Goal: Task Accomplishment & Management: Complete application form

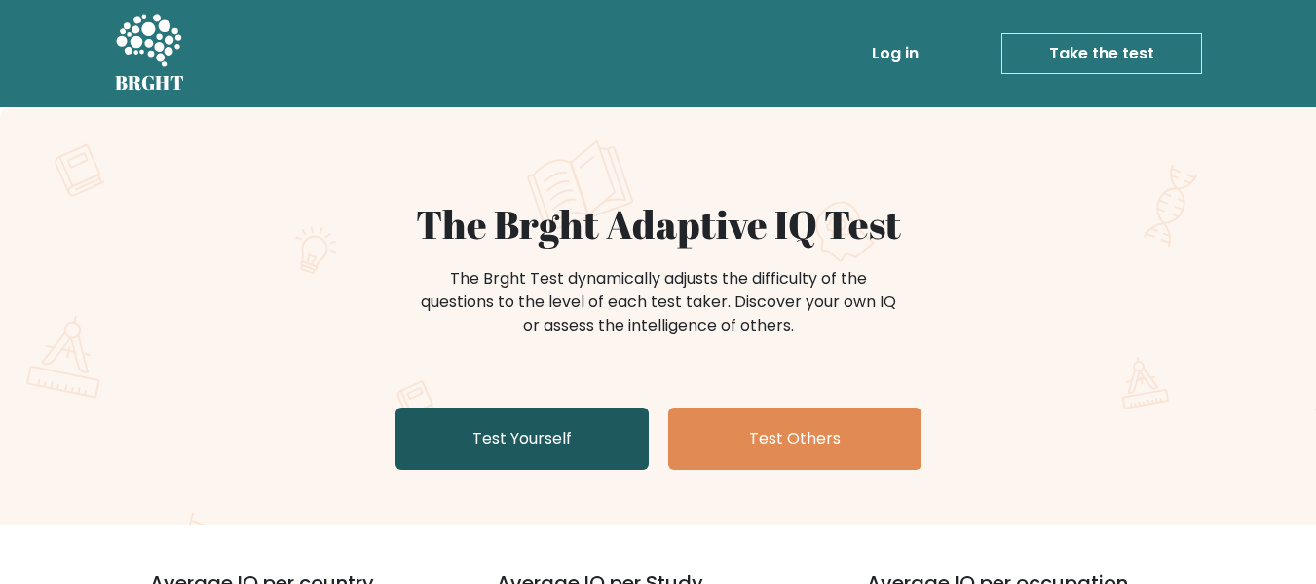
click at [535, 430] on link "Test Yourself" at bounding box center [522, 438] width 253 height 62
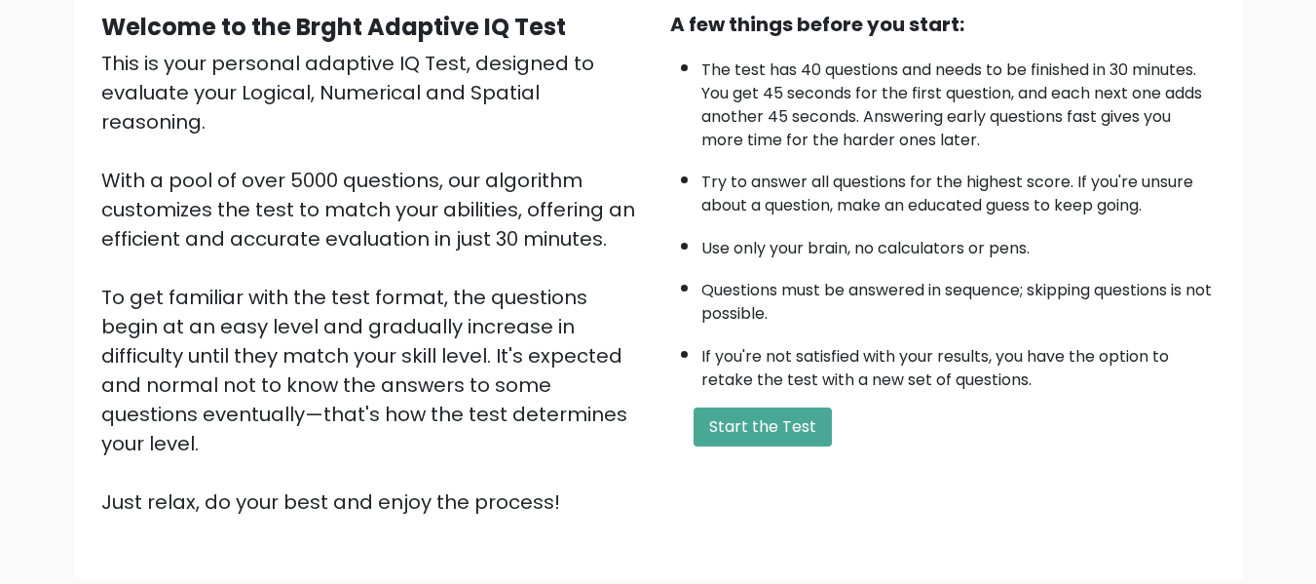
scroll to position [309, 0]
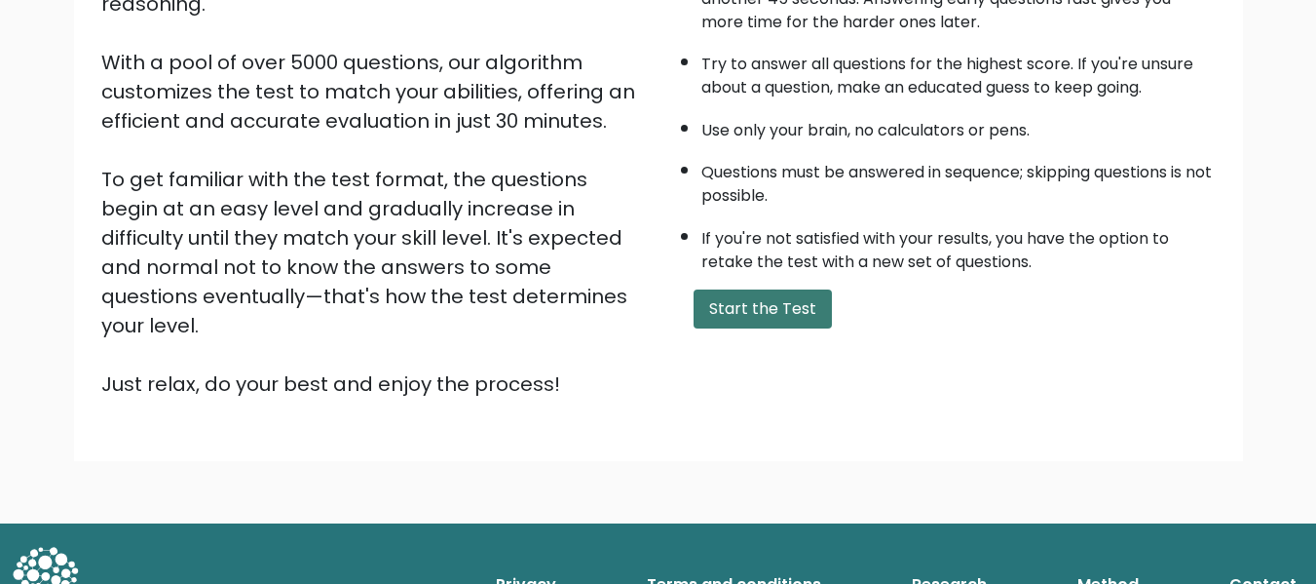
click at [783, 317] on button "Start the Test" at bounding box center [763, 308] width 138 height 39
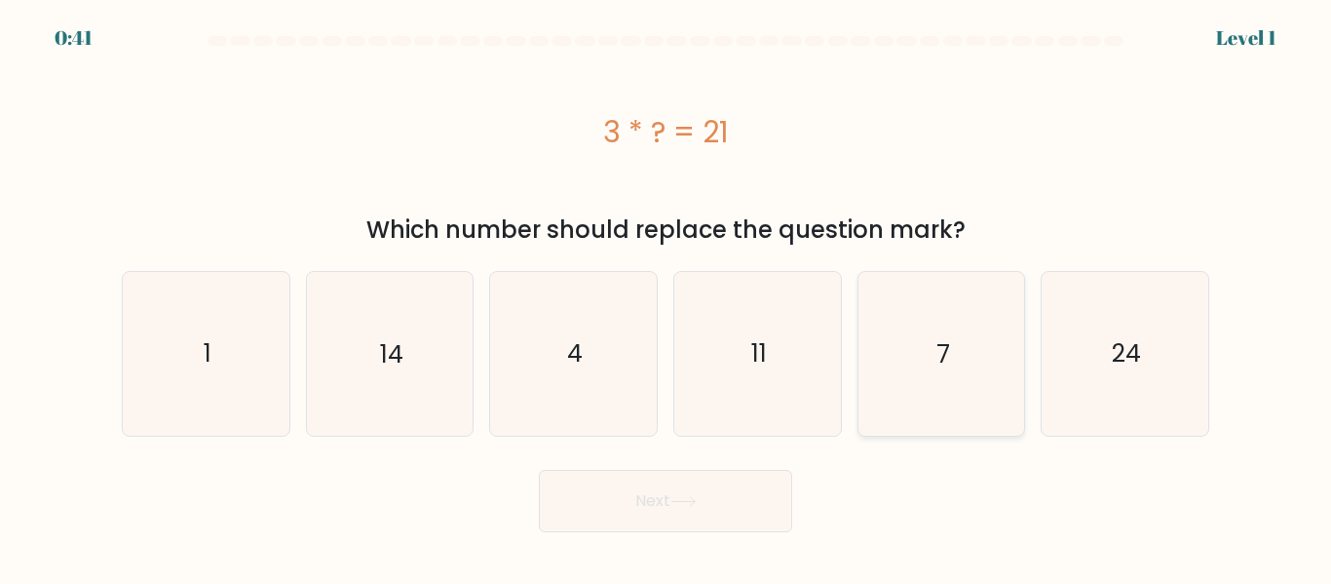
click at [926, 336] on icon "7" at bounding box center [940, 353] width 163 height 163
click at [666, 297] on input "e. 7" at bounding box center [665, 294] width 1 height 5
radio input "true"
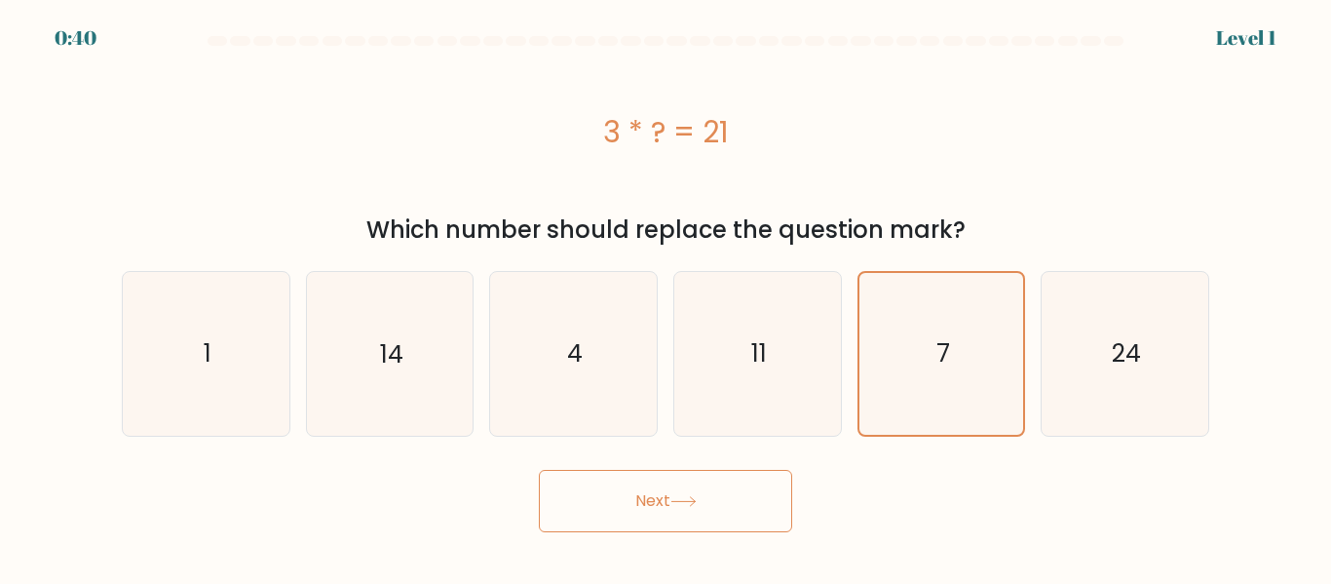
click at [687, 506] on icon at bounding box center [683, 501] width 26 height 11
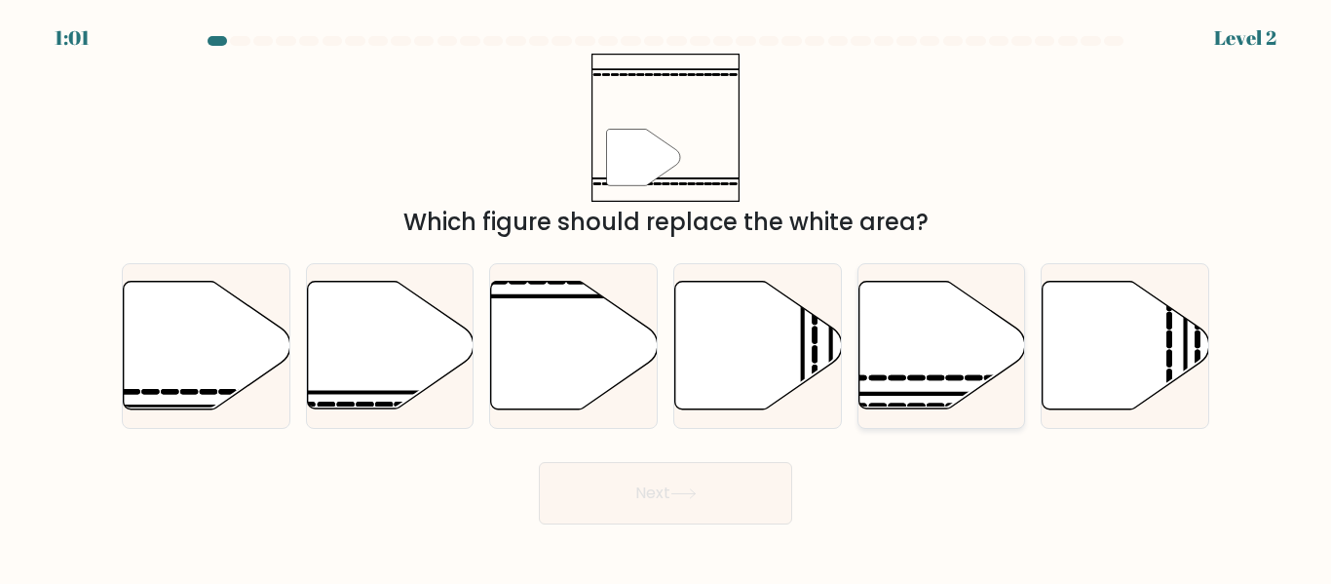
click at [882, 373] on icon at bounding box center [941, 346] width 167 height 128
click at [666, 297] on input "e." at bounding box center [665, 294] width 1 height 5
radio input "true"
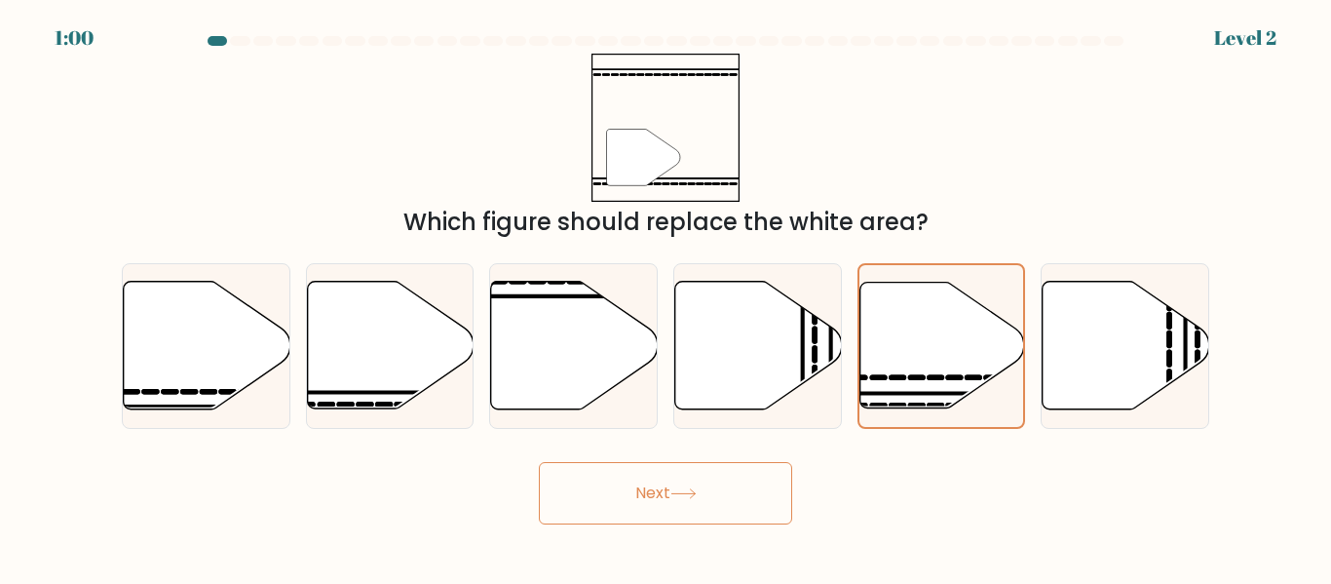
click at [629, 498] on button "Next" at bounding box center [665, 493] width 253 height 62
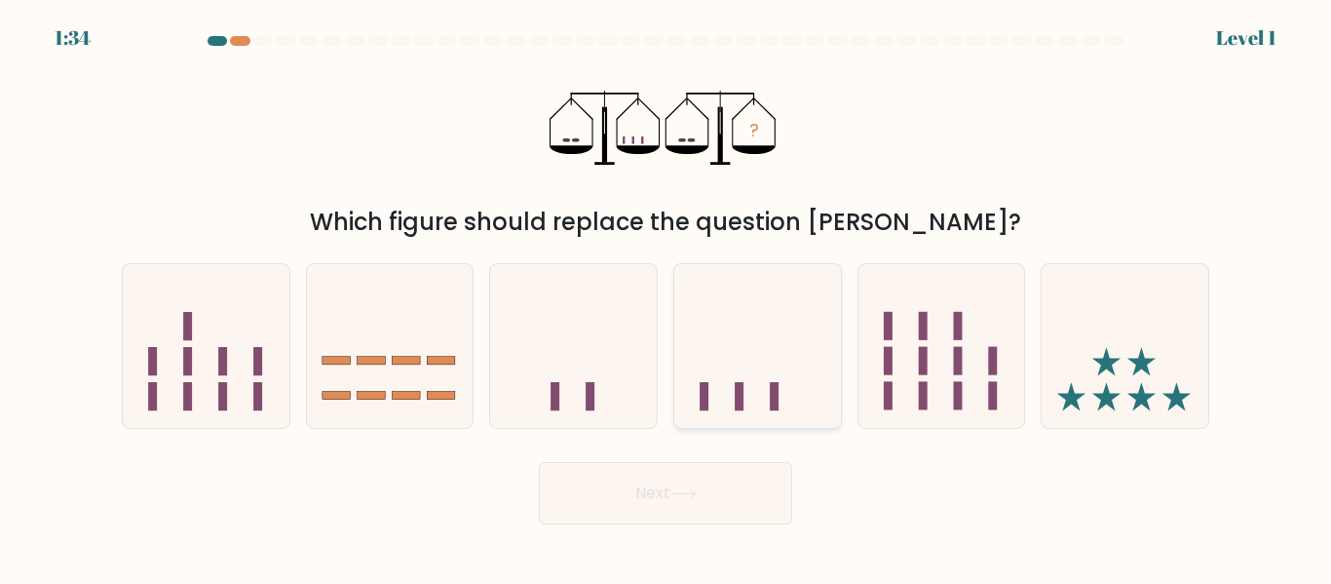
click at [772, 338] on icon at bounding box center [757, 345] width 167 height 137
click at [666, 297] on input "d." at bounding box center [665, 294] width 1 height 5
radio input "true"
click at [680, 488] on icon at bounding box center [683, 493] width 26 height 11
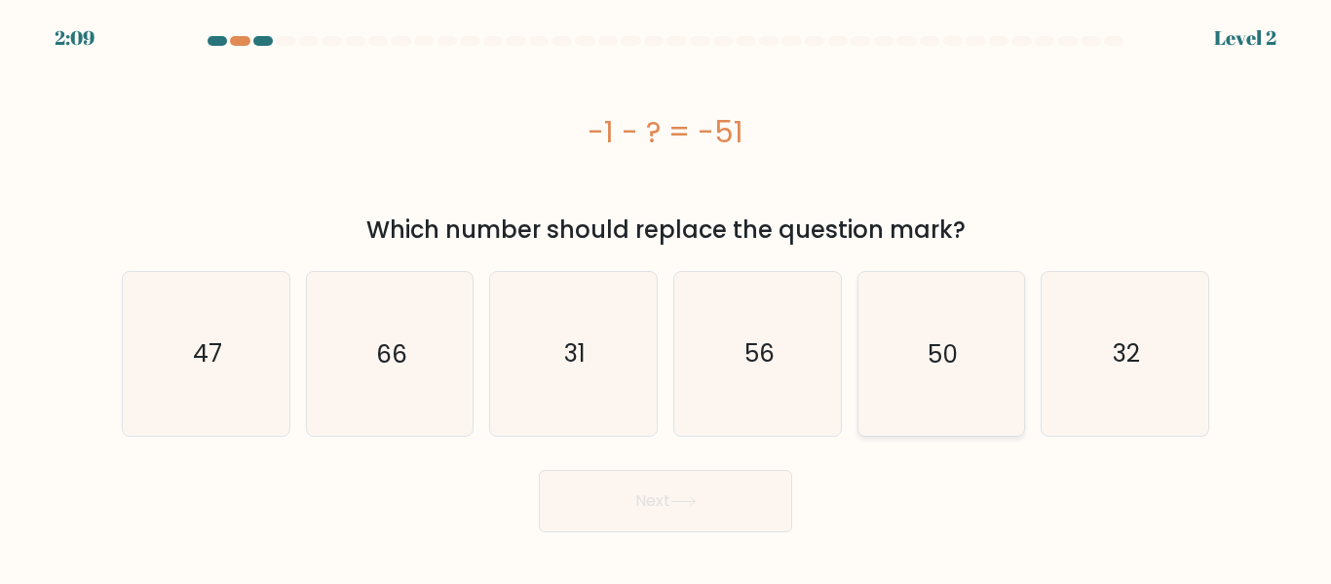
click at [923, 362] on icon "50" at bounding box center [940, 353] width 163 height 163
click at [666, 297] on input "e. 50" at bounding box center [665, 294] width 1 height 5
radio input "true"
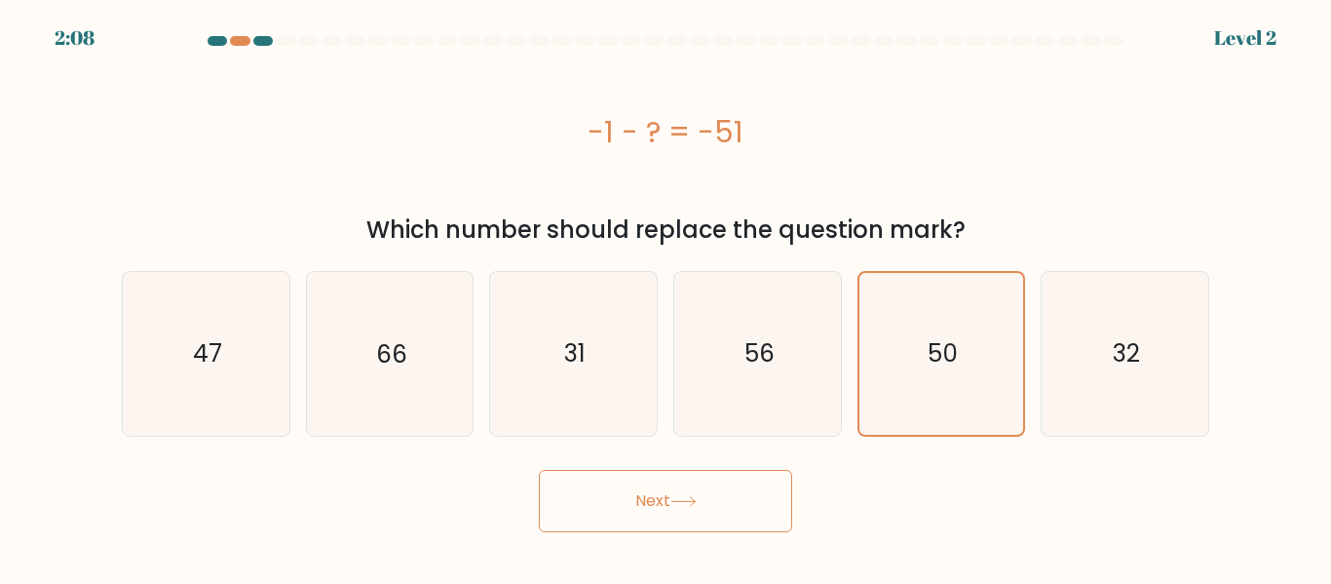
click at [670, 500] on button "Next" at bounding box center [665, 501] width 253 height 62
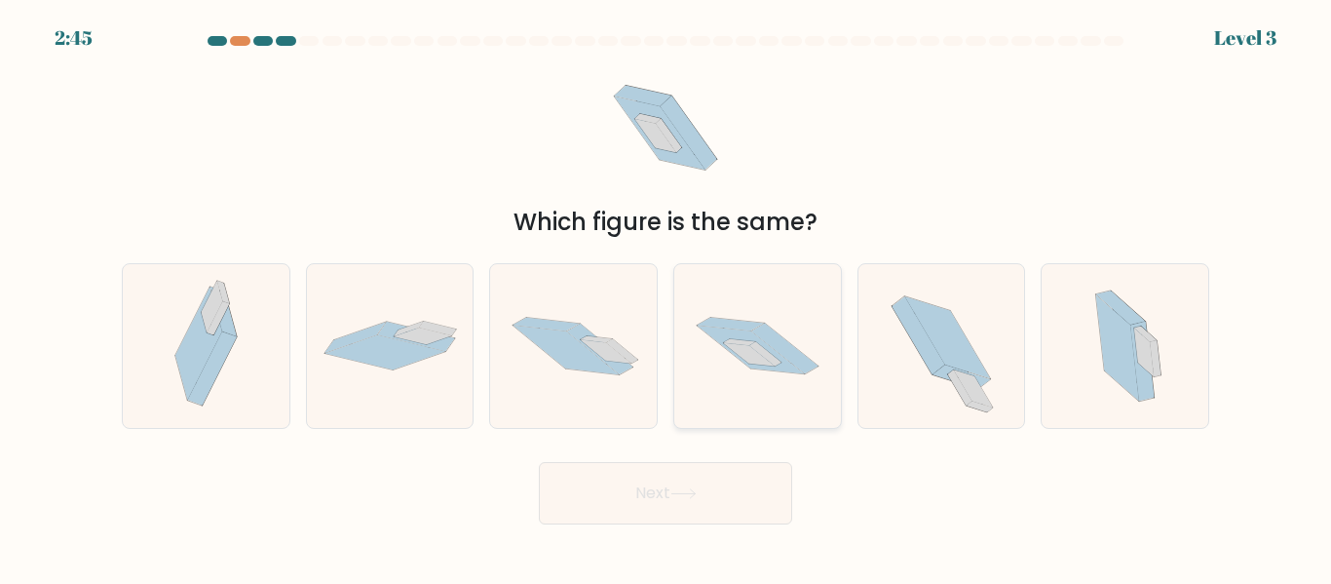
click at [765, 333] on icon at bounding box center [784, 348] width 66 height 51
click at [666, 297] on input "d." at bounding box center [665, 294] width 1 height 5
radio input "true"
click at [705, 490] on button "Next" at bounding box center [665, 493] width 253 height 62
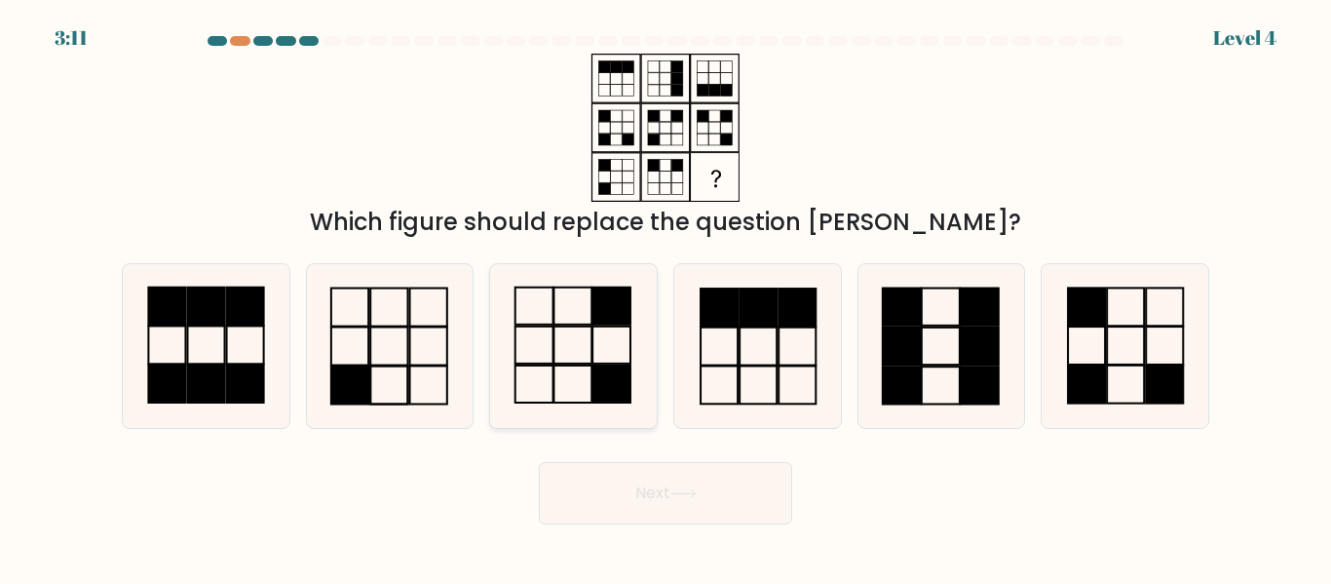
click at [551, 349] on icon at bounding box center [573, 345] width 163 height 163
click at [665, 297] on input "c." at bounding box center [665, 294] width 1 height 5
radio input "true"
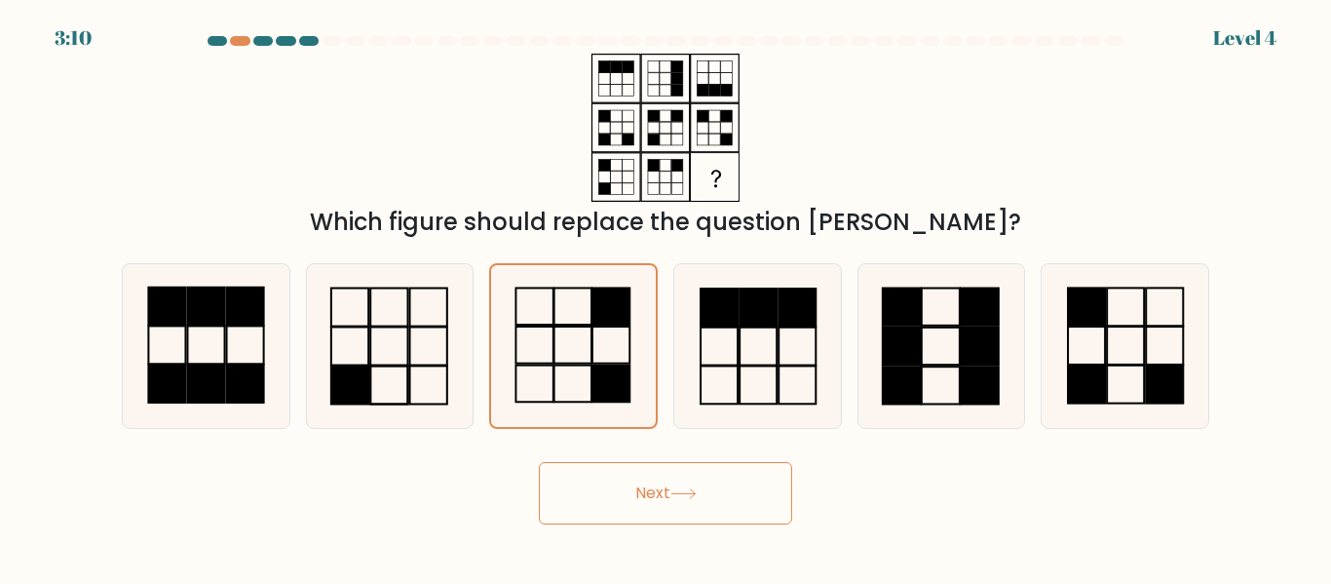
click at [649, 487] on button "Next" at bounding box center [665, 493] width 253 height 62
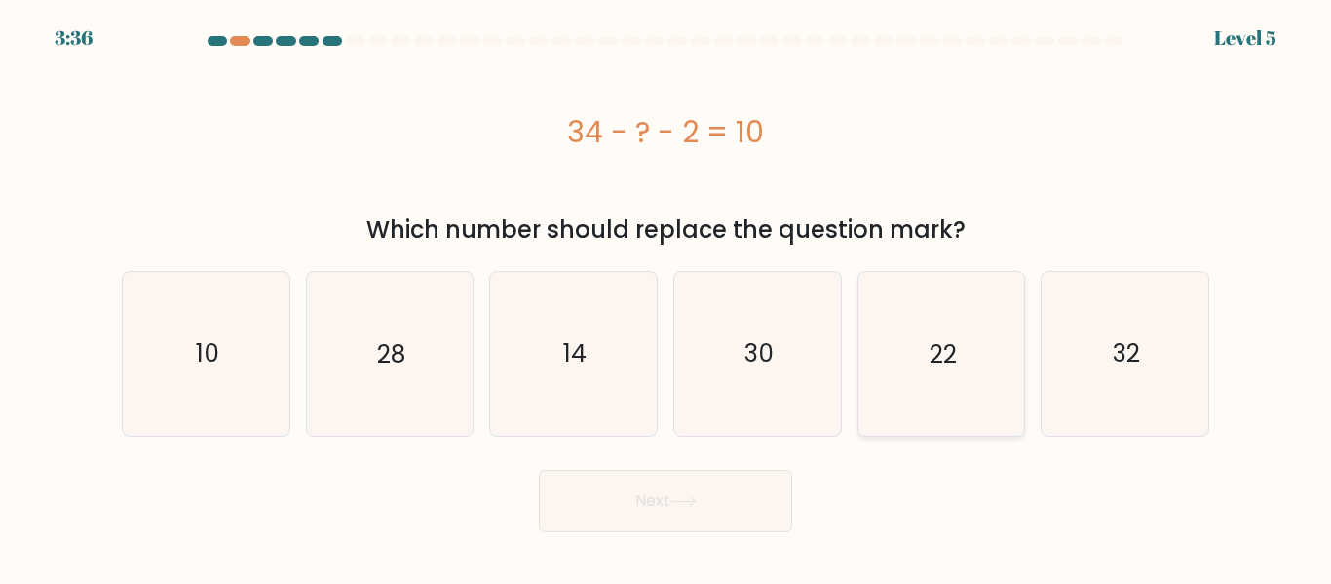
click at [912, 352] on icon "22" at bounding box center [940, 353] width 163 height 163
click at [666, 297] on input "e. 22" at bounding box center [665, 294] width 1 height 5
radio input "true"
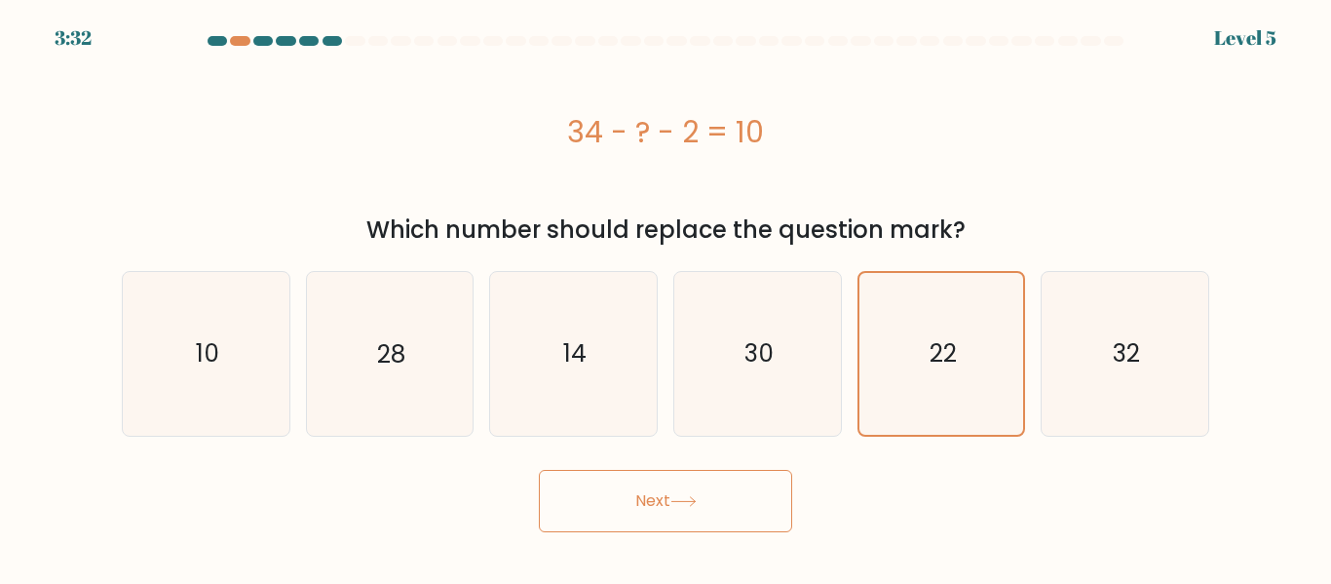
click at [671, 503] on button "Next" at bounding box center [665, 501] width 253 height 62
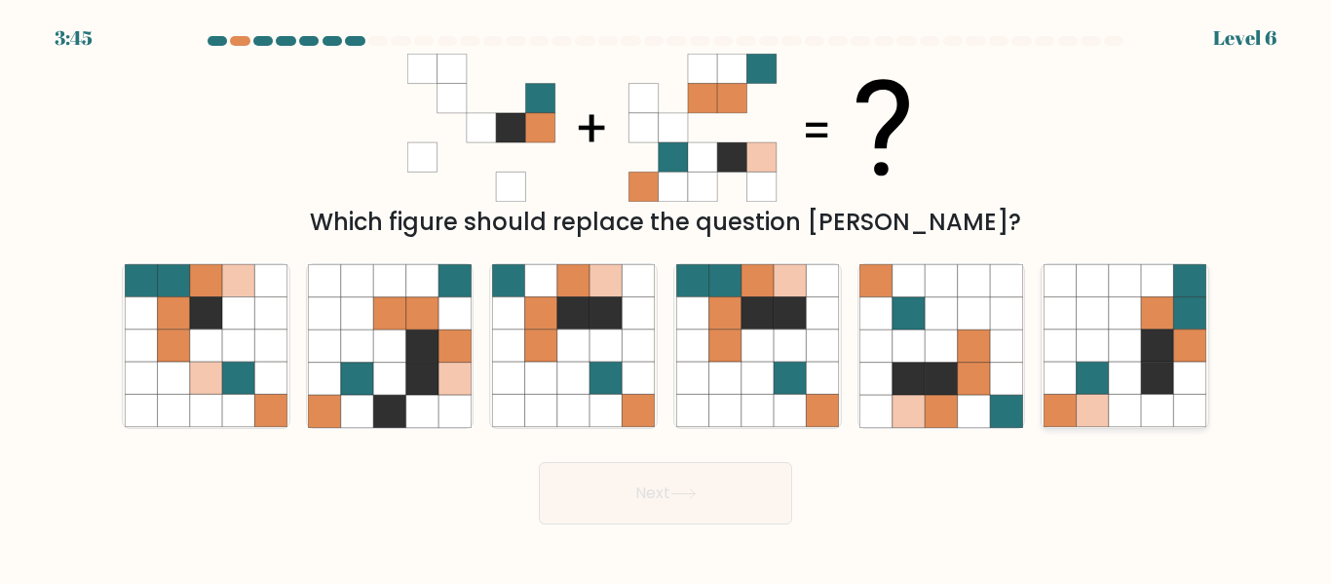
click at [1092, 339] on icon at bounding box center [1093, 345] width 32 height 32
click at [666, 297] on input "f." at bounding box center [665, 294] width 1 height 5
radio input "true"
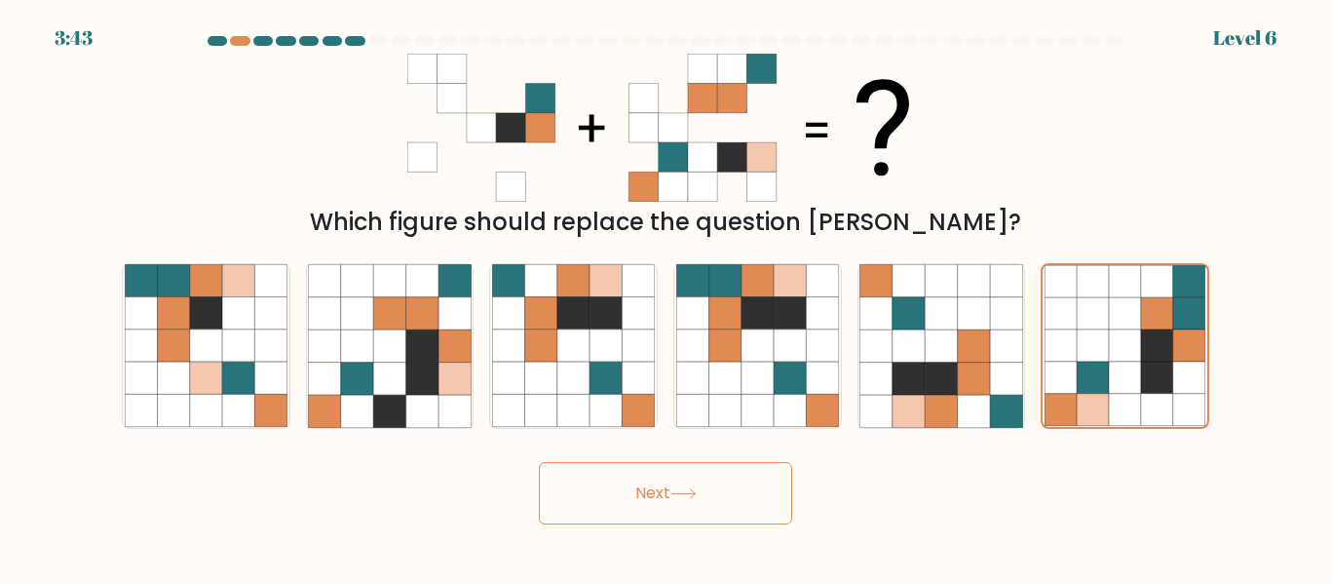
click at [651, 489] on button "Next" at bounding box center [665, 493] width 253 height 62
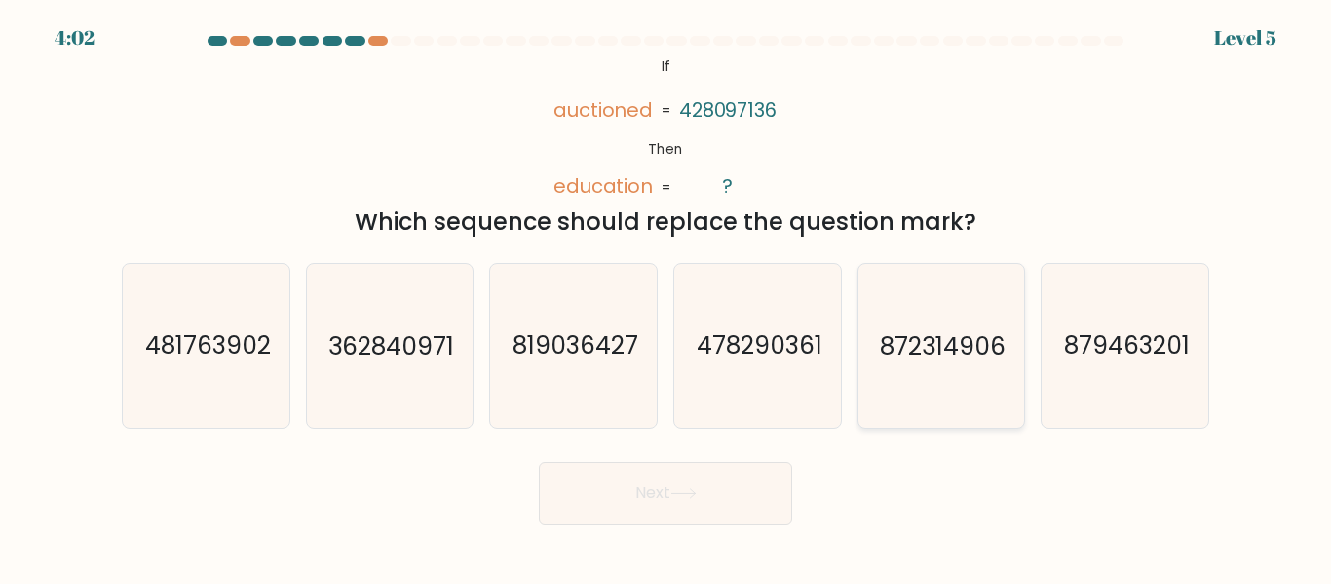
click at [908, 322] on icon "872314906" at bounding box center [940, 345] width 163 height 163
click at [666, 297] on input "e. 872314906" at bounding box center [665, 294] width 1 height 5
radio input "true"
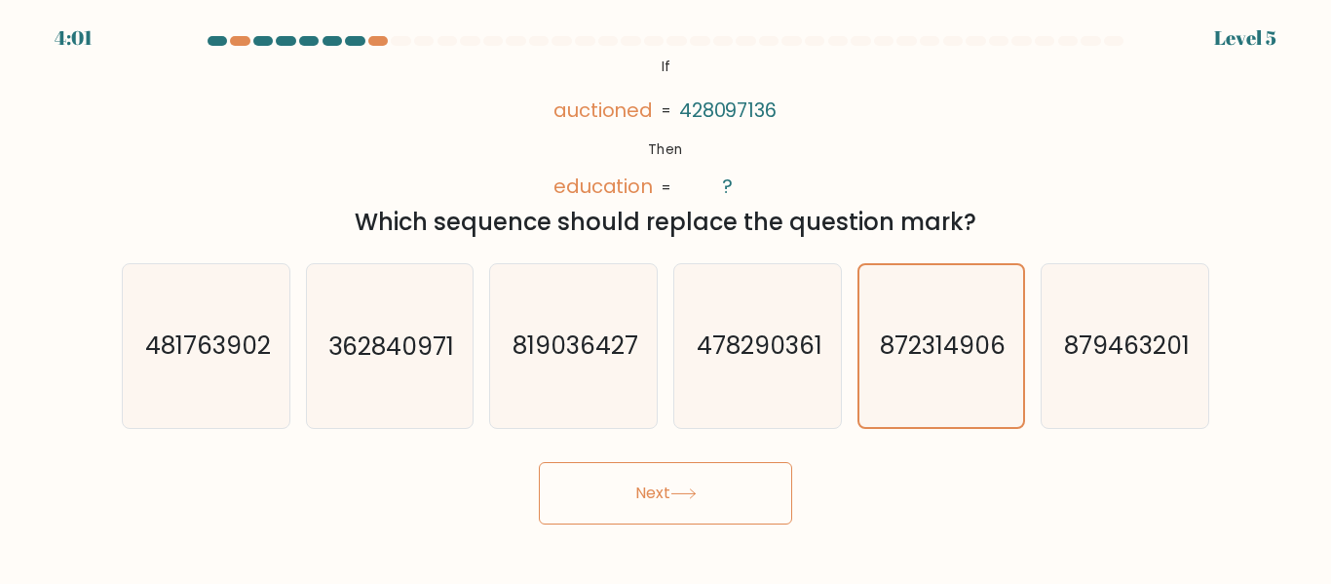
click at [743, 492] on button "Next" at bounding box center [665, 493] width 253 height 62
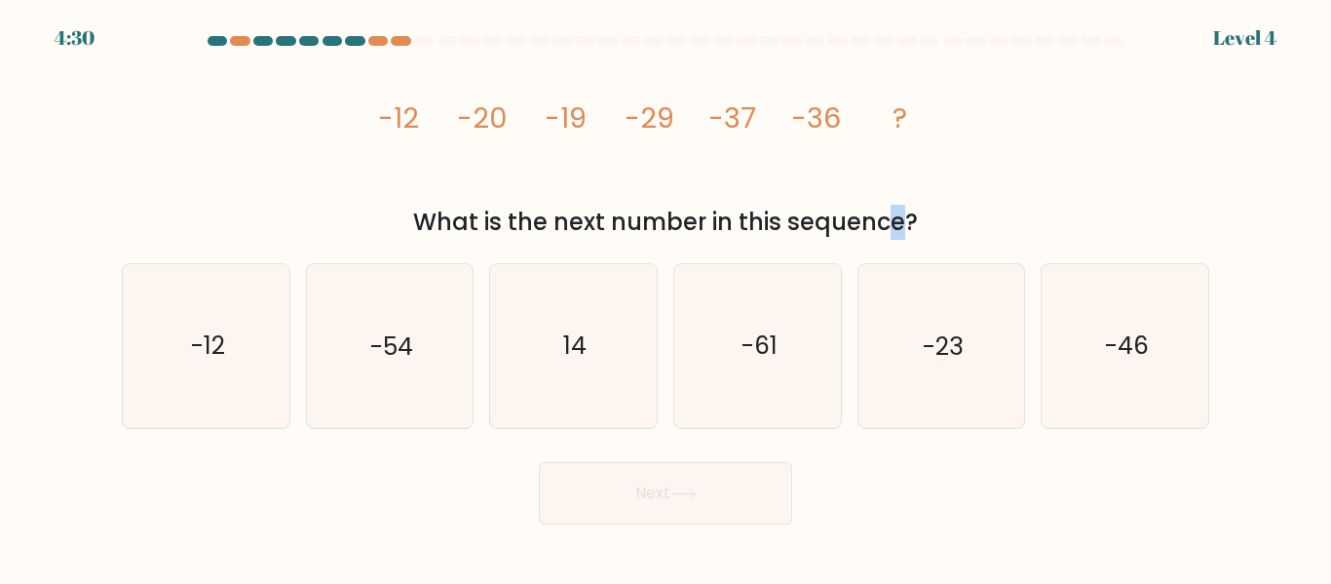
click at [725, 212] on div "What is the next number in this sequence?" at bounding box center [665, 222] width 1064 height 35
click at [904, 204] on div "image/svg+xml -12 -20 -19 -29 -37 -36 ? What is the next number in this sequenc…" at bounding box center [665, 147] width 1111 height 186
drag, startPoint x: 592, startPoint y: 110, endPoint x: 494, endPoint y: 110, distance: 98.4
click at [471, 117] on icon "image/svg+xml -12 -20 -19 -29 -37 -36 ?" at bounding box center [665, 128] width 585 height 148
drag, startPoint x: 732, startPoint y: 112, endPoint x: 890, endPoint y: 107, distance: 158.9
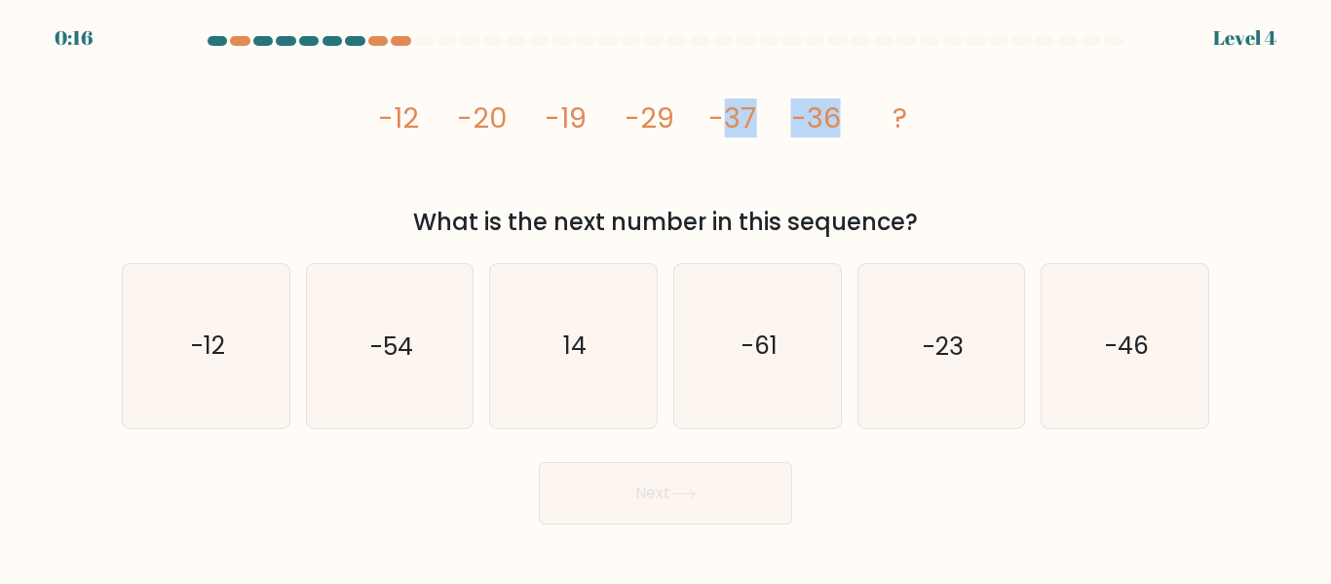
click at [890, 107] on icon "image/svg+xml -12 -20 -19 -29 -37 -36 ?" at bounding box center [665, 128] width 585 height 148
drag, startPoint x: 222, startPoint y: 350, endPoint x: 303, endPoint y: 351, distance: 80.9
click at [223, 350] on text "-12" at bounding box center [207, 346] width 34 height 34
click at [665, 297] on input "a. -12" at bounding box center [665, 294] width 1 height 5
radio input "true"
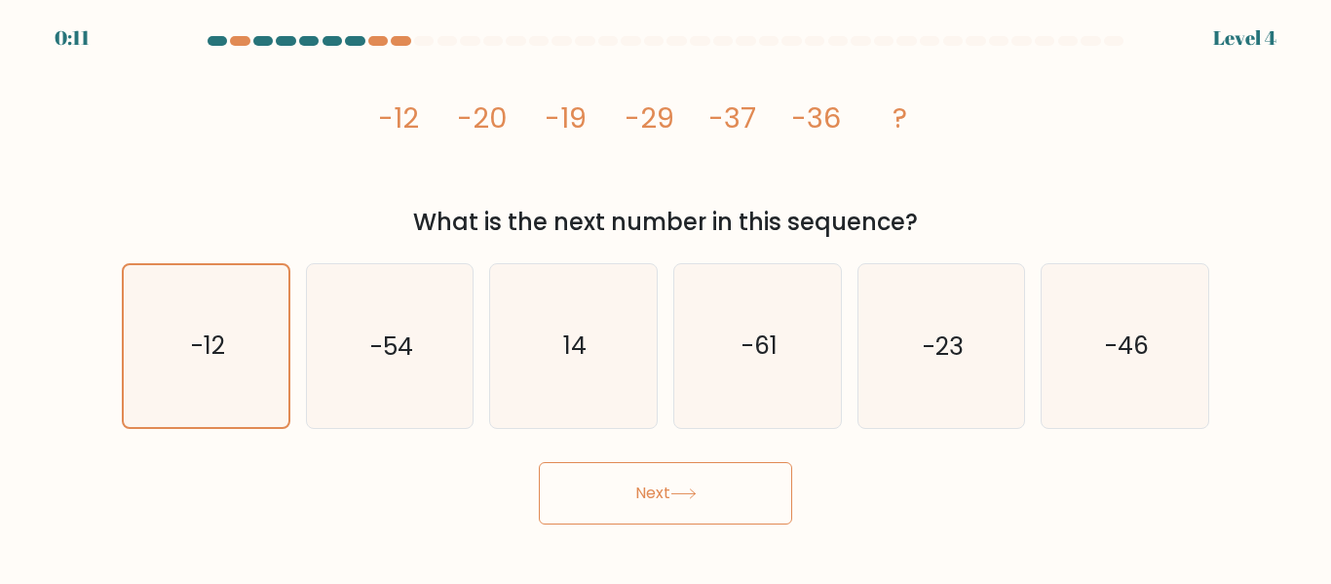
click at [665, 500] on button "Next" at bounding box center [665, 493] width 253 height 62
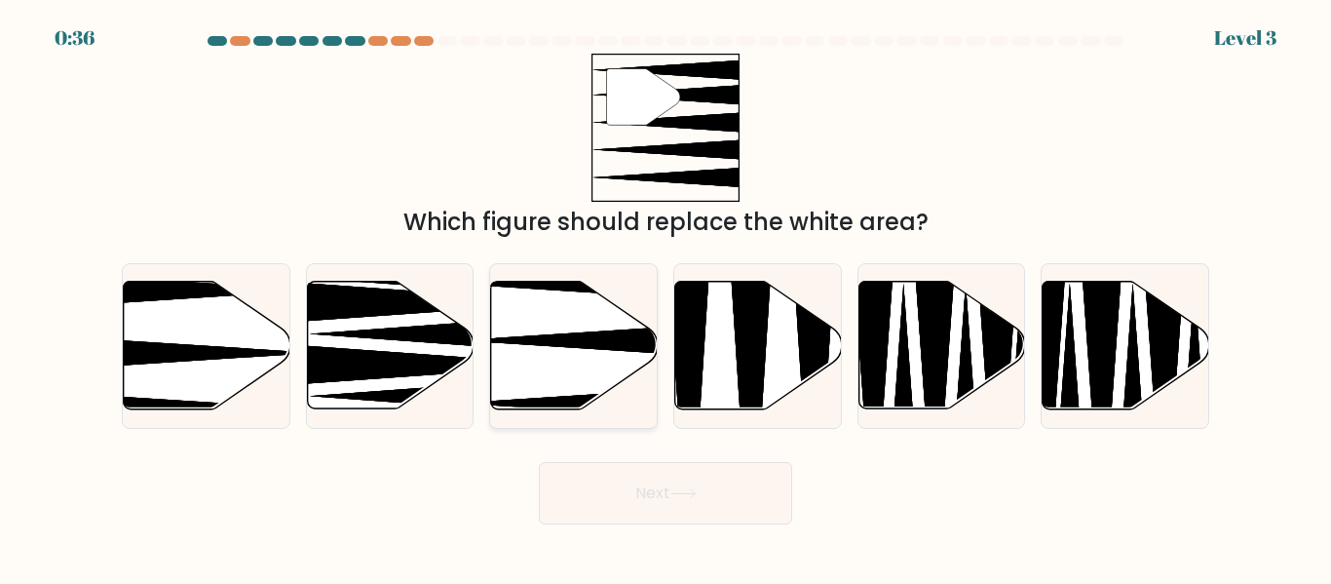
click at [564, 318] on icon at bounding box center [574, 346] width 167 height 128
click at [665, 297] on input "c." at bounding box center [665, 294] width 1 height 5
radio input "true"
click at [623, 488] on button "Next" at bounding box center [665, 493] width 253 height 62
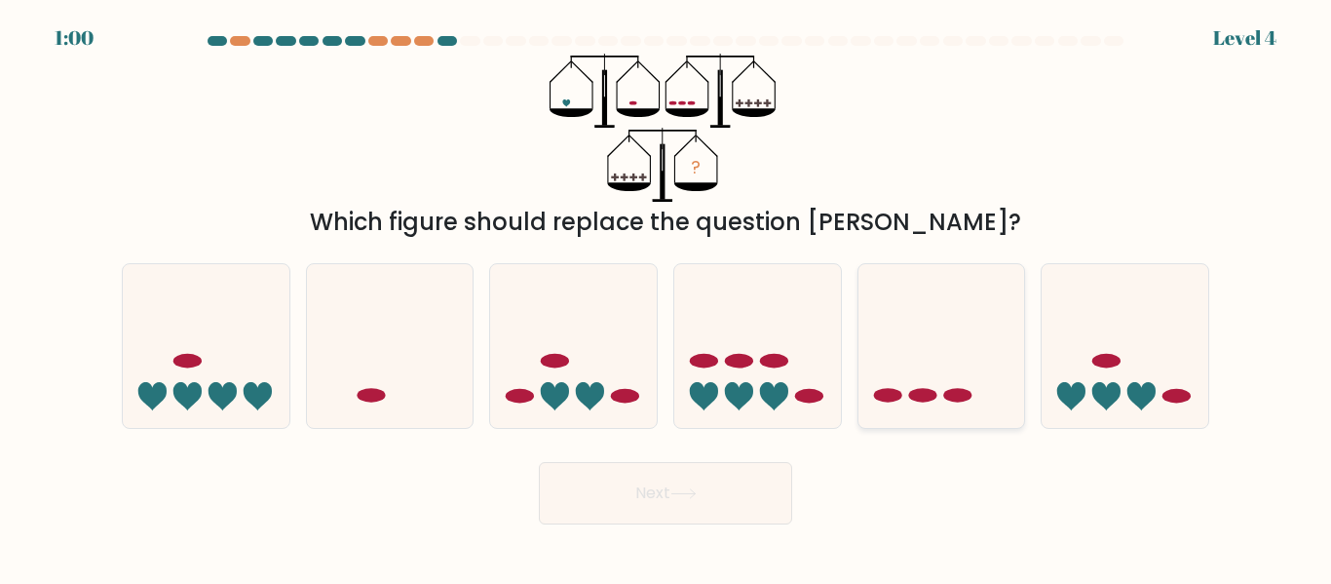
click at [915, 359] on icon at bounding box center [941, 345] width 167 height 137
click at [666, 297] on input "e." at bounding box center [665, 294] width 1 height 5
radio input "true"
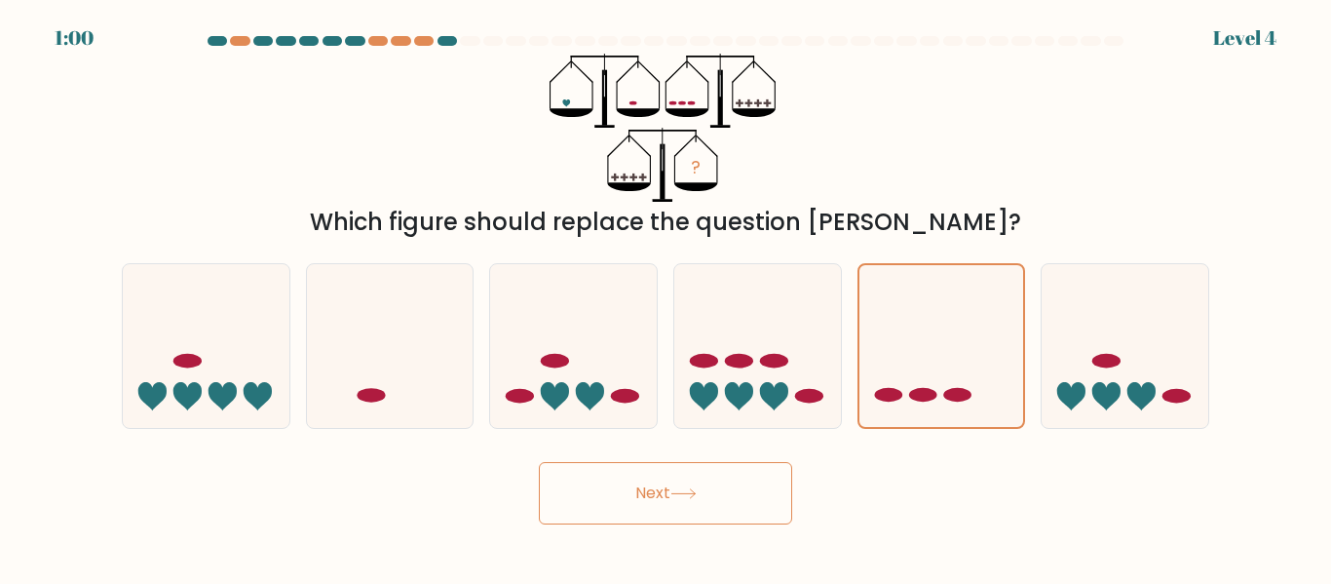
click at [742, 491] on button "Next" at bounding box center [665, 493] width 253 height 62
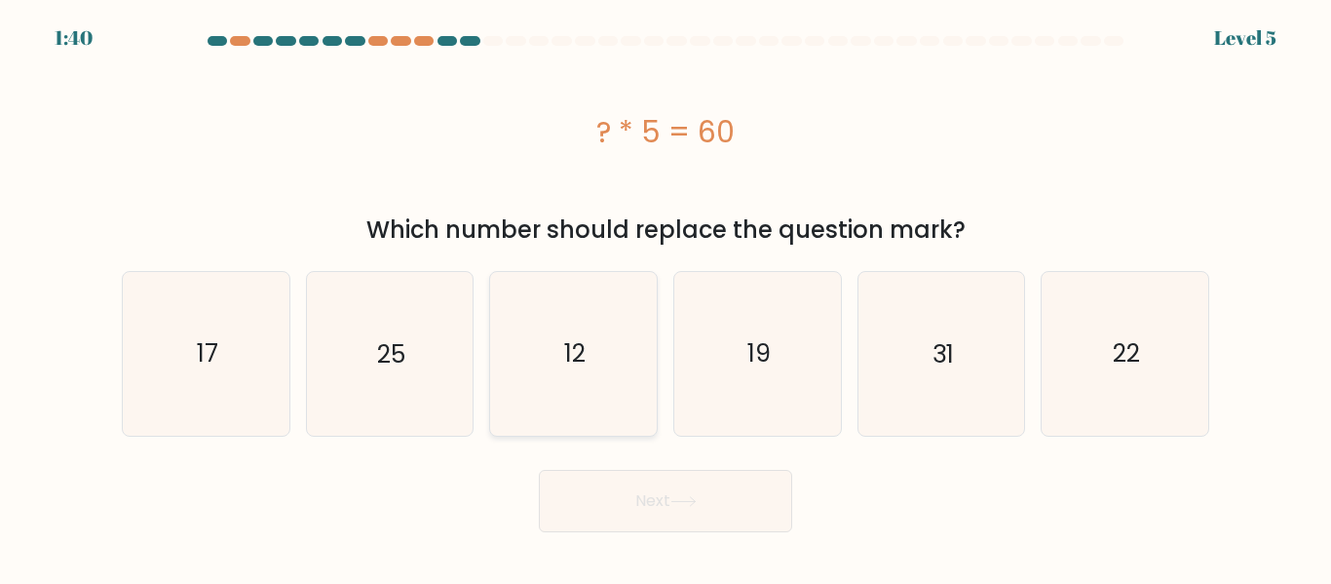
click at [583, 333] on icon "12" at bounding box center [573, 353] width 163 height 163
click at [665, 297] on input "c. 12" at bounding box center [665, 294] width 1 height 5
radio input "true"
click at [629, 506] on button "Next" at bounding box center [665, 501] width 253 height 62
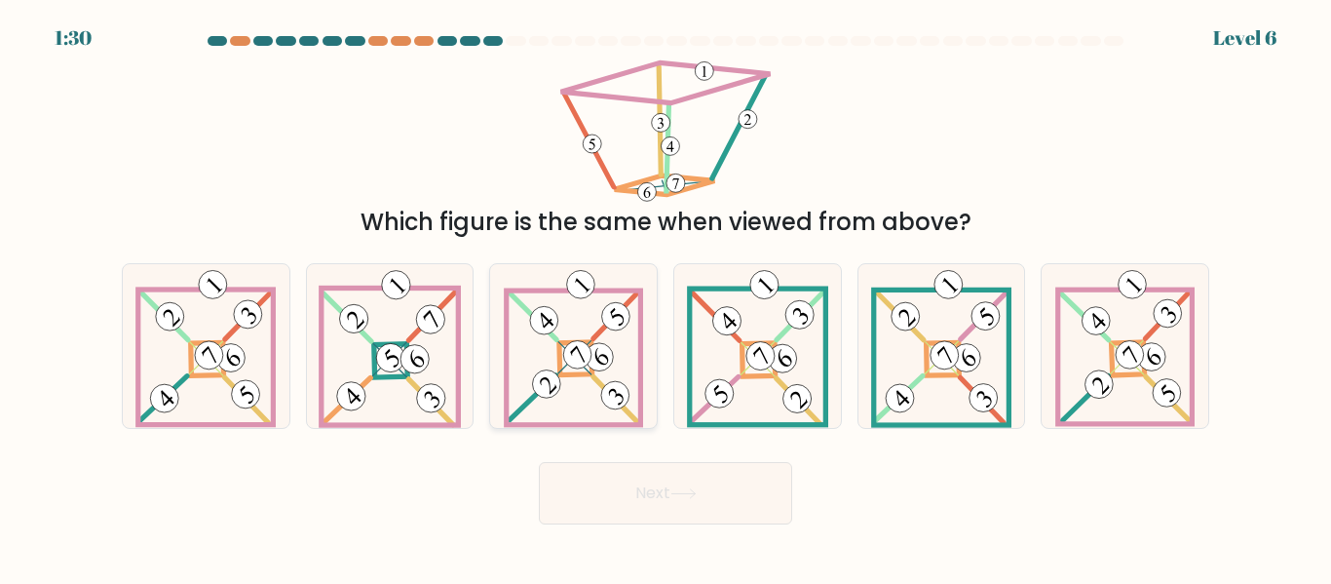
click at [581, 336] on icon at bounding box center [573, 345] width 139 height 163
click at [665, 297] on input "c." at bounding box center [665, 294] width 1 height 5
radio input "true"
click at [643, 503] on button "Next" at bounding box center [665, 493] width 253 height 62
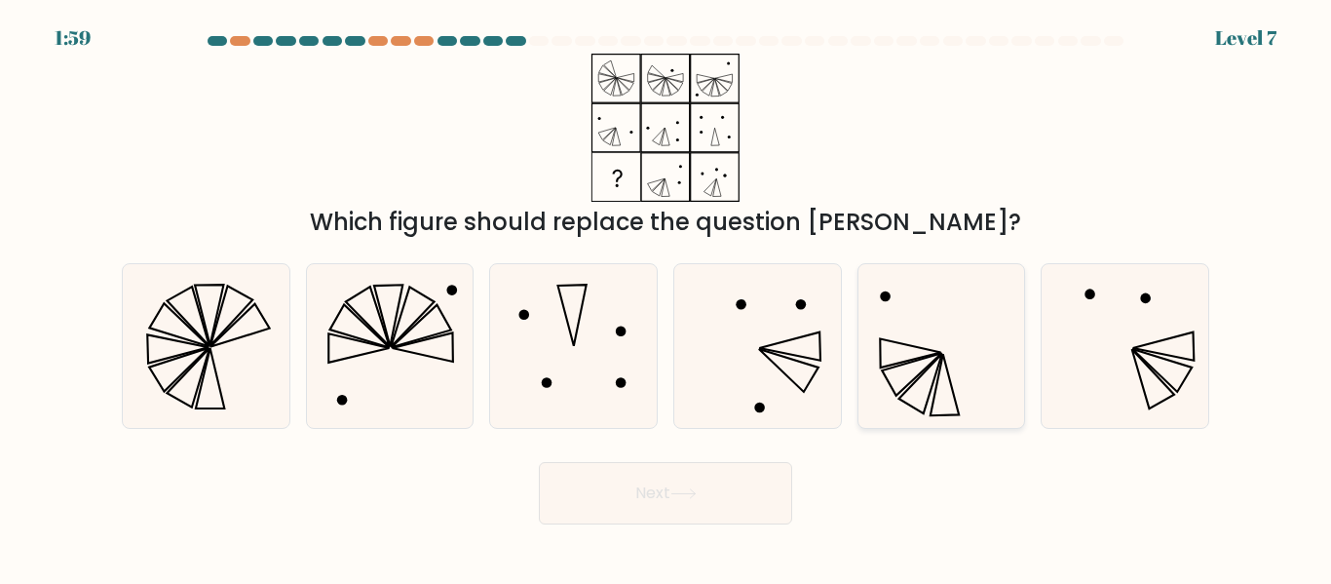
click at [923, 343] on icon at bounding box center [940, 345] width 163 height 163
click at [666, 297] on input "e." at bounding box center [665, 294] width 1 height 5
radio input "true"
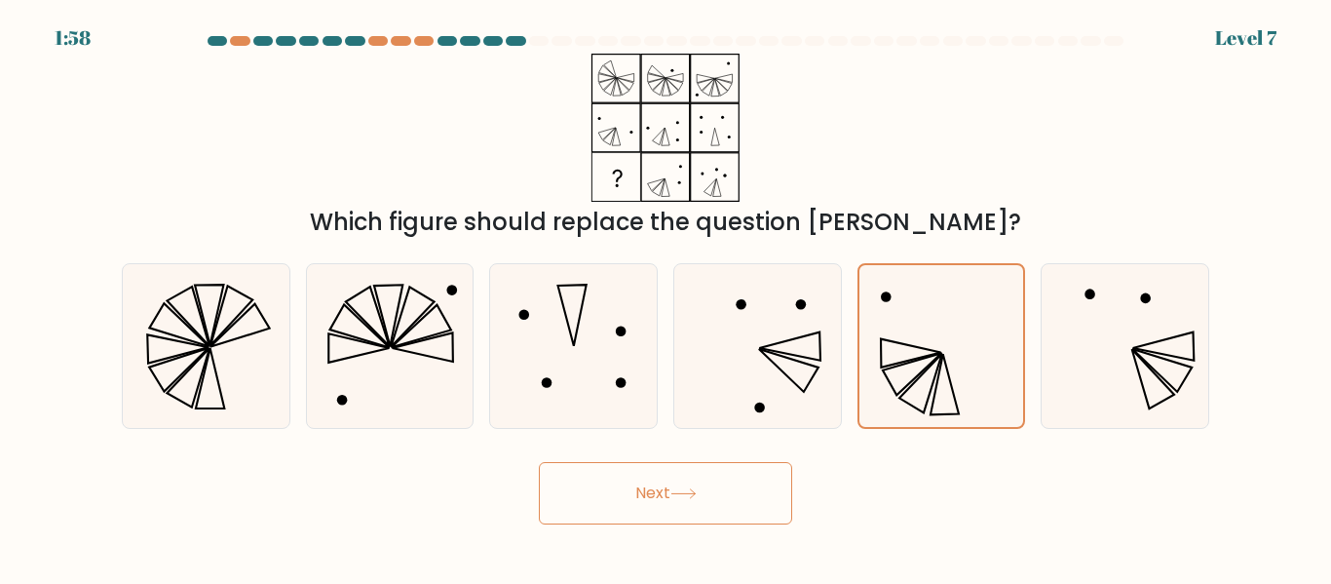
click at [692, 497] on icon at bounding box center [683, 493] width 26 height 11
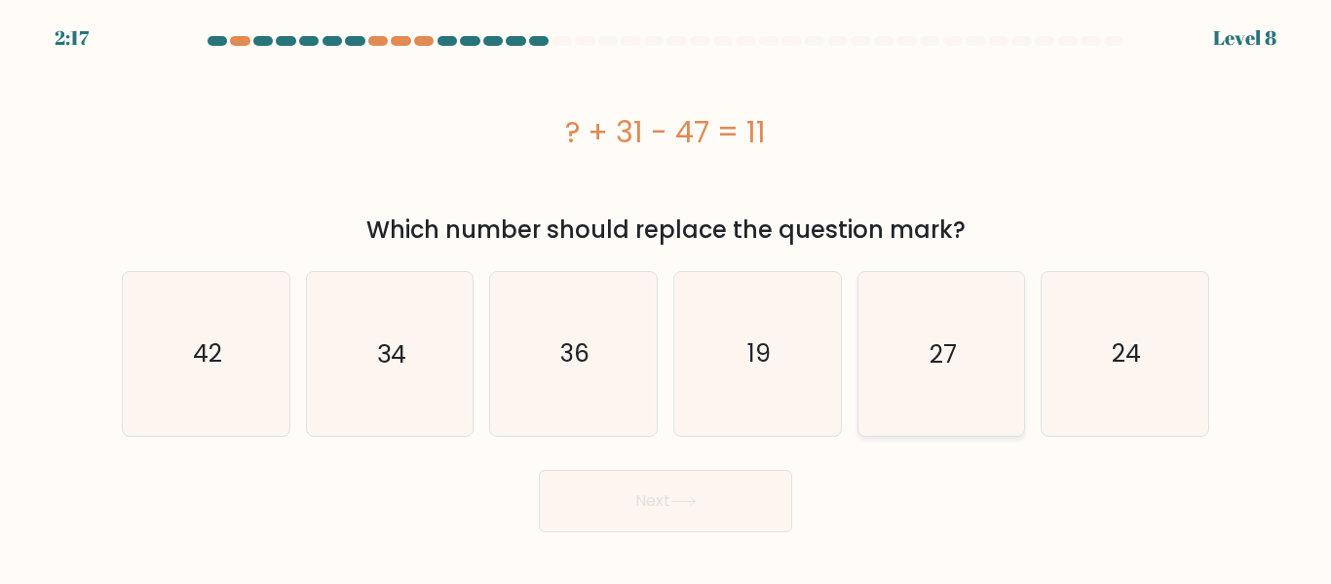
click at [944, 363] on text "27" at bounding box center [942, 353] width 27 height 34
click at [666, 297] on input "e. 27" at bounding box center [665, 294] width 1 height 5
radio input "true"
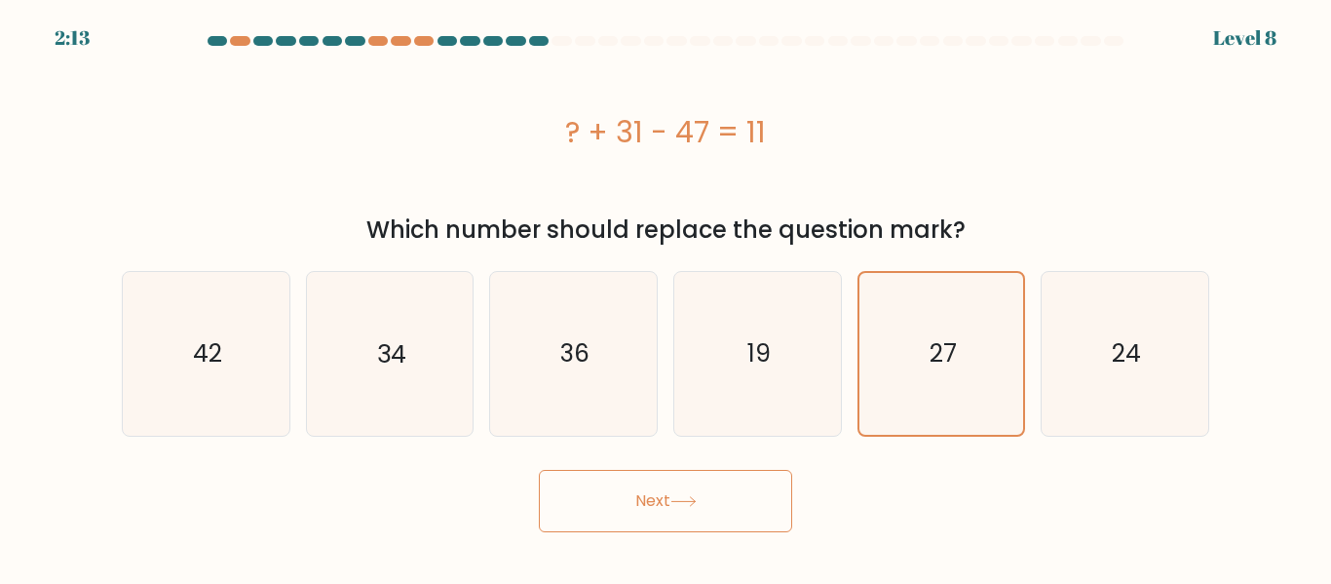
click at [658, 496] on button "Next" at bounding box center [665, 501] width 253 height 62
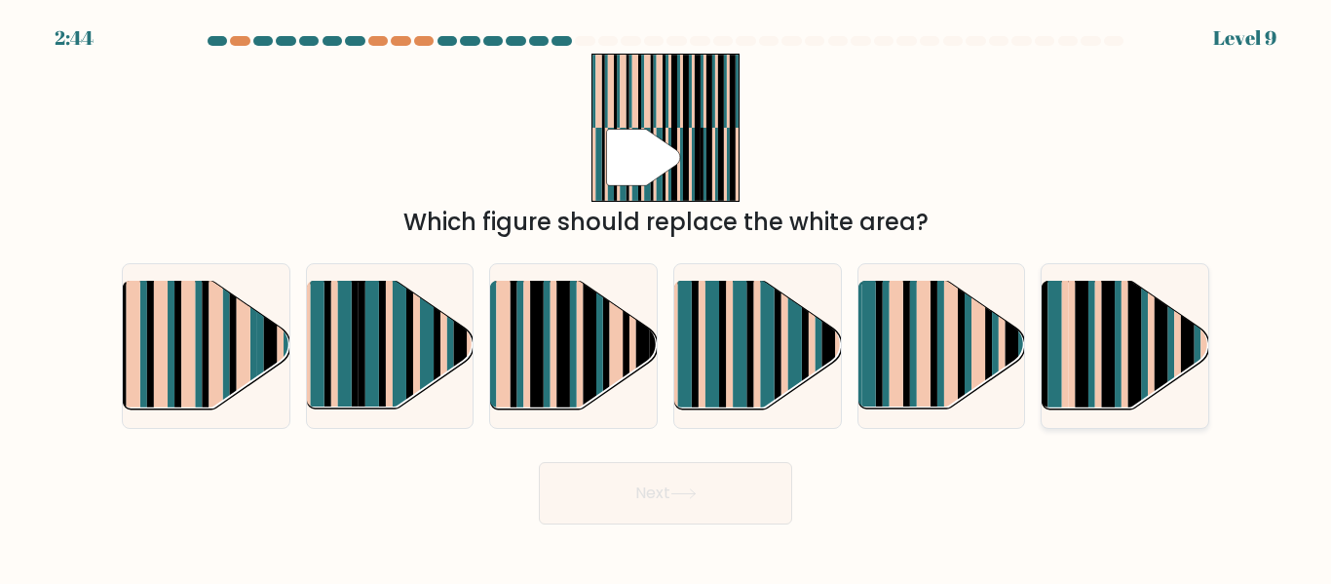
click at [1090, 339] on rect at bounding box center [1091, 361] width 7 height 165
click at [666, 297] on input "f." at bounding box center [665, 294] width 1 height 5
radio input "true"
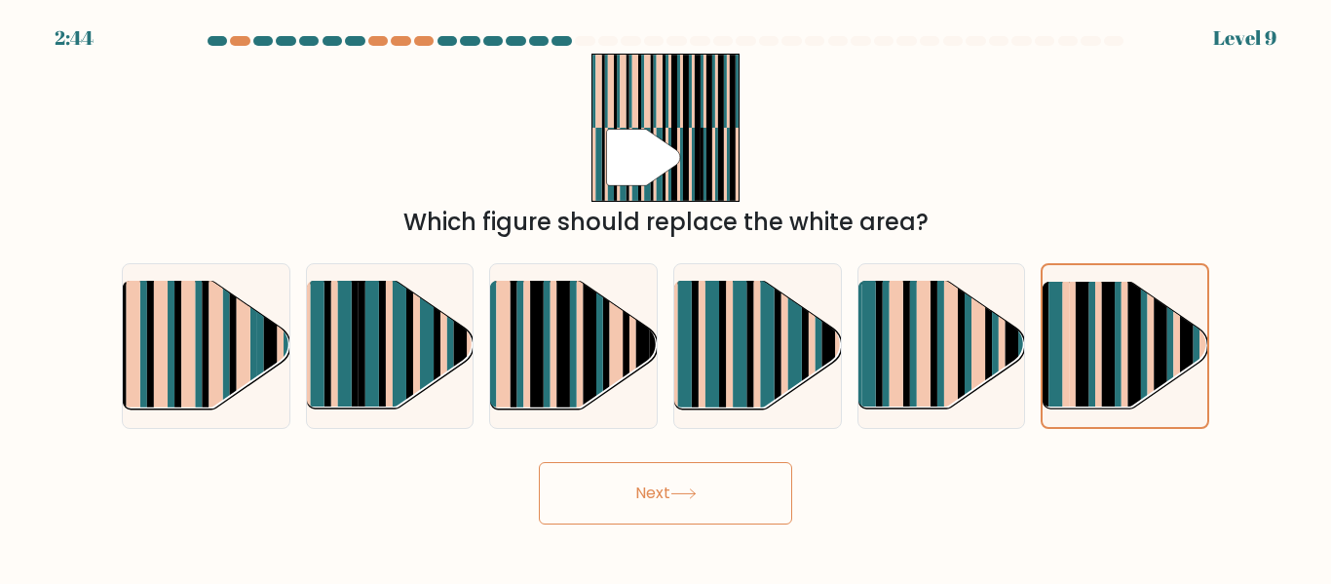
click at [648, 512] on button "Next" at bounding box center [665, 493] width 253 height 62
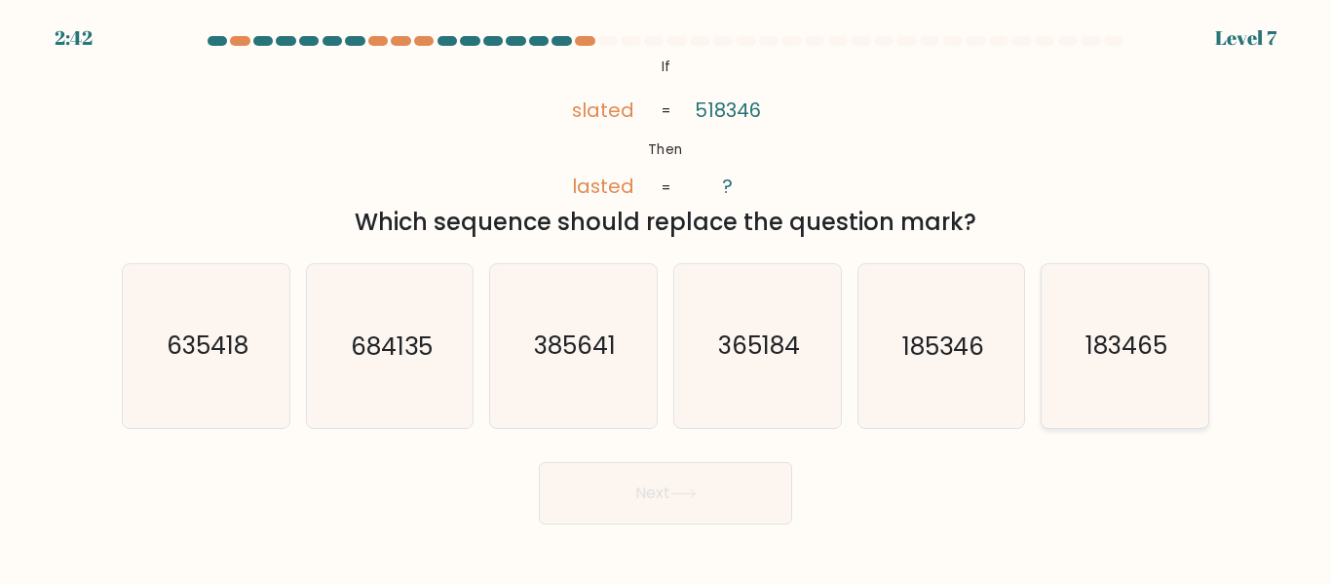
click at [1136, 333] on text "183465" at bounding box center [1126, 346] width 82 height 34
click at [666, 297] on input "f. 183465" at bounding box center [665, 294] width 1 height 5
radio input "true"
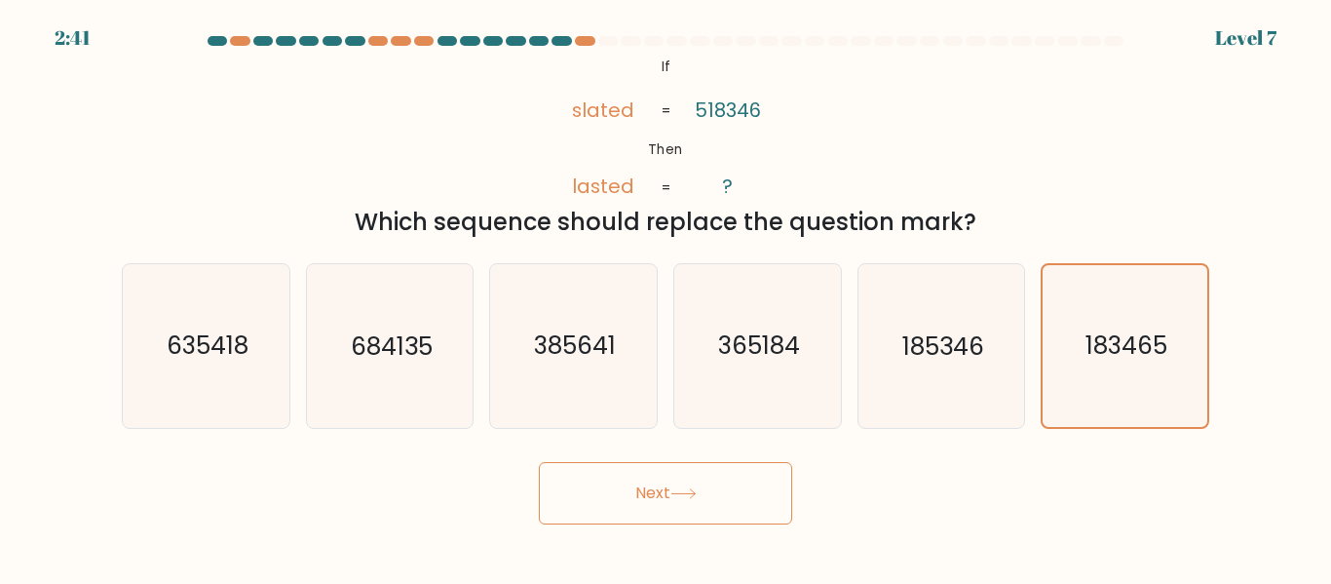
click at [679, 480] on button "Next" at bounding box center [665, 493] width 253 height 62
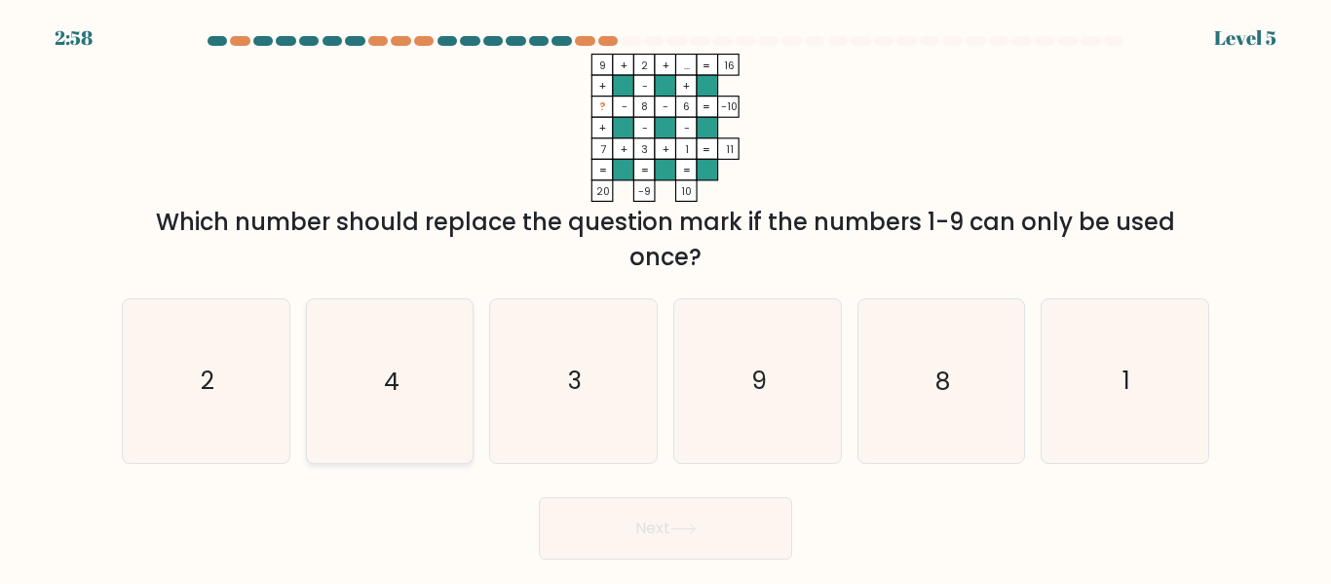
click at [388, 365] on text "4" at bounding box center [392, 381] width 16 height 34
click at [665, 297] on input "b. 4" at bounding box center [665, 294] width 1 height 5
radio input "true"
click at [681, 529] on icon at bounding box center [683, 528] width 26 height 11
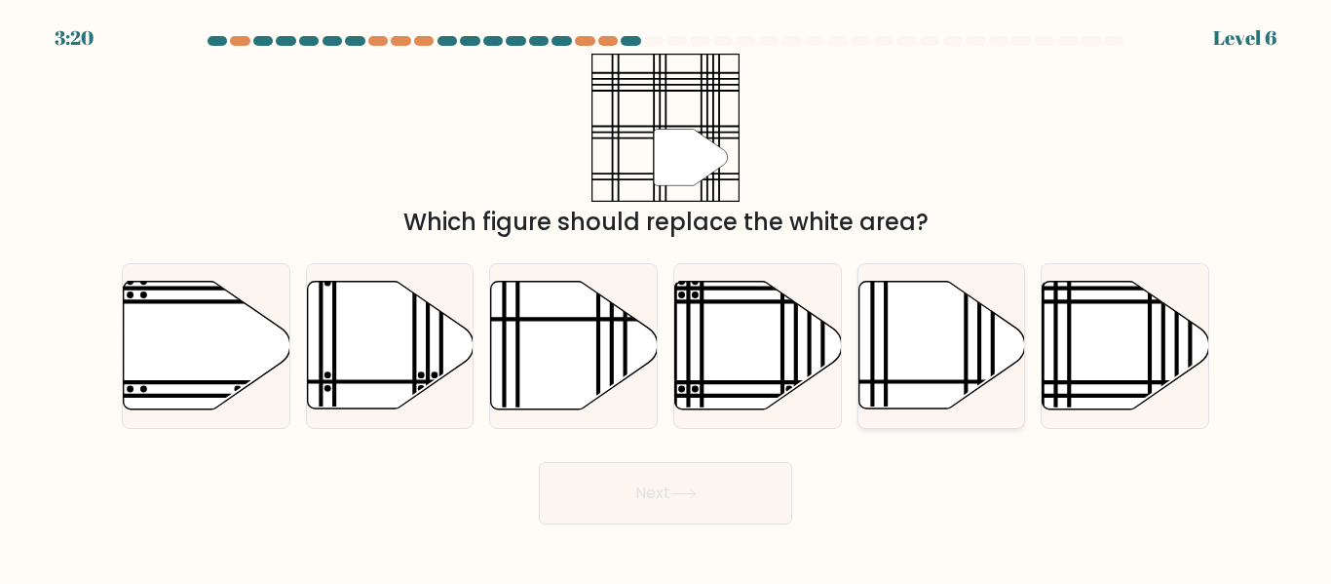
click at [952, 339] on icon at bounding box center [941, 346] width 167 height 128
click at [666, 297] on input "e." at bounding box center [665, 294] width 1 height 5
radio input "true"
click at [684, 492] on icon at bounding box center [683, 493] width 26 height 11
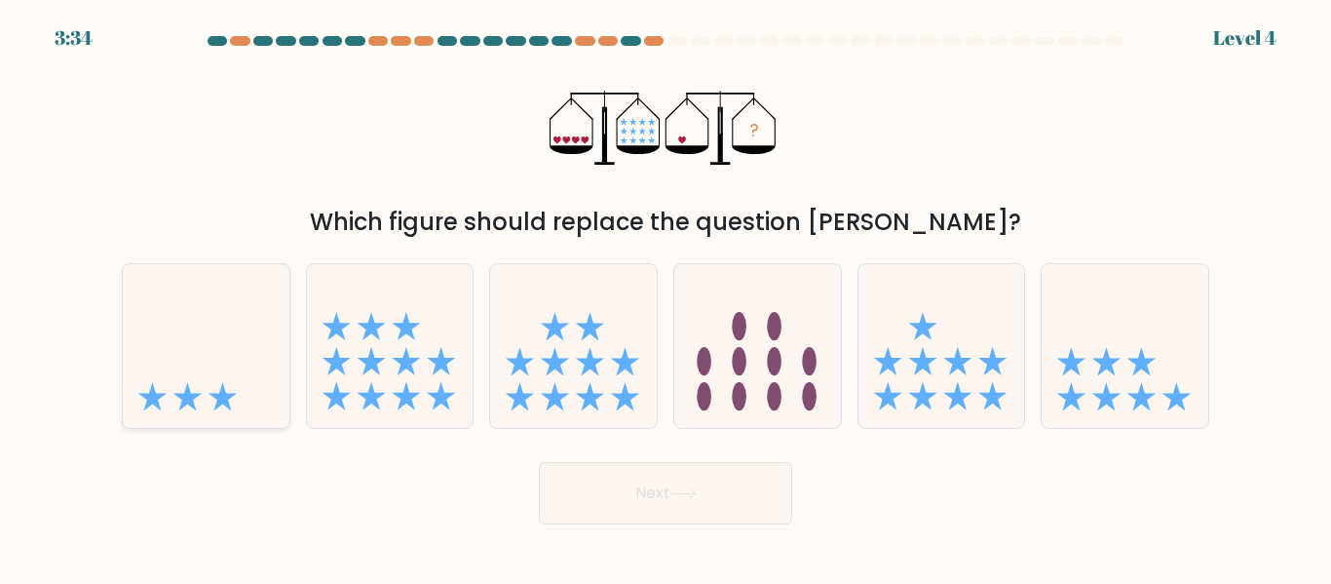
click at [187, 363] on icon at bounding box center [206, 345] width 167 height 137
click at [665, 297] on input "a." at bounding box center [665, 294] width 1 height 5
radio input "true"
click at [682, 484] on button "Next" at bounding box center [665, 493] width 253 height 62
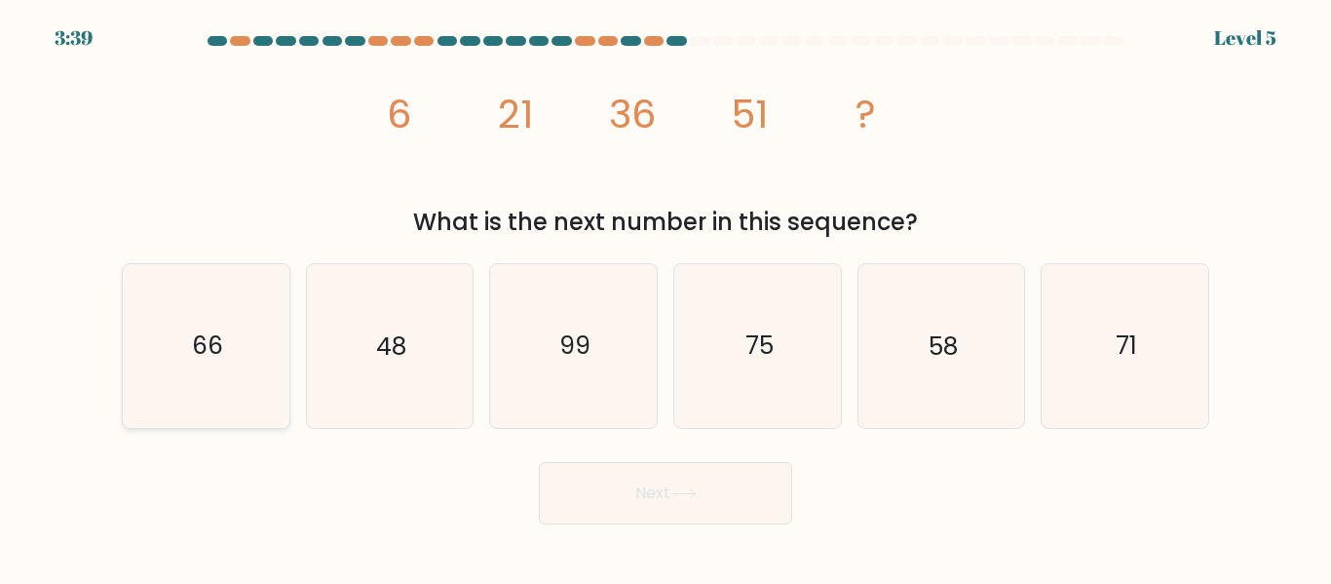
click at [191, 342] on icon "66" at bounding box center [206, 345] width 163 height 163
click at [665, 297] on input "a. 66" at bounding box center [665, 294] width 1 height 5
radio input "true"
click at [602, 484] on button "Next" at bounding box center [665, 493] width 253 height 62
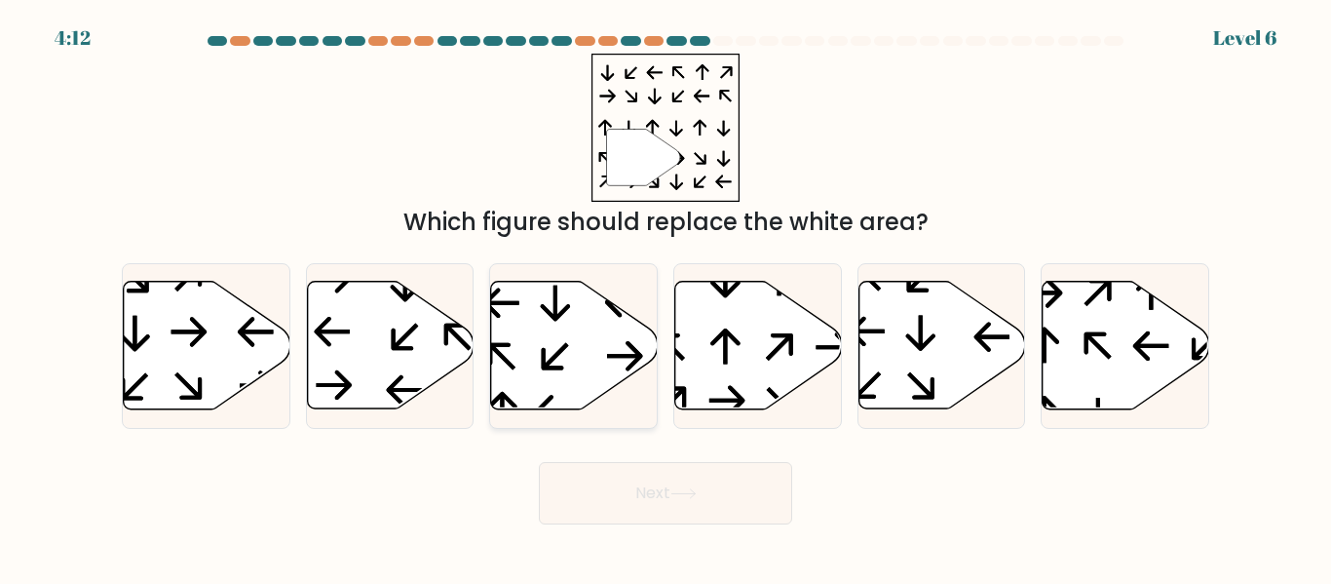
click at [553, 356] on icon at bounding box center [555, 356] width 27 height 27
click at [665, 297] on input "c." at bounding box center [665, 294] width 1 height 5
radio input "true"
click at [635, 474] on button "Next" at bounding box center [665, 493] width 253 height 62
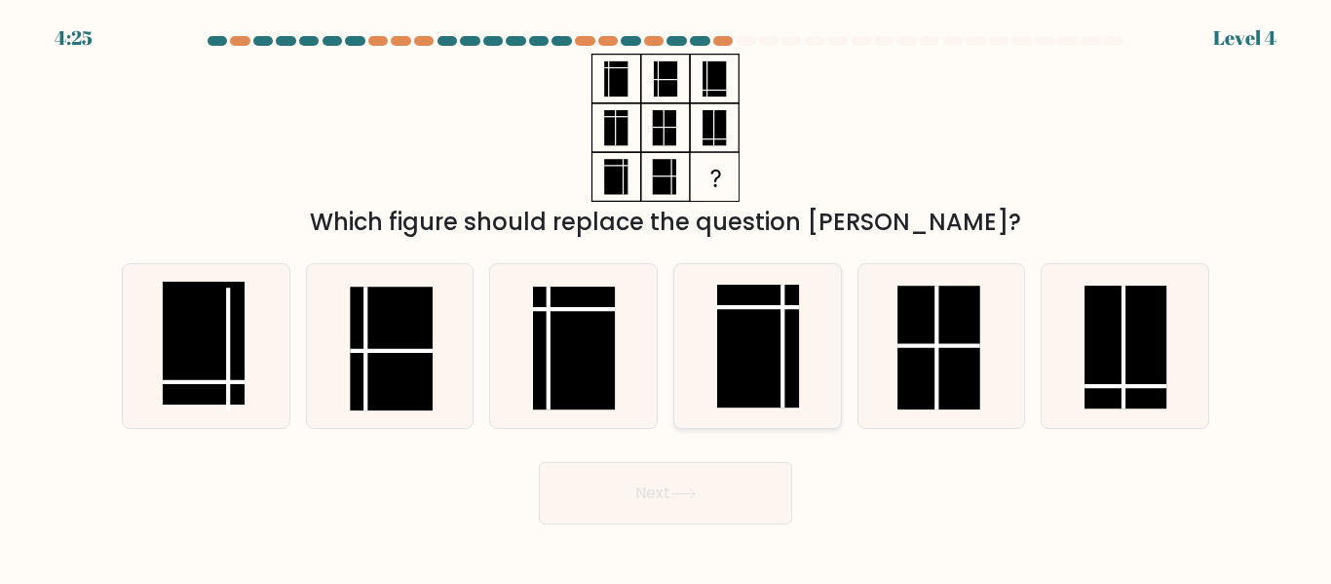
click at [776, 321] on rect at bounding box center [758, 345] width 82 height 123
click at [666, 297] on input "d." at bounding box center [665, 294] width 1 height 5
radio input "true"
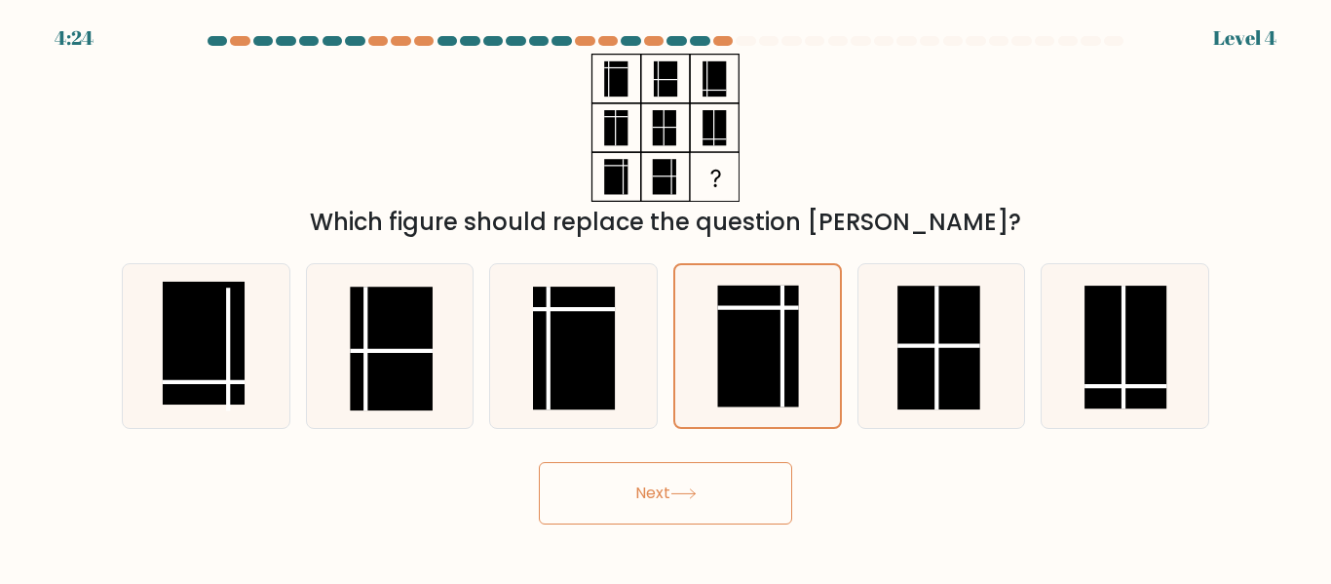
click at [718, 493] on button "Next" at bounding box center [665, 493] width 253 height 62
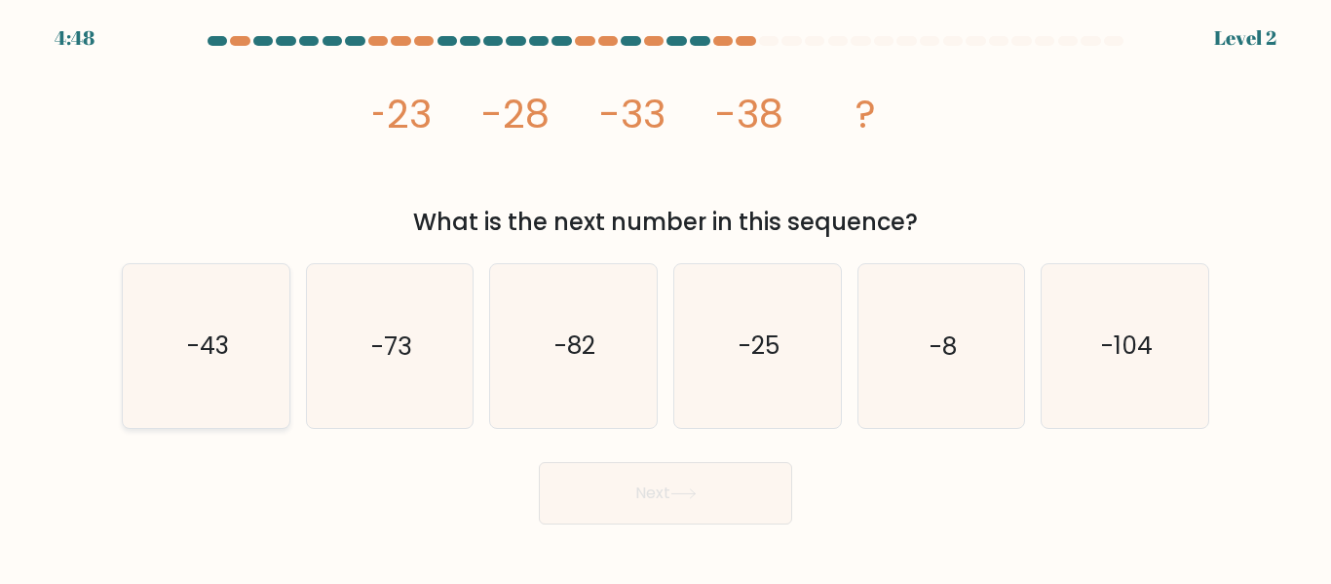
click at [197, 345] on text "-43" at bounding box center [207, 346] width 42 height 34
click at [665, 297] on input "a. -43" at bounding box center [665, 294] width 1 height 5
radio input "true"
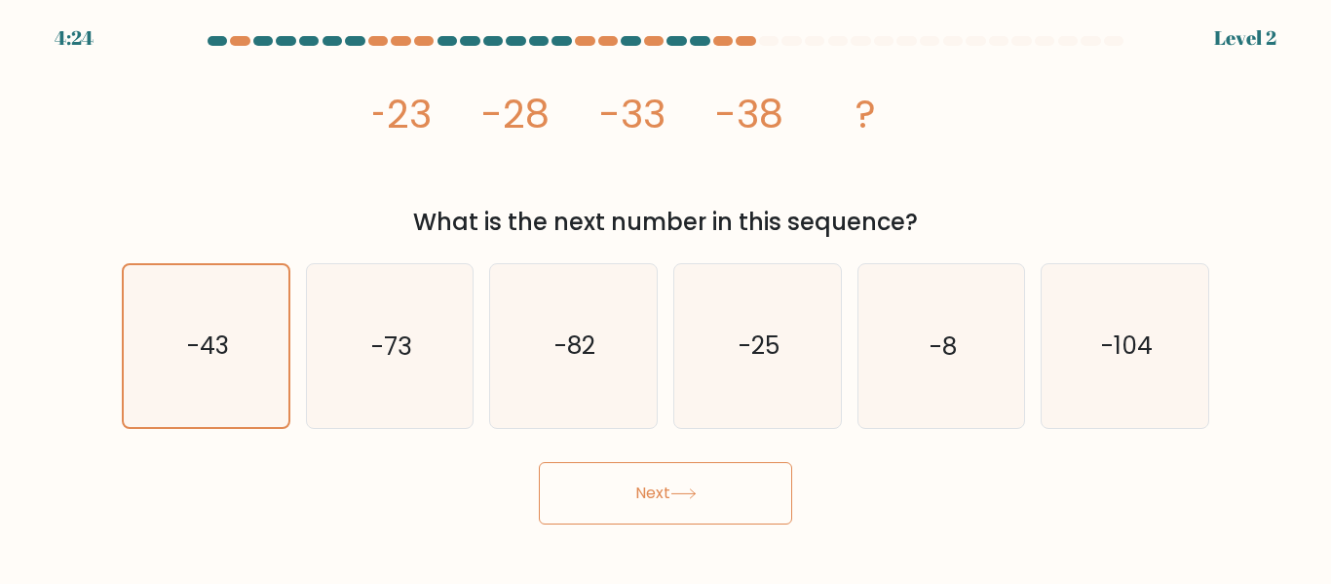
click at [671, 490] on button "Next" at bounding box center [665, 493] width 253 height 62
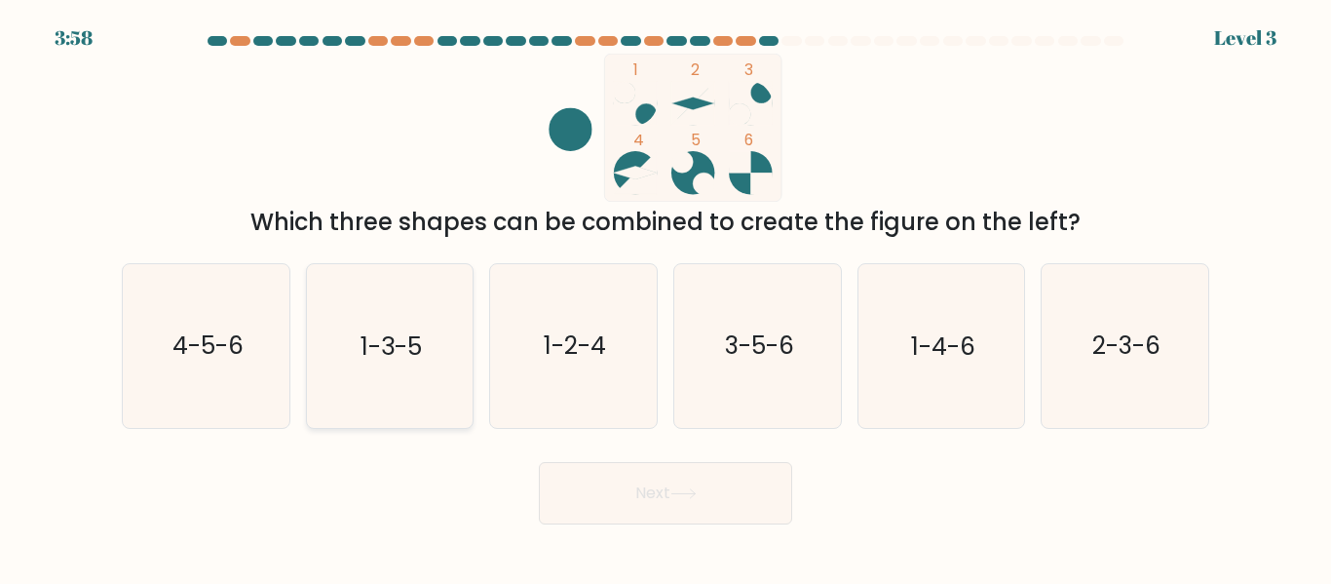
click at [380, 352] on text "1-3-5" at bounding box center [390, 346] width 61 height 34
click at [665, 297] on input "b. 1-3-5" at bounding box center [665, 294] width 1 height 5
radio input "true"
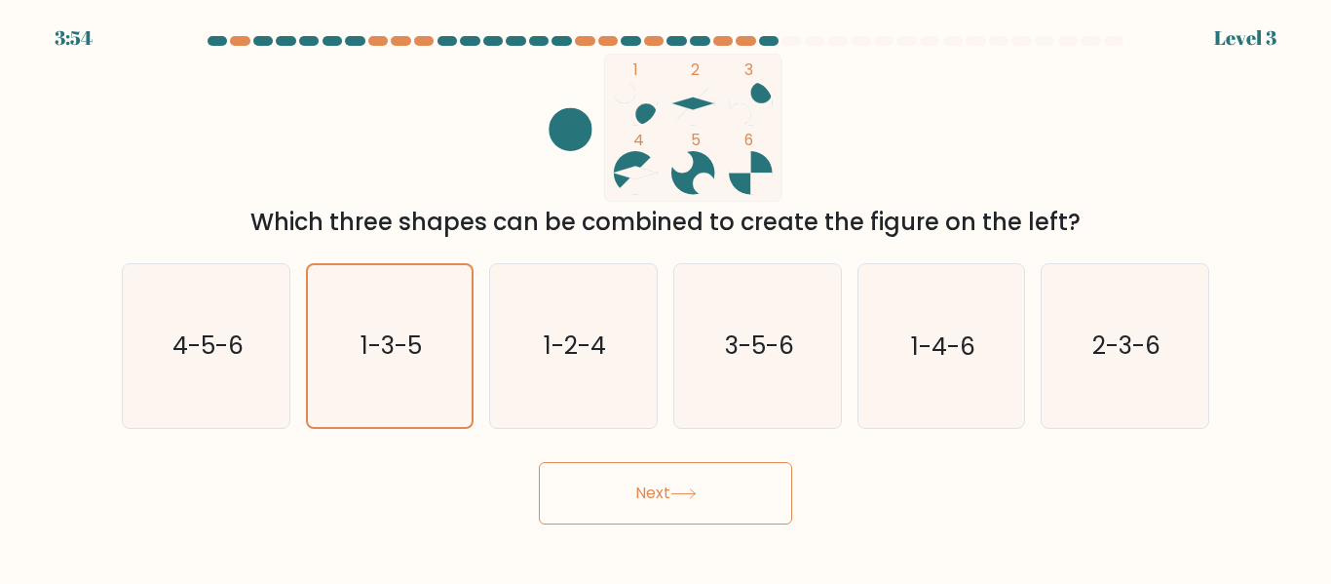
drag, startPoint x: 681, startPoint y: 488, endPoint x: 676, endPoint y: 477, distance: 11.8
click at [681, 488] on icon at bounding box center [683, 493] width 26 height 11
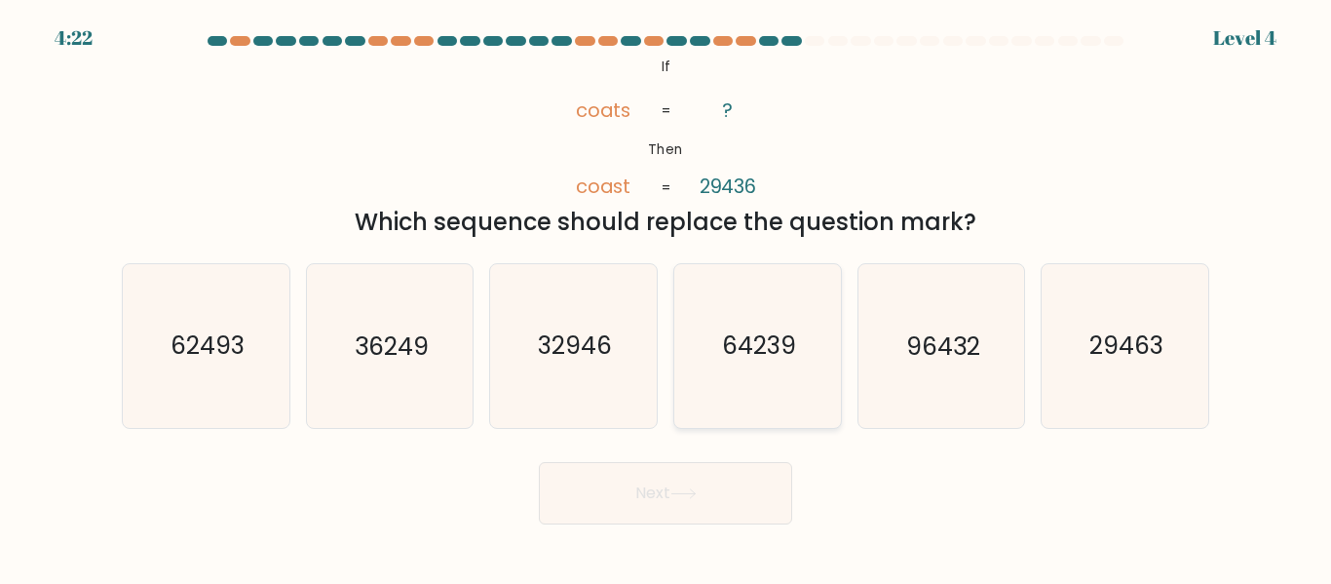
click at [770, 343] on text "64239" at bounding box center [759, 346] width 74 height 34
click at [666, 297] on input "d. 64239" at bounding box center [665, 294] width 1 height 5
radio input "true"
click at [707, 489] on button "Next" at bounding box center [665, 493] width 253 height 62
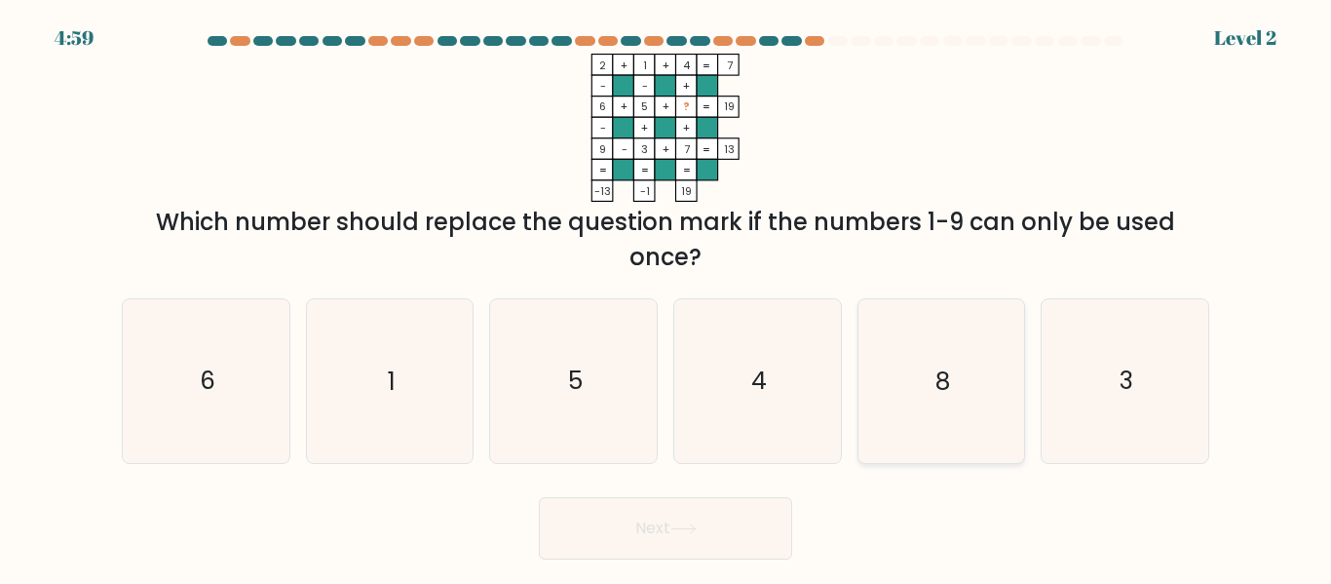
click at [950, 371] on text "8" at bounding box center [942, 381] width 15 height 34
click at [666, 297] on input "e. 8" at bounding box center [665, 294] width 1 height 5
radio input "true"
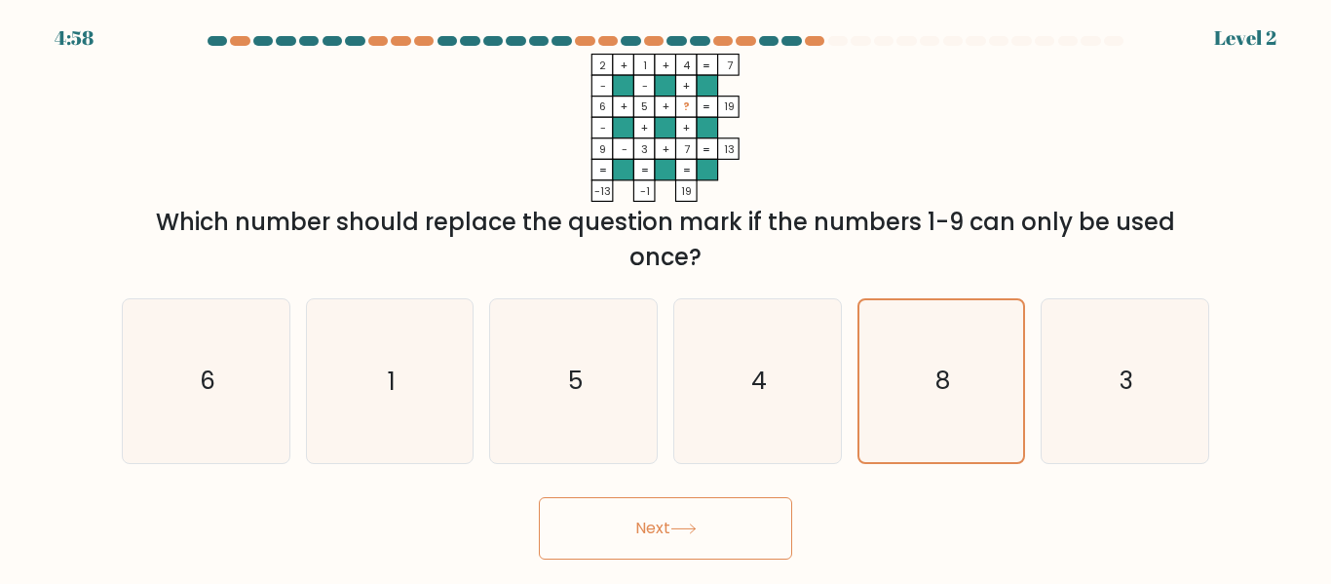
click at [673, 526] on button "Next" at bounding box center [665, 528] width 253 height 62
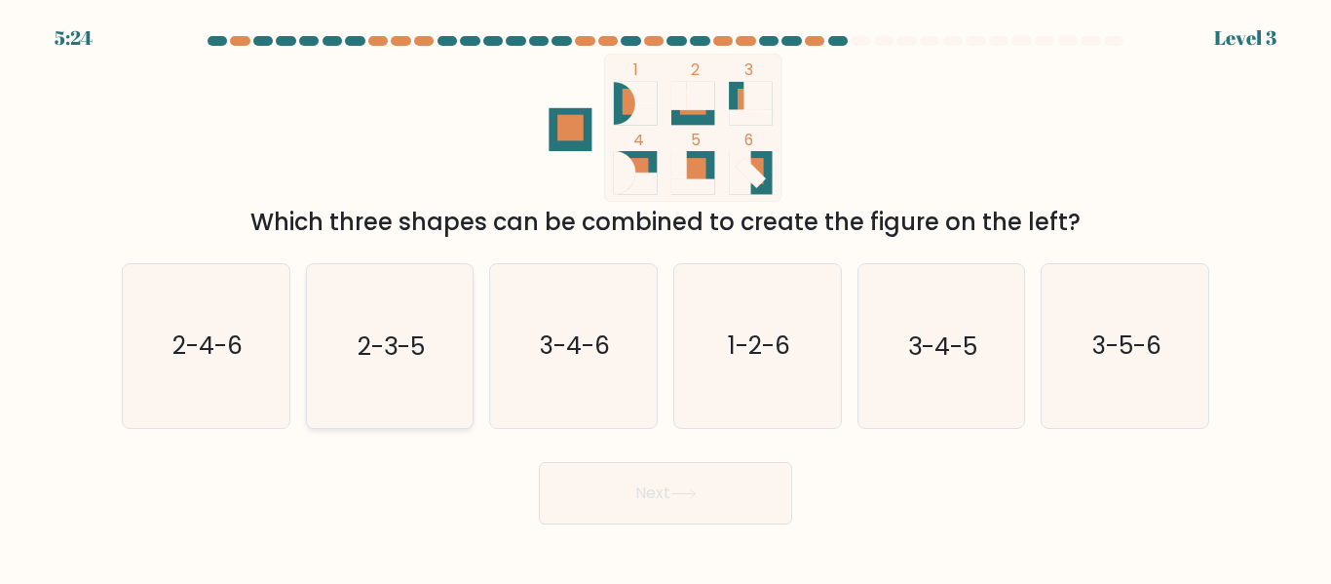
click at [394, 342] on text "2-3-5" at bounding box center [391, 346] width 67 height 34
click at [665, 297] on input "b. 2-3-5" at bounding box center [665, 294] width 1 height 5
radio input "true"
click at [616, 494] on button "Next" at bounding box center [665, 493] width 253 height 62
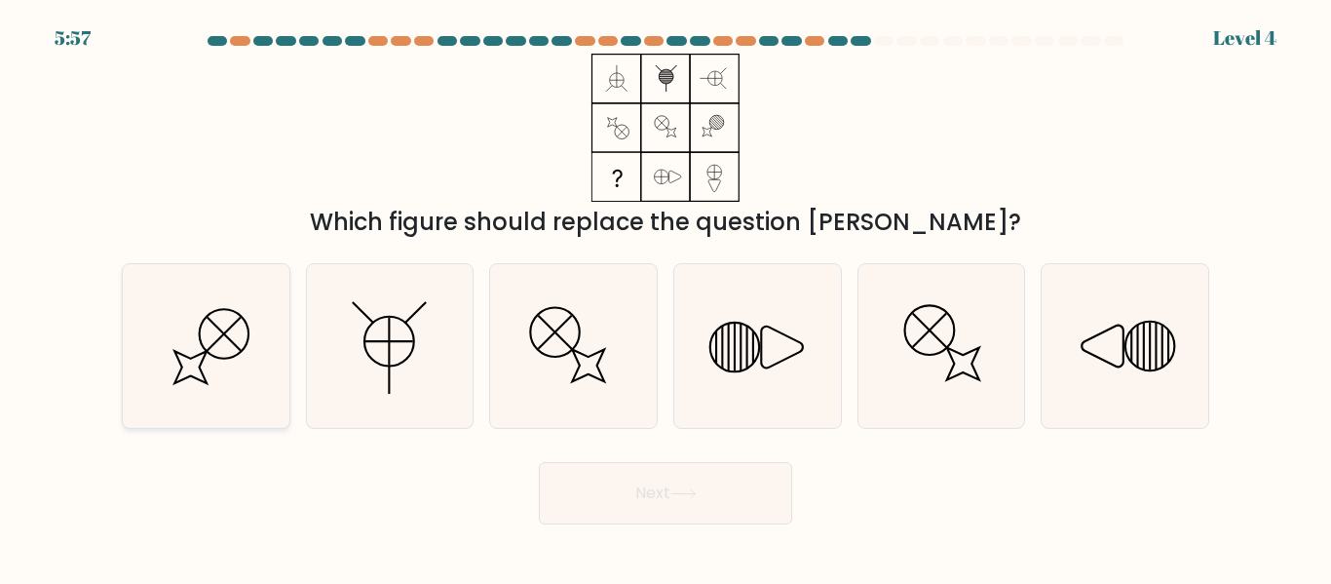
click at [190, 345] on icon at bounding box center [206, 345] width 163 height 163
click at [665, 297] on input "a." at bounding box center [665, 294] width 1 height 5
radio input "true"
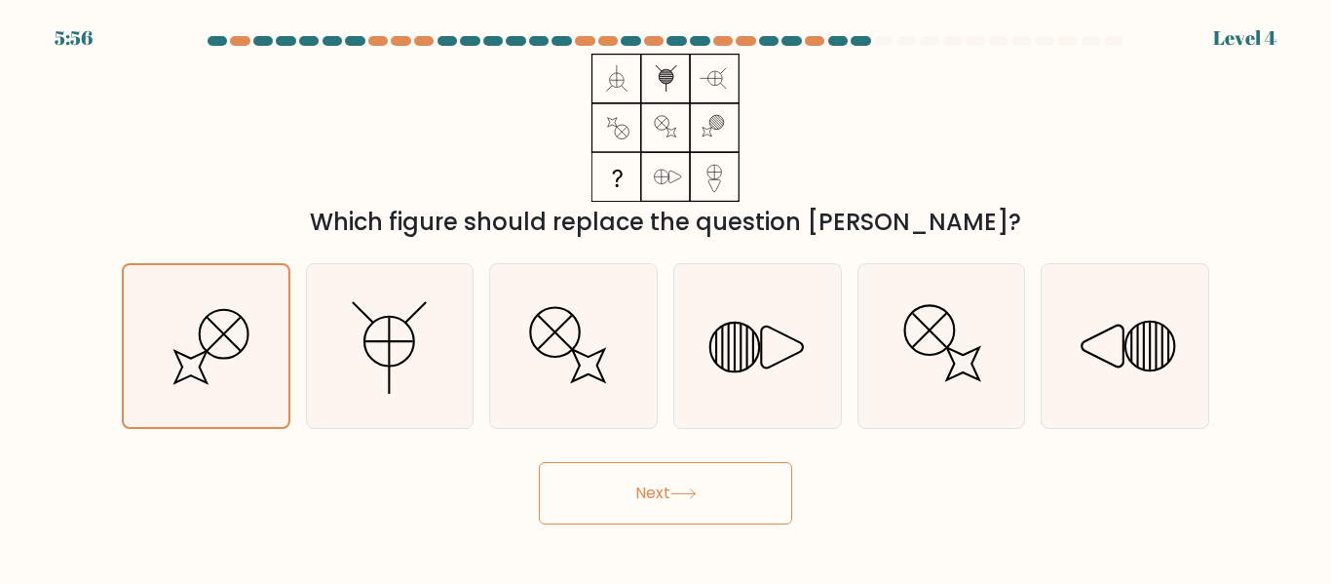
click at [695, 486] on button "Next" at bounding box center [665, 493] width 253 height 62
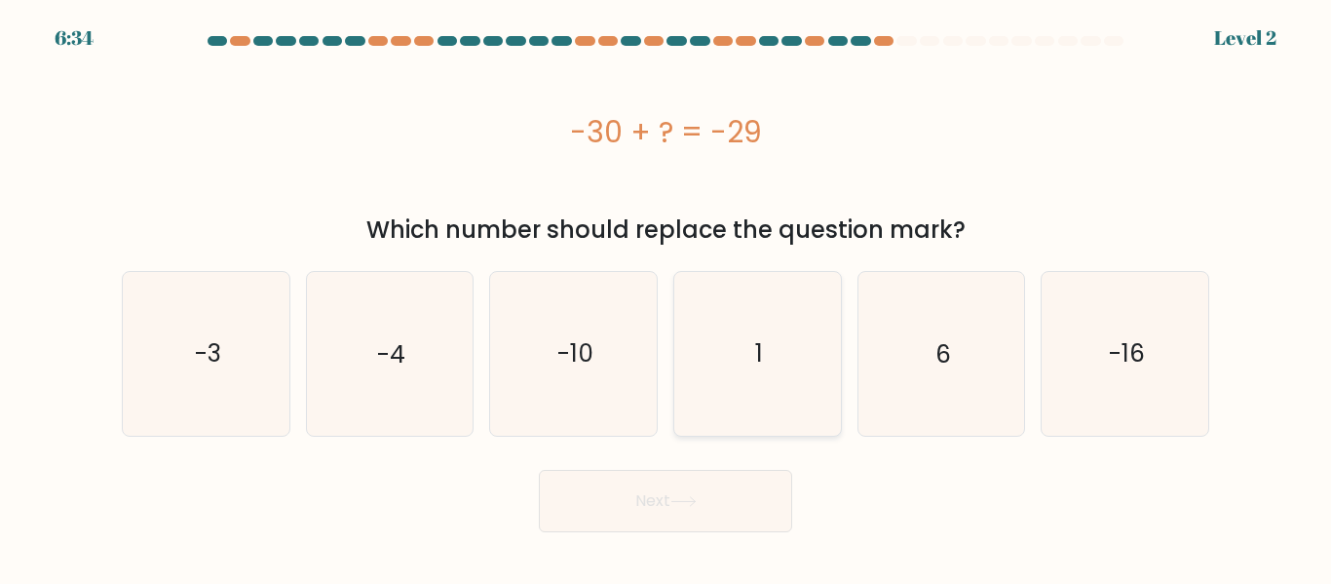
click at [772, 314] on icon "1" at bounding box center [757, 353] width 163 height 163
click at [666, 297] on input "d. 1" at bounding box center [665, 294] width 1 height 5
radio input "true"
click at [681, 505] on icon at bounding box center [683, 501] width 26 height 11
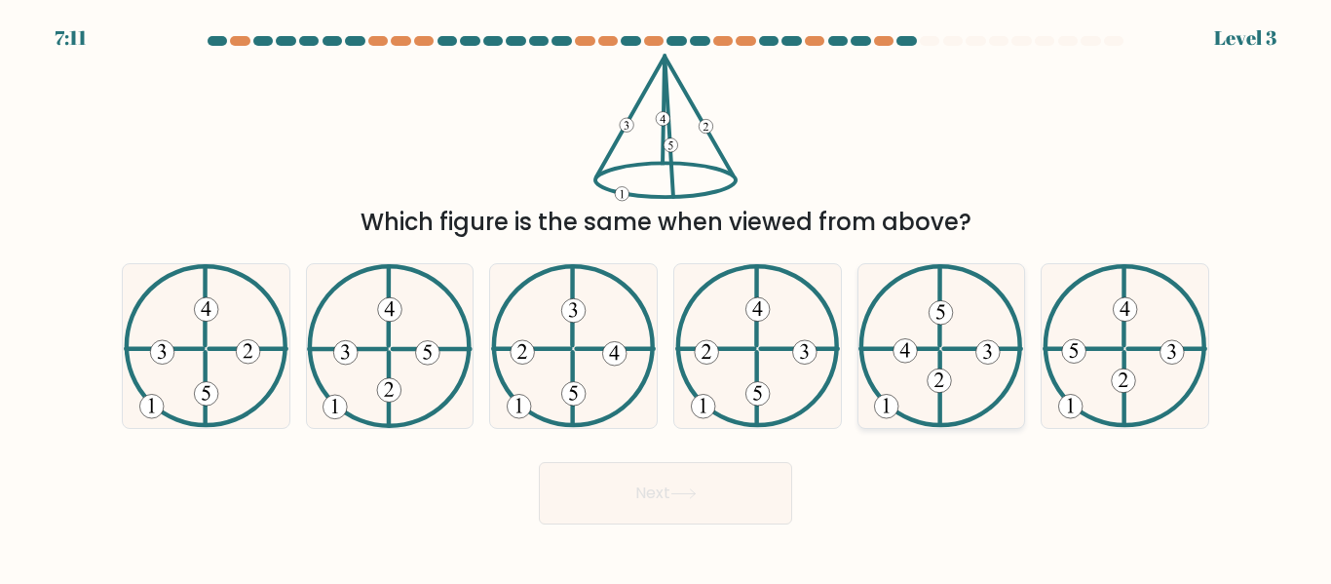
click at [965, 358] on icon at bounding box center [940, 345] width 165 height 163
click at [666, 297] on input "e." at bounding box center [665, 294] width 1 height 5
radio input "true"
click at [656, 494] on button "Next" at bounding box center [665, 493] width 253 height 62
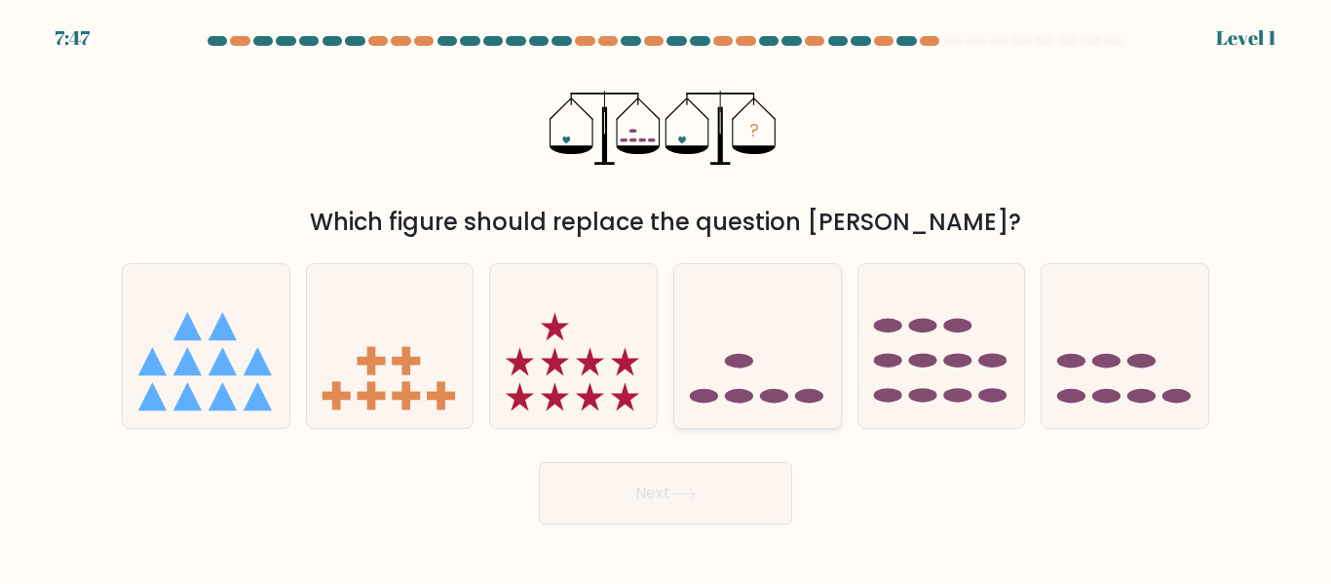
click at [767, 380] on icon at bounding box center [757, 345] width 167 height 137
click at [666, 297] on input "d." at bounding box center [665, 294] width 1 height 5
radio input "true"
click at [712, 493] on button "Next" at bounding box center [665, 493] width 253 height 62
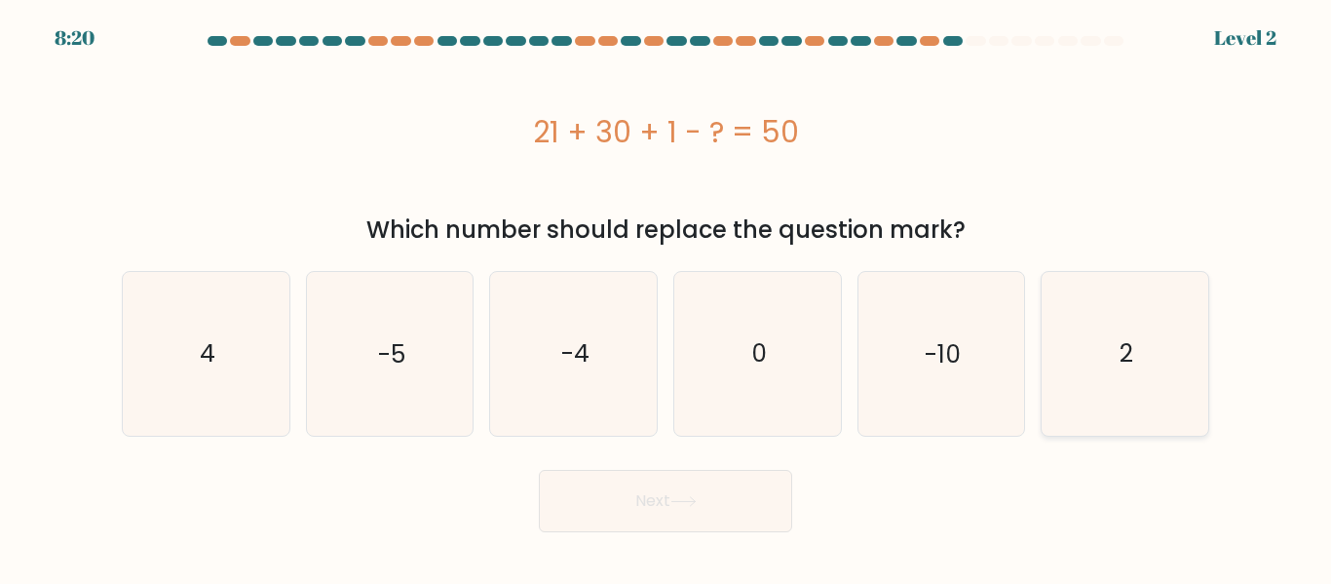
click at [1129, 359] on text "2" at bounding box center [1126, 353] width 14 height 34
click at [666, 297] on input "f. 2" at bounding box center [665, 294] width 1 height 5
radio input "true"
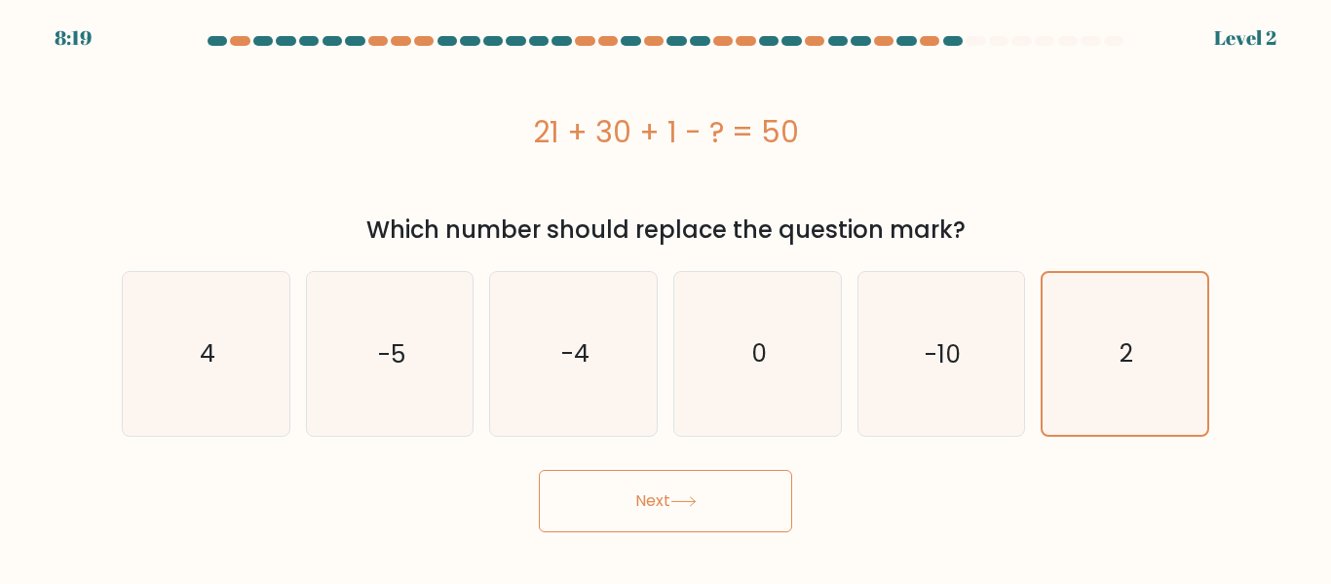
click at [690, 496] on icon at bounding box center [683, 501] width 26 height 11
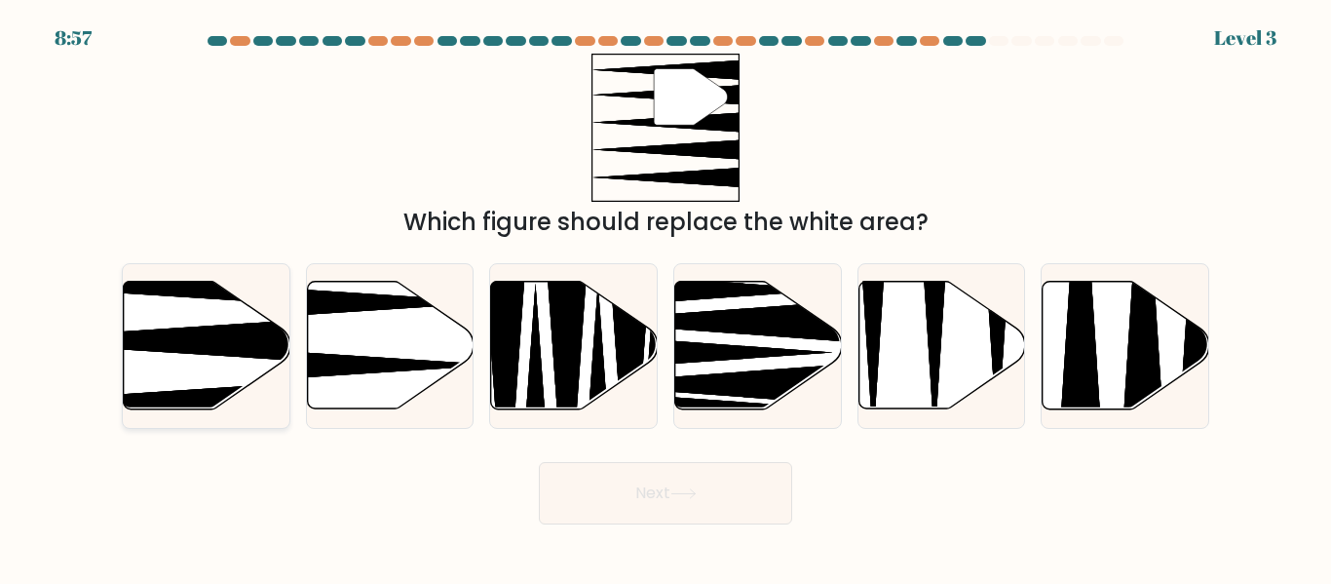
click at [189, 320] on icon at bounding box center [207, 346] width 167 height 128
click at [665, 297] on input "a." at bounding box center [665, 294] width 1 height 5
radio input "true"
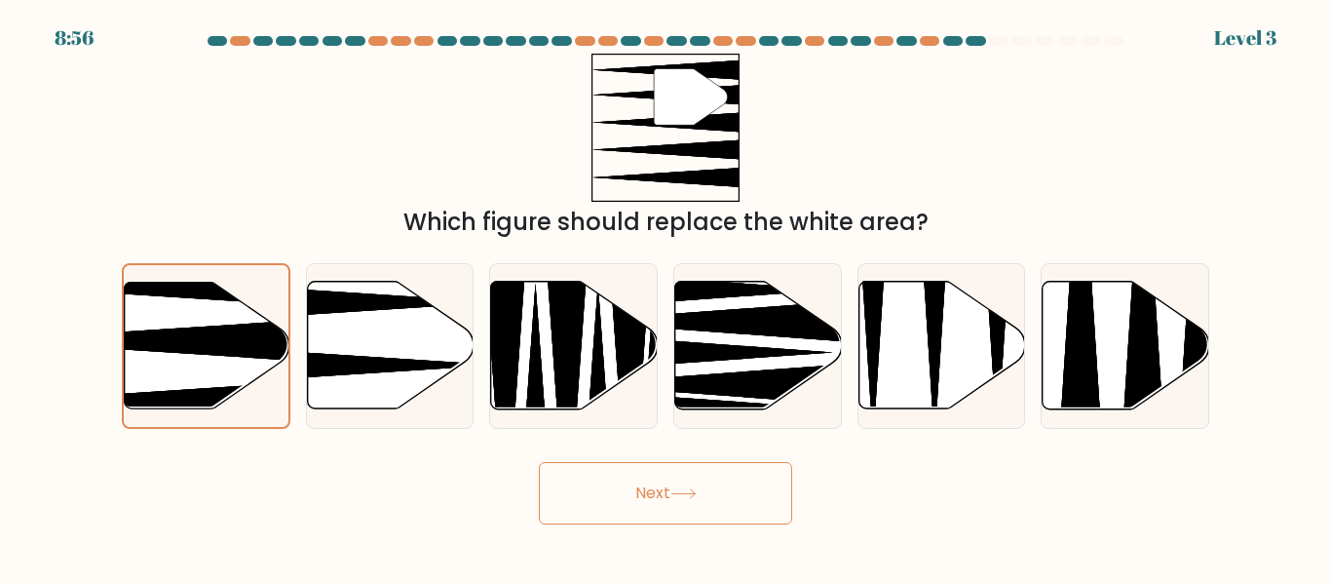
click at [678, 501] on button "Next" at bounding box center [665, 493] width 253 height 62
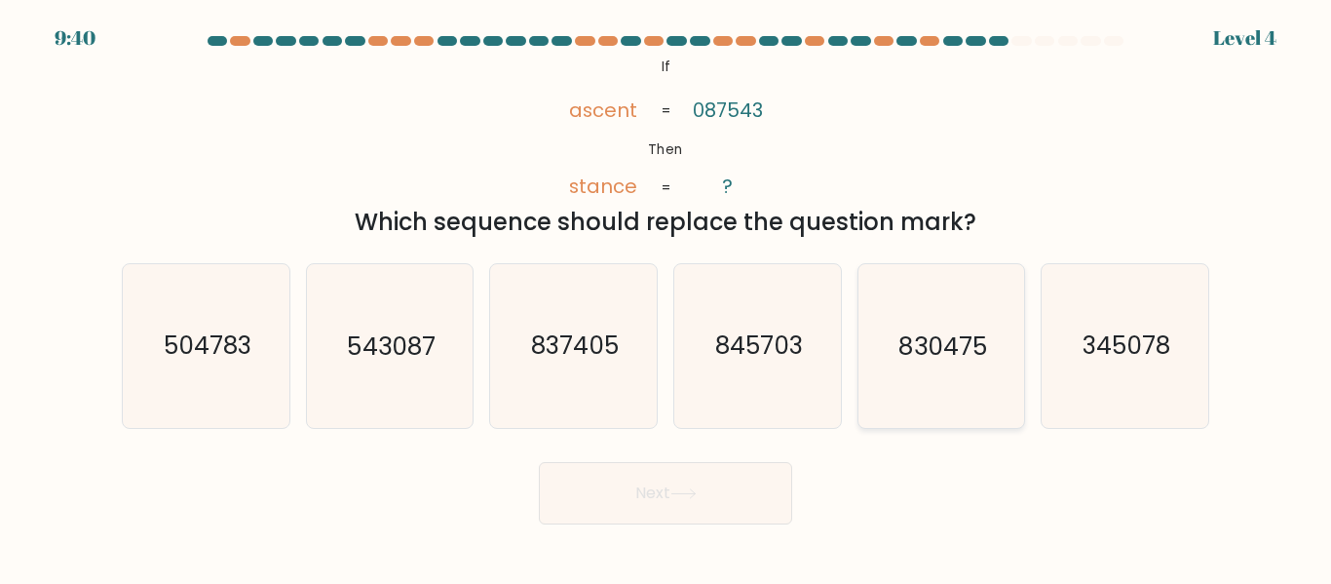
click at [900, 323] on icon "830475" at bounding box center [940, 345] width 163 height 163
click at [666, 297] on input "e. 830475" at bounding box center [665, 294] width 1 height 5
radio input "true"
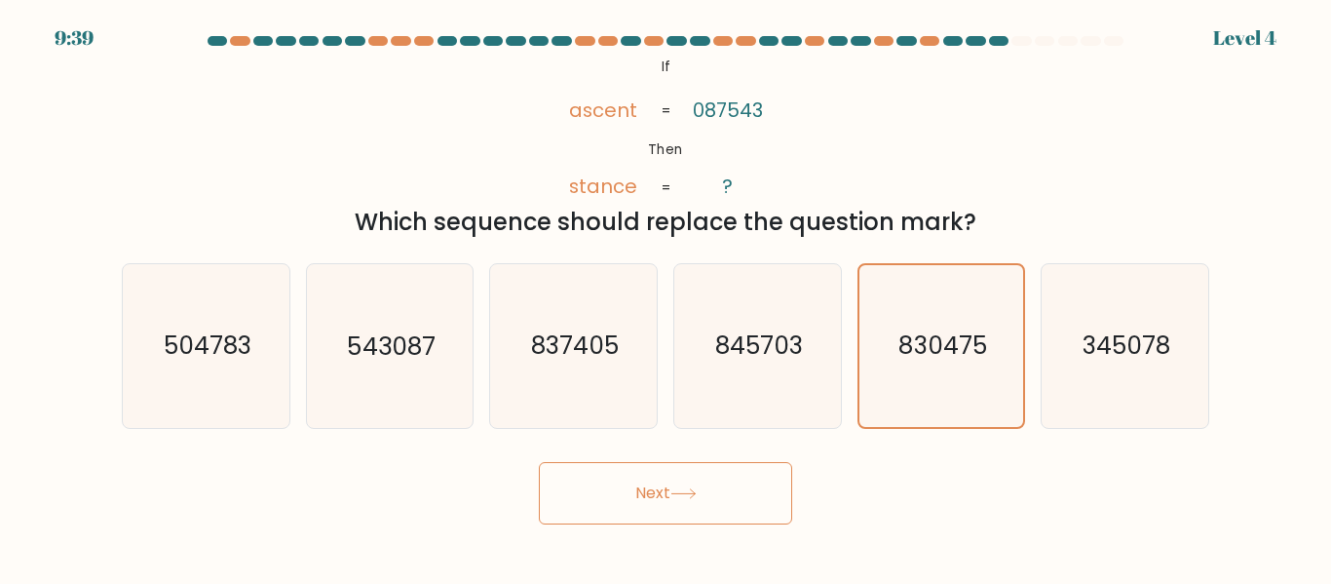
click at [688, 490] on icon at bounding box center [683, 493] width 26 height 11
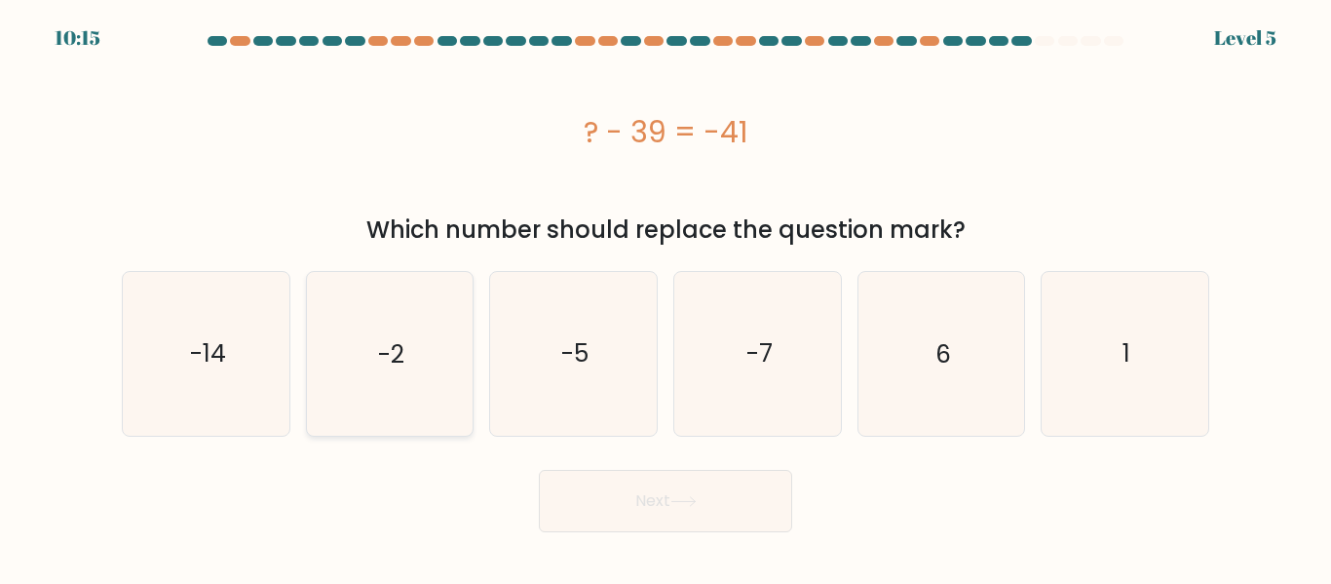
click at [391, 347] on text "-2" at bounding box center [391, 353] width 26 height 34
click at [665, 297] on input "b. -2" at bounding box center [665, 294] width 1 height 5
radio input "true"
click at [622, 491] on button "Next" at bounding box center [665, 501] width 253 height 62
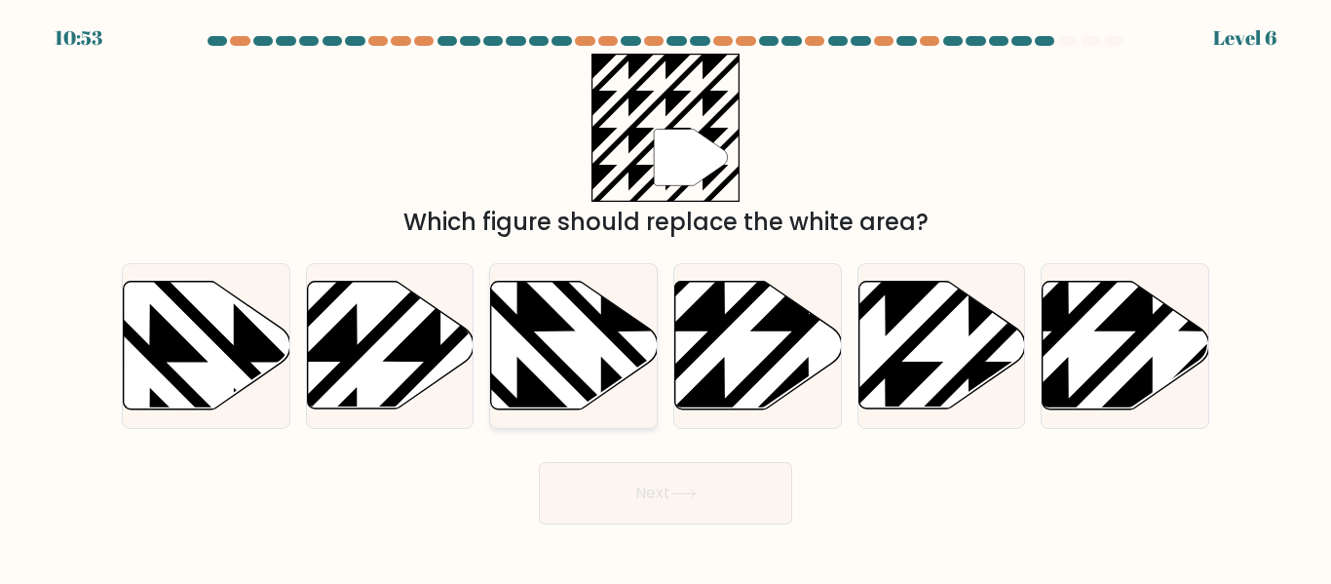
click at [560, 346] on icon at bounding box center [574, 346] width 167 height 128
click at [665, 297] on input "c." at bounding box center [665, 294] width 1 height 5
radio input "true"
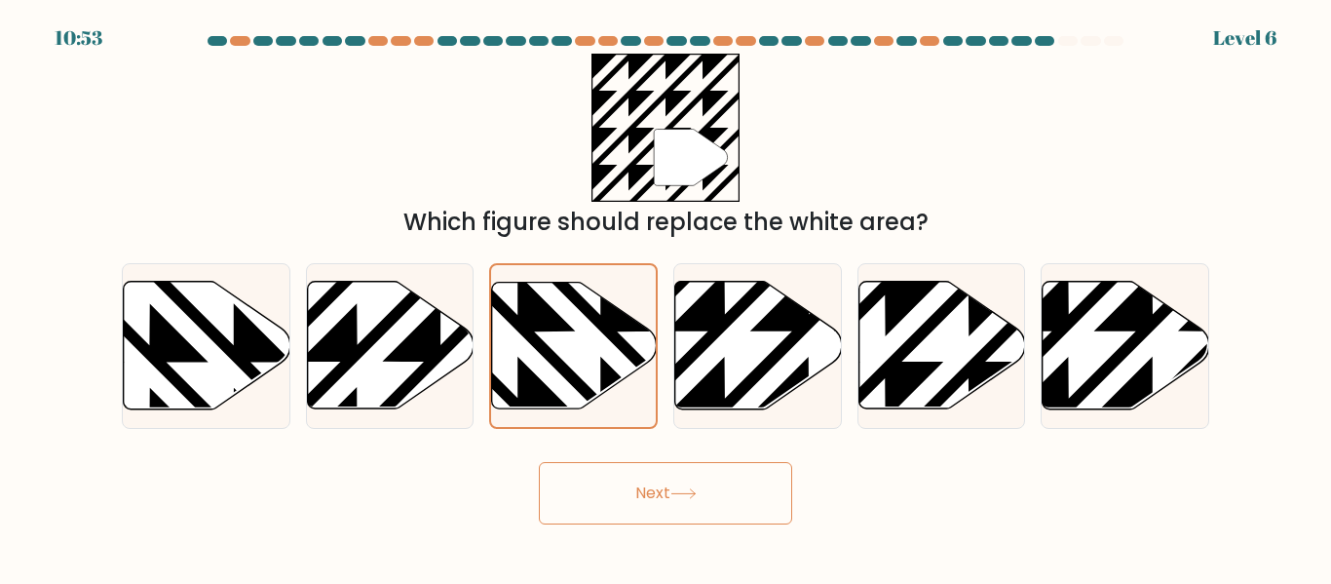
click at [713, 501] on button "Next" at bounding box center [665, 493] width 253 height 62
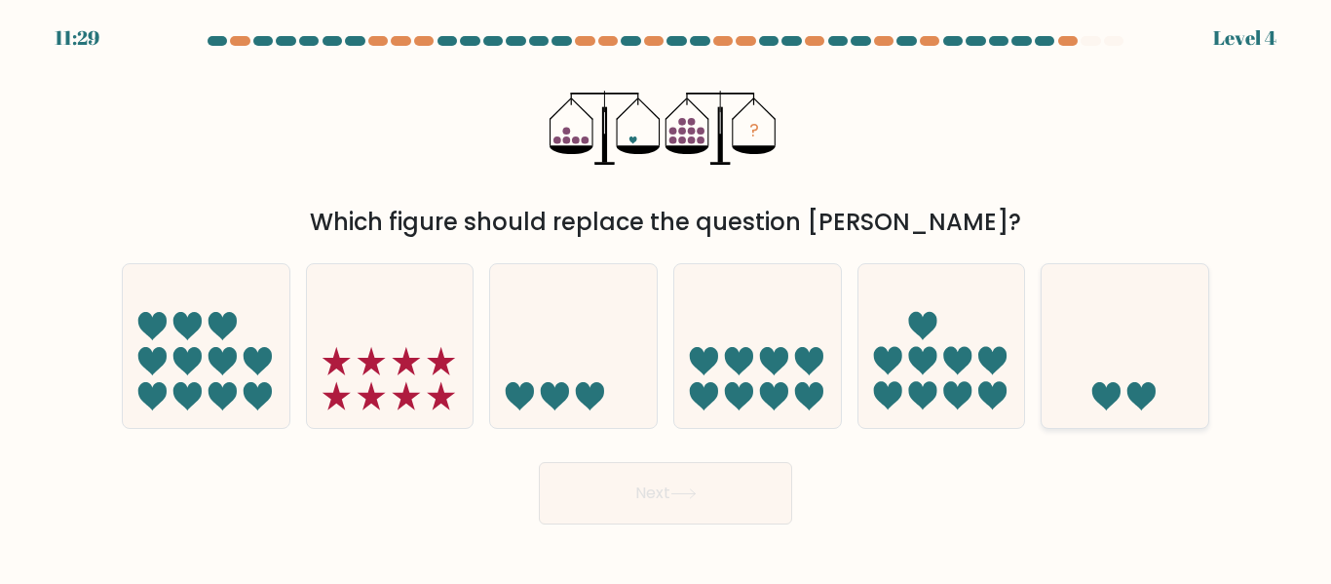
click at [1155, 361] on icon at bounding box center [1124, 345] width 167 height 137
click at [666, 297] on input "f." at bounding box center [665, 294] width 1 height 5
radio input "true"
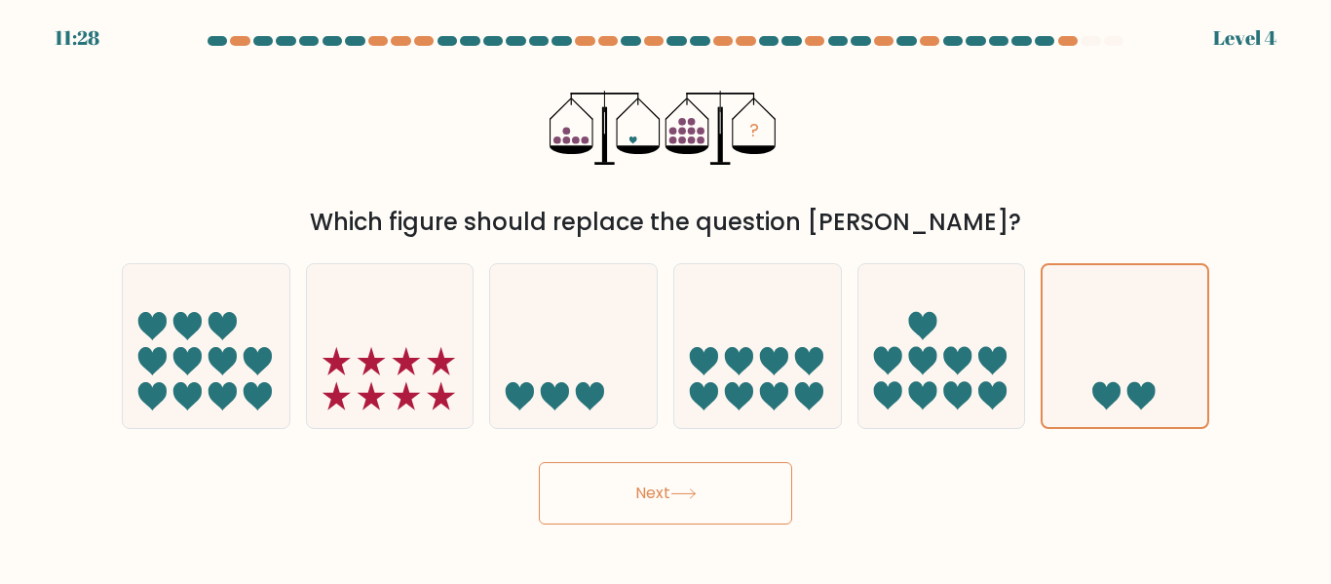
click at [697, 479] on button "Next" at bounding box center [665, 493] width 253 height 62
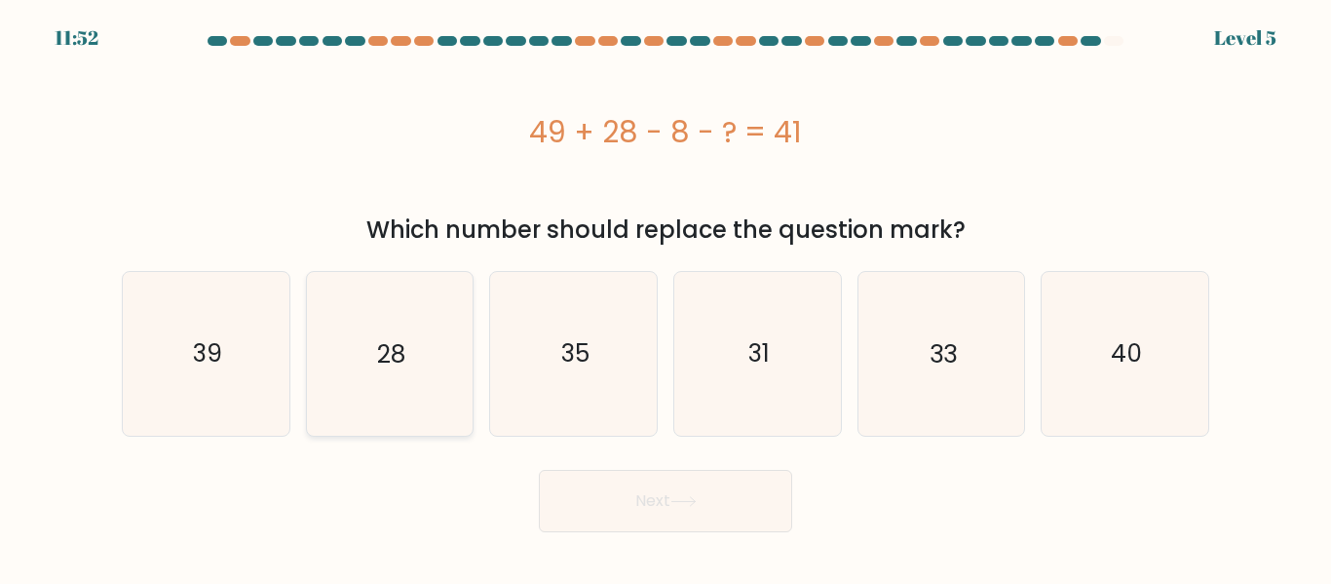
click at [384, 340] on text "28" at bounding box center [391, 353] width 28 height 34
click at [665, 297] on input "b. 28" at bounding box center [665, 294] width 1 height 5
radio input "true"
click at [652, 496] on button "Next" at bounding box center [665, 501] width 253 height 62
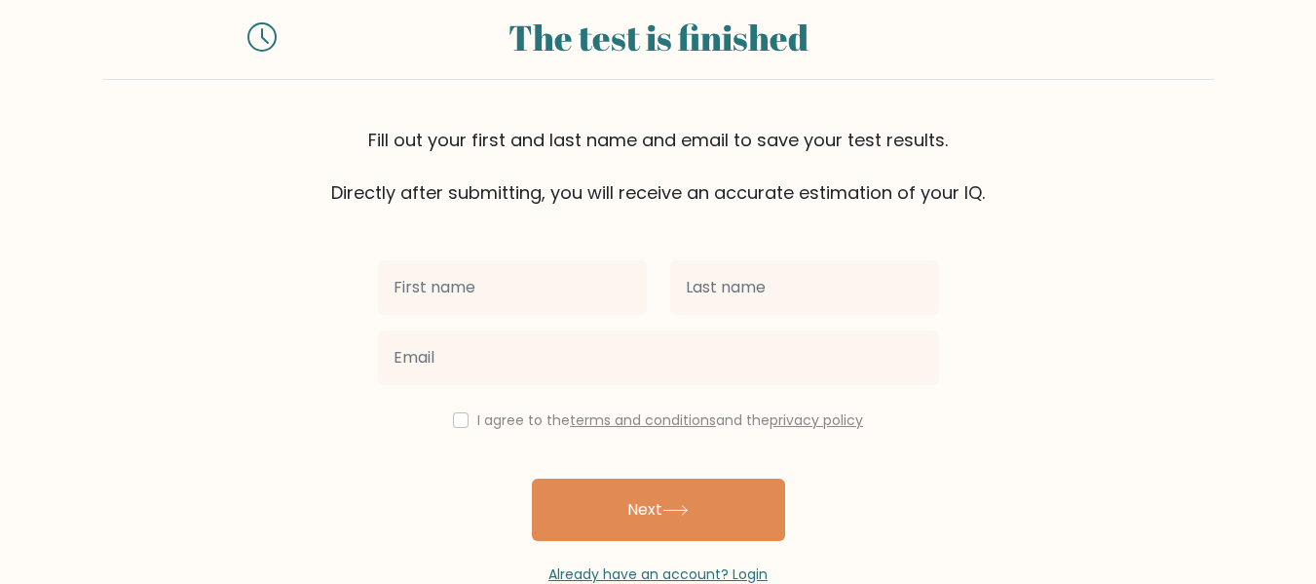
scroll to position [100, 0]
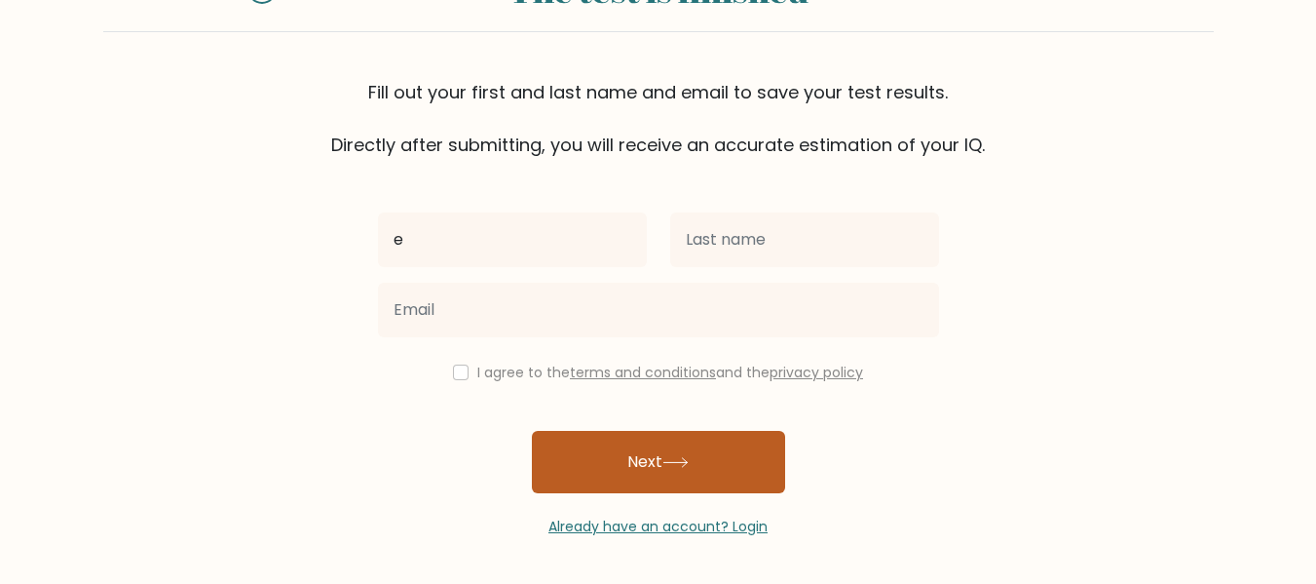
type input "e"
click at [633, 463] on button "Next" at bounding box center [658, 462] width 253 height 62
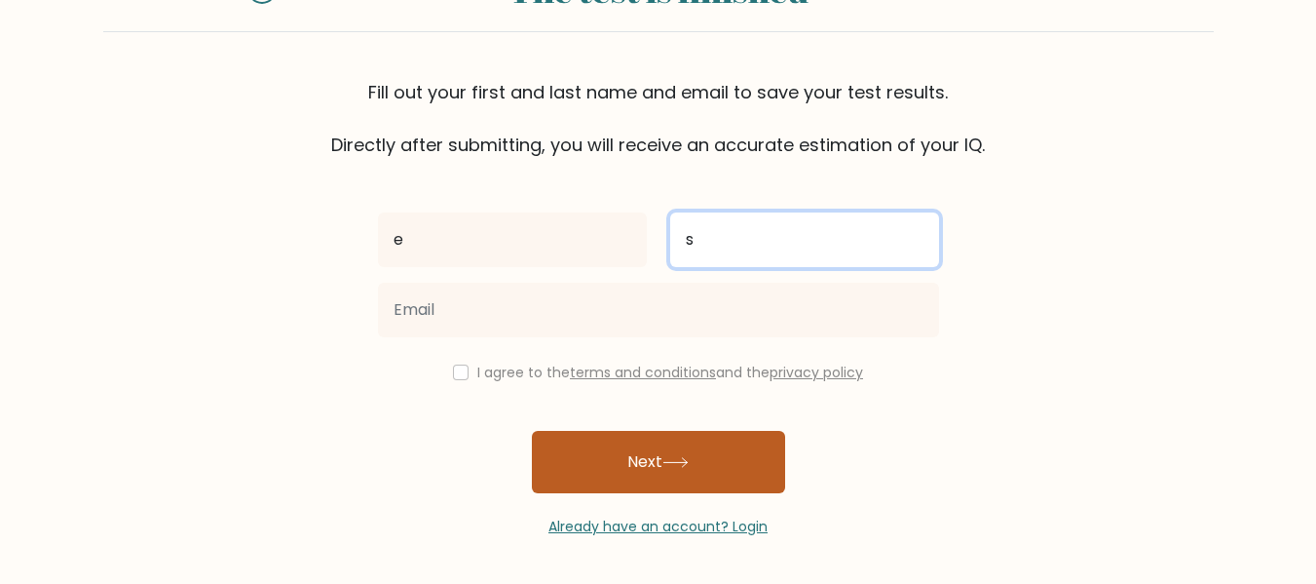
type input "s"
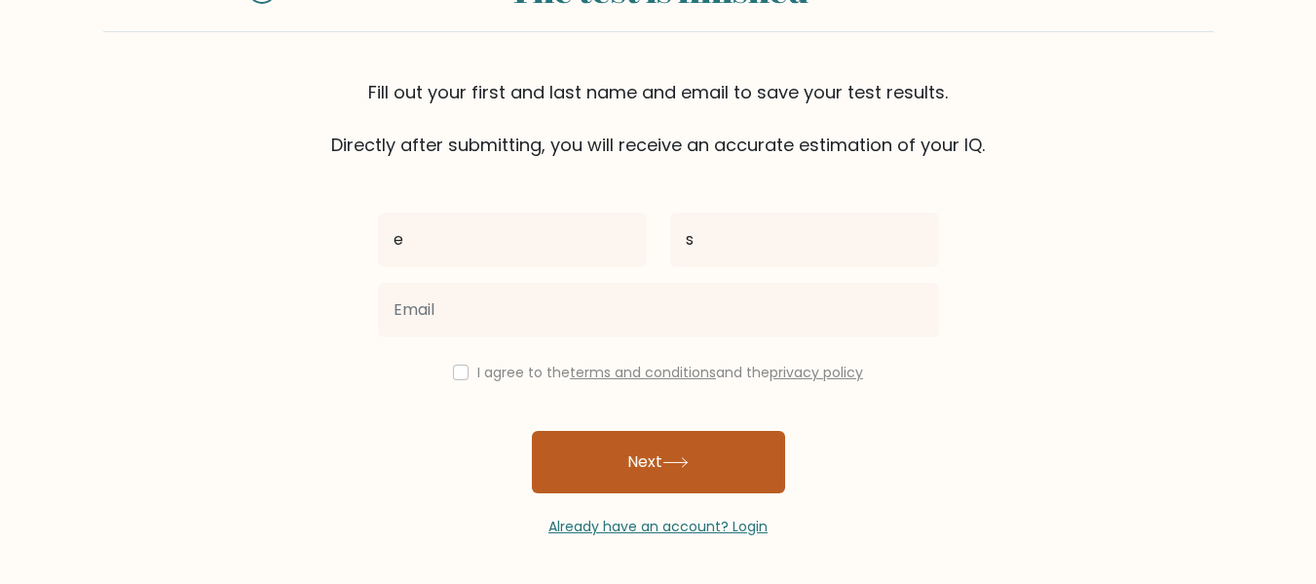
click at [663, 458] on button "Next" at bounding box center [658, 462] width 253 height 62
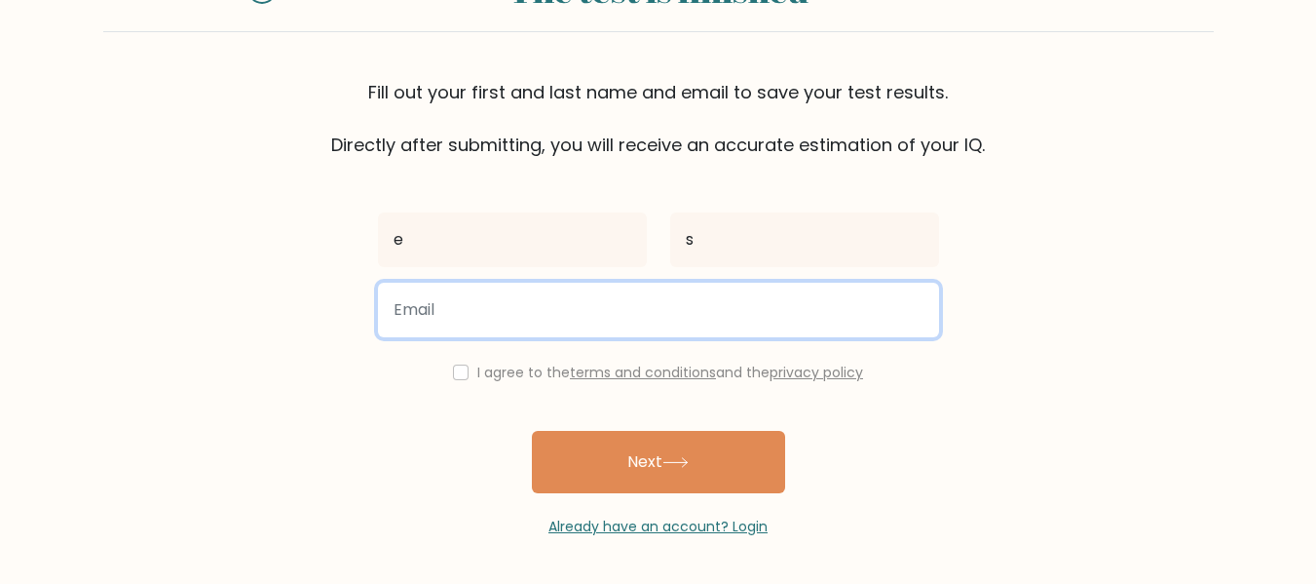
click at [550, 299] on input "email" at bounding box center [658, 310] width 561 height 55
type input "h"
type input "L"
type input "honeyfinance99@gmail.com"
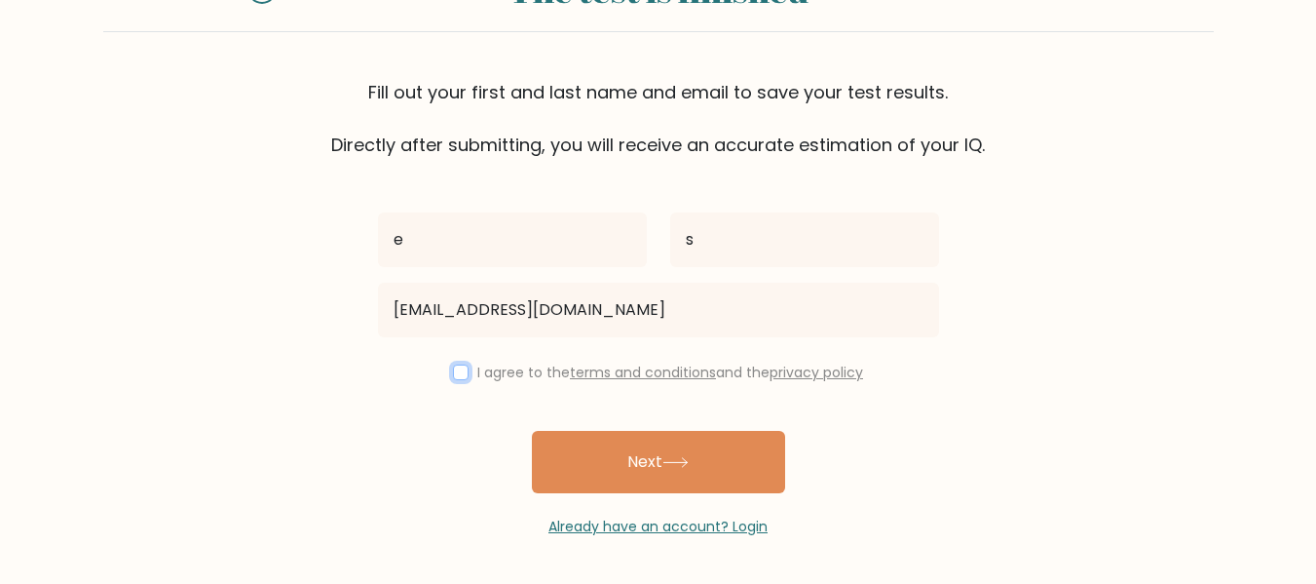
click at [456, 374] on input "checkbox" at bounding box center [461, 372] width 16 height 16
checkbox input "true"
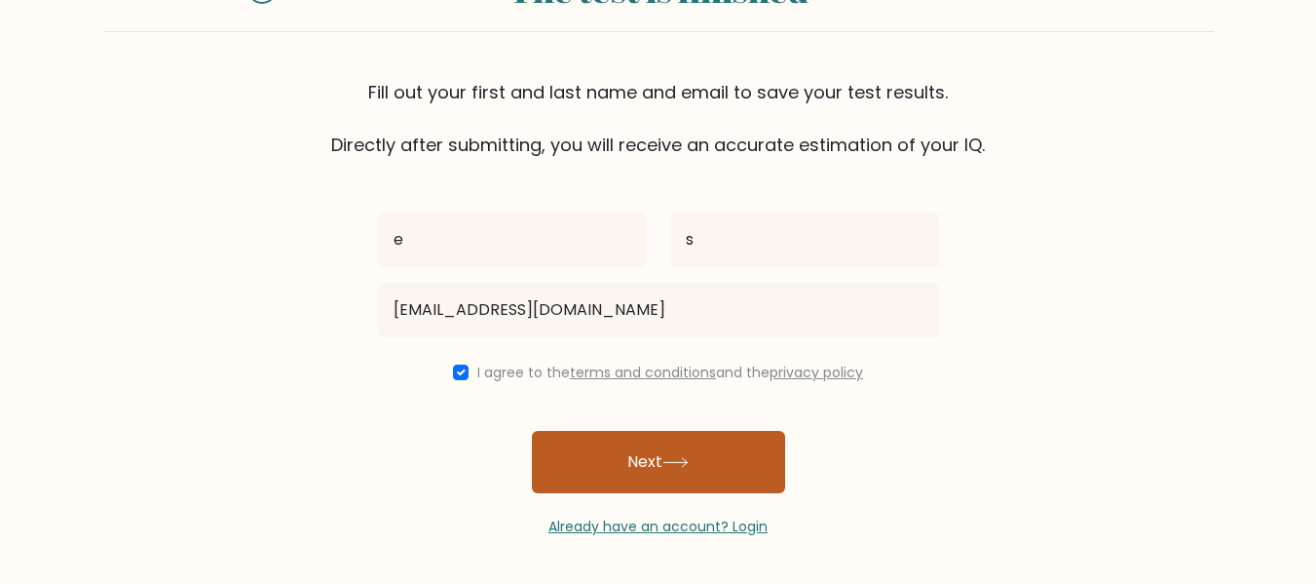
click at [621, 466] on button "Next" at bounding box center [658, 462] width 253 height 62
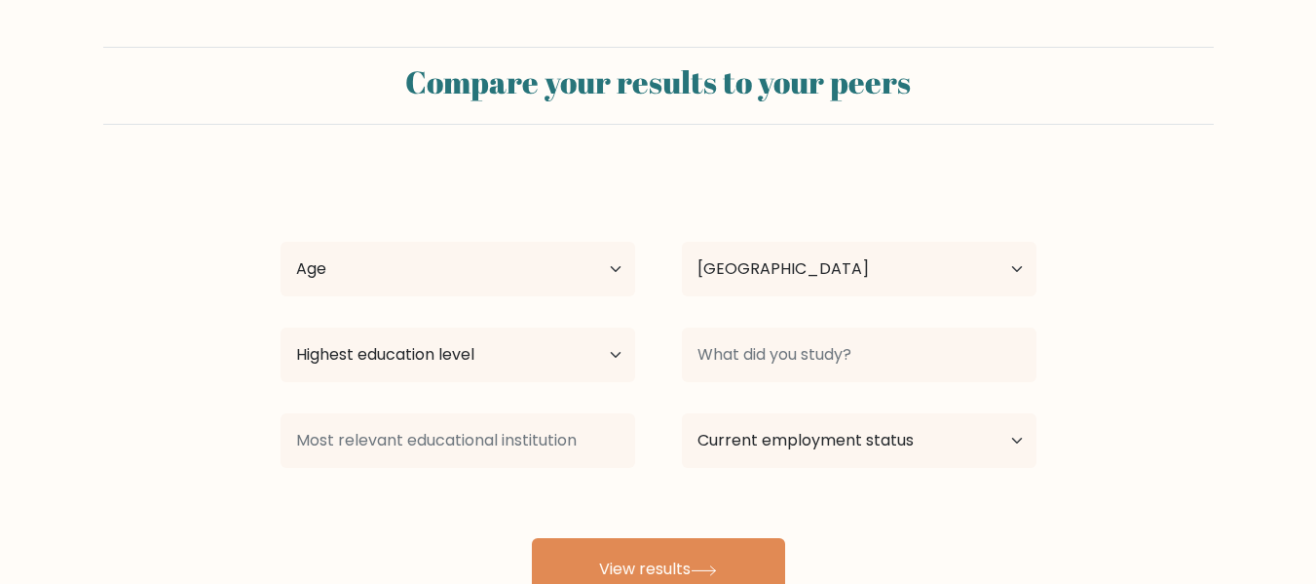
select select "MM"
click at [403, 265] on select "Age Under 18 years old 18-24 years old 25-34 years old 35-44 years old 45-54 ye…" at bounding box center [458, 269] width 355 height 55
select select "18_24"
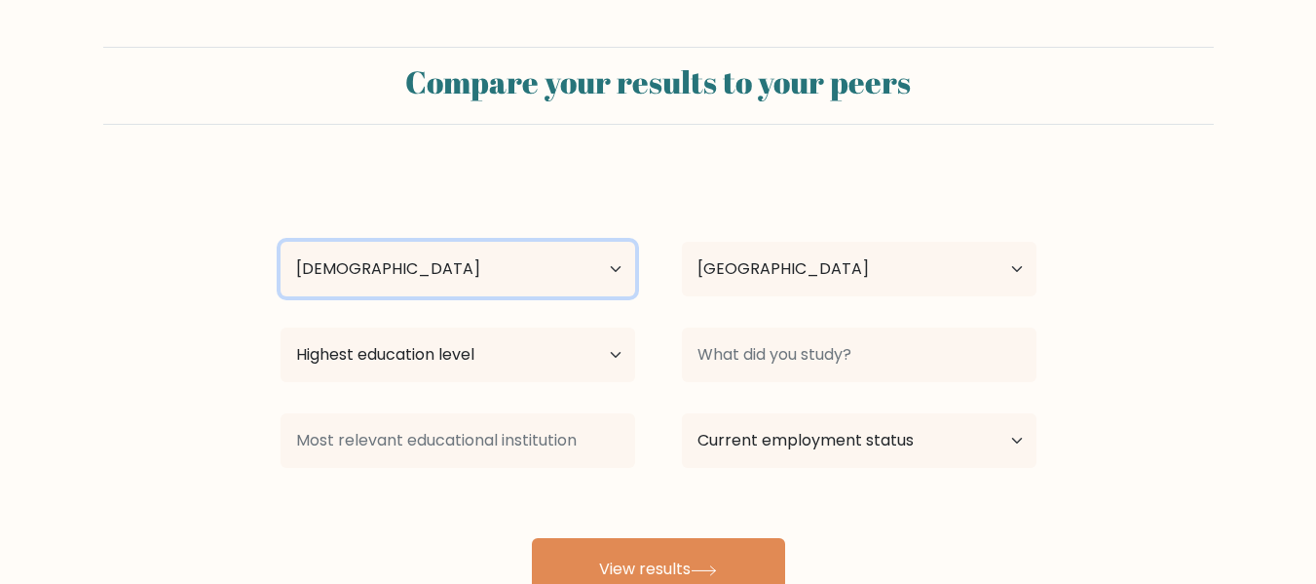
click at [281, 242] on select "Age Under 18 years old 18-24 years old 25-34 years old 35-44 years old 45-54 ye…" at bounding box center [458, 269] width 355 height 55
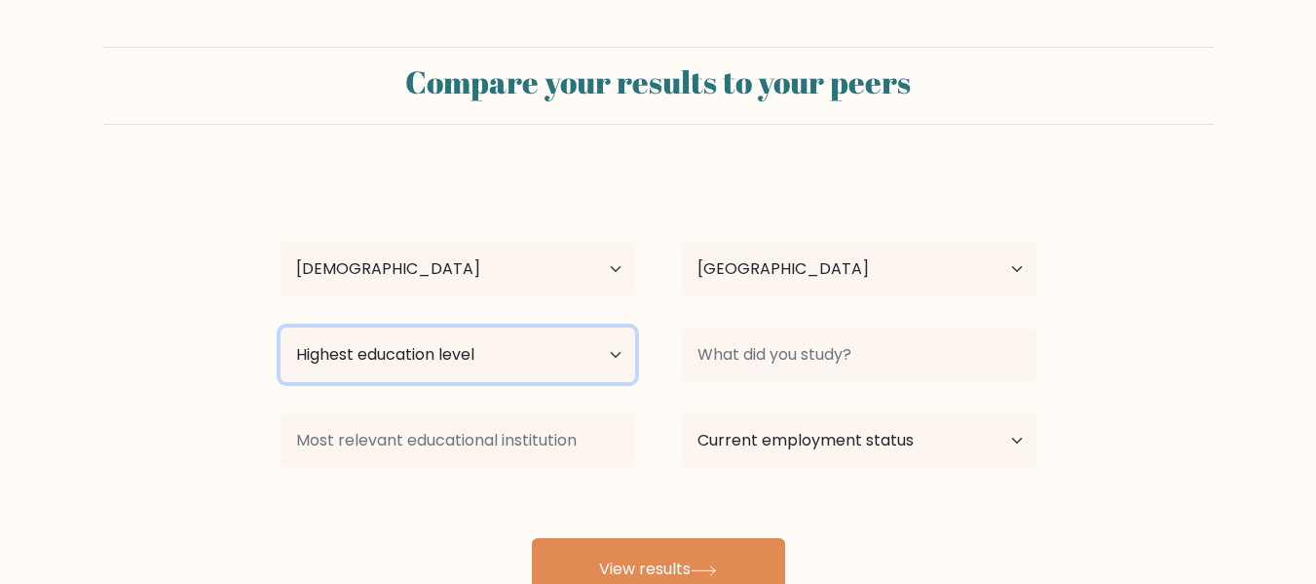
click at [487, 356] on select "Highest education level No schooling Primary Lower Secondary Upper Secondary Oc…" at bounding box center [458, 354] width 355 height 55
select select "occupation_specific"
click at [281, 327] on select "Highest education level No schooling Primary Lower Secondary Upper Secondary Oc…" at bounding box center [458, 354] width 355 height 55
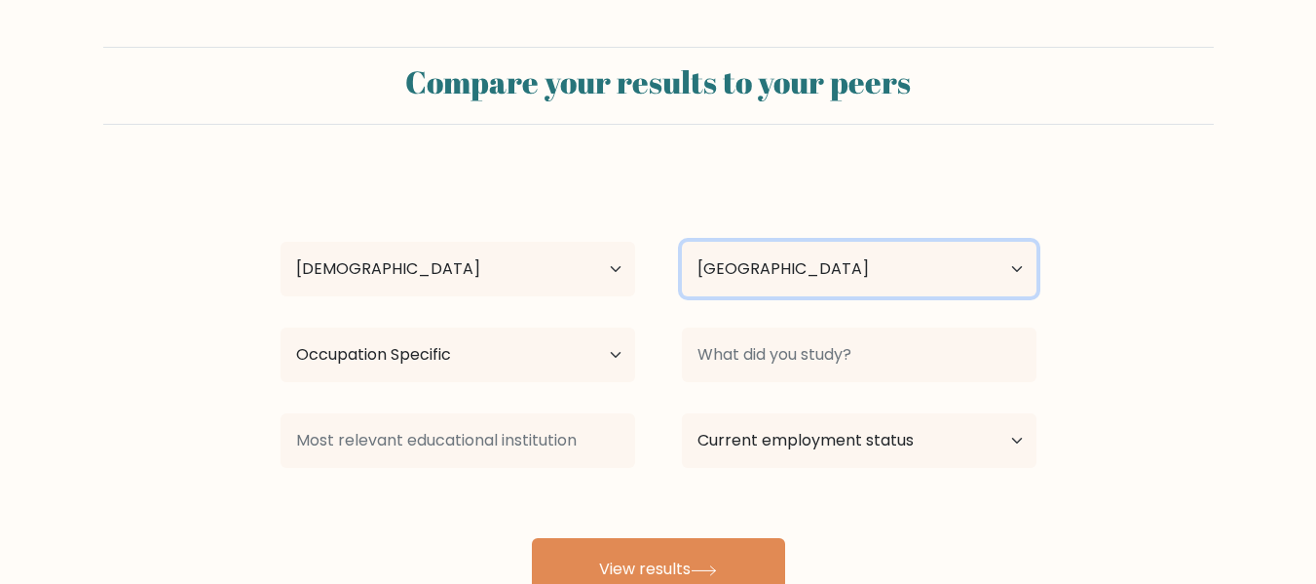
click at [865, 274] on select "Country Afghanistan Albania Algeria American Samoa Andorra Angola Anguilla Anta…" at bounding box center [859, 269] width 355 height 55
click at [682, 242] on select "Country Afghanistan Albania Algeria American Samoa Andorra Angola Anguilla Anta…" at bounding box center [859, 269] width 355 height 55
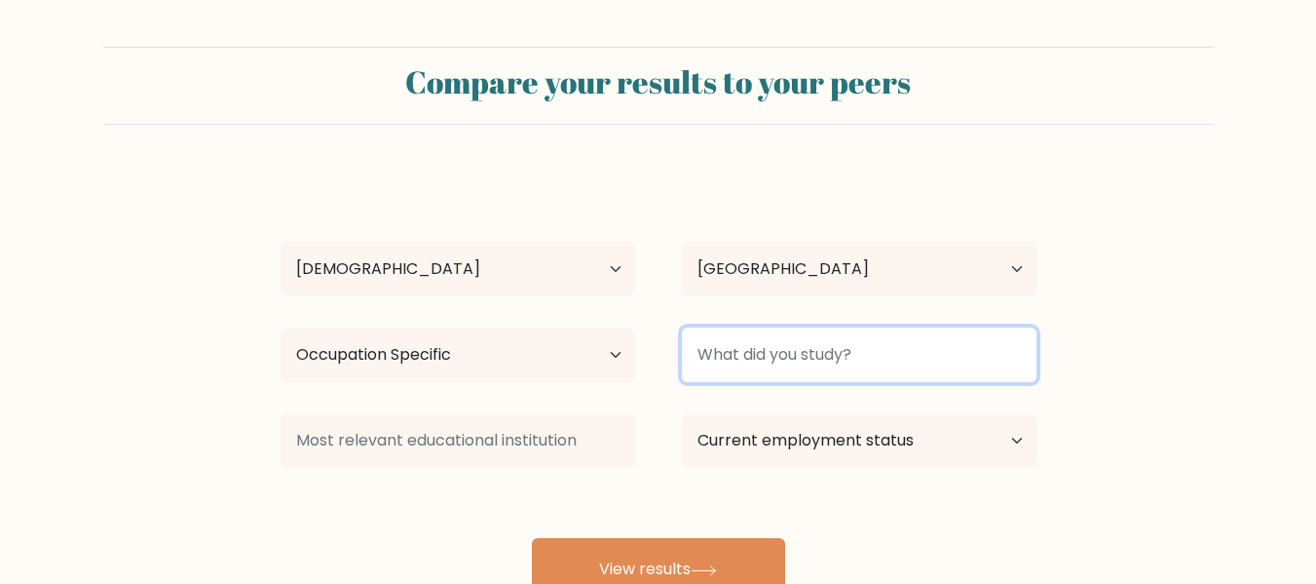
click at [823, 362] on input at bounding box center [859, 354] width 355 height 55
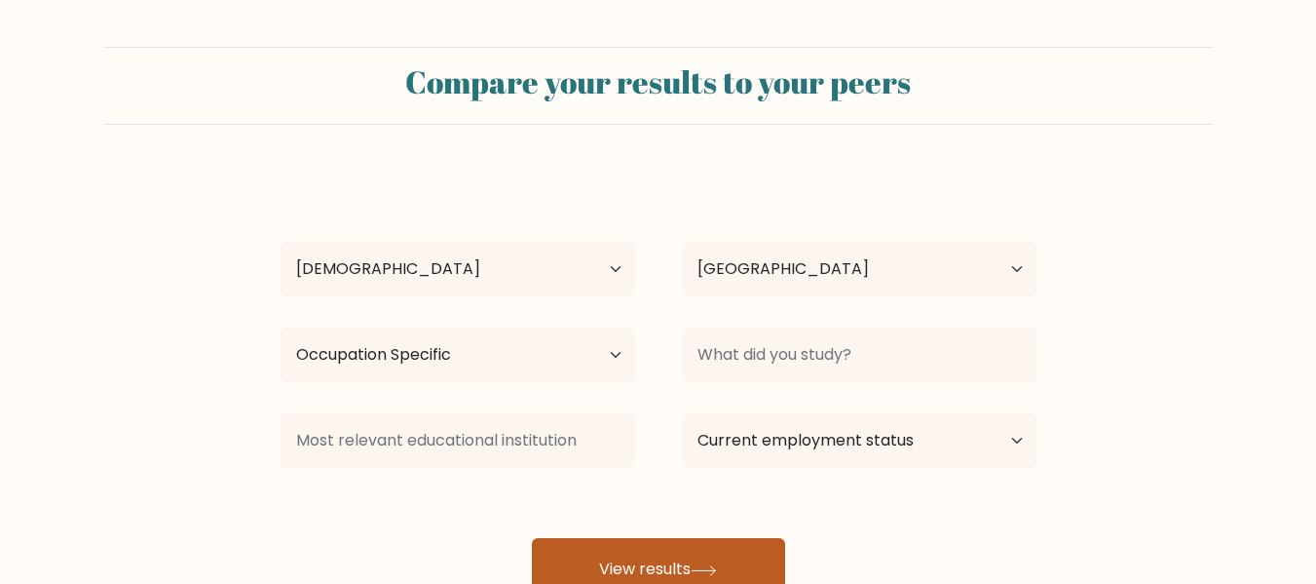
click at [645, 567] on button "View results" at bounding box center [658, 569] width 253 height 62
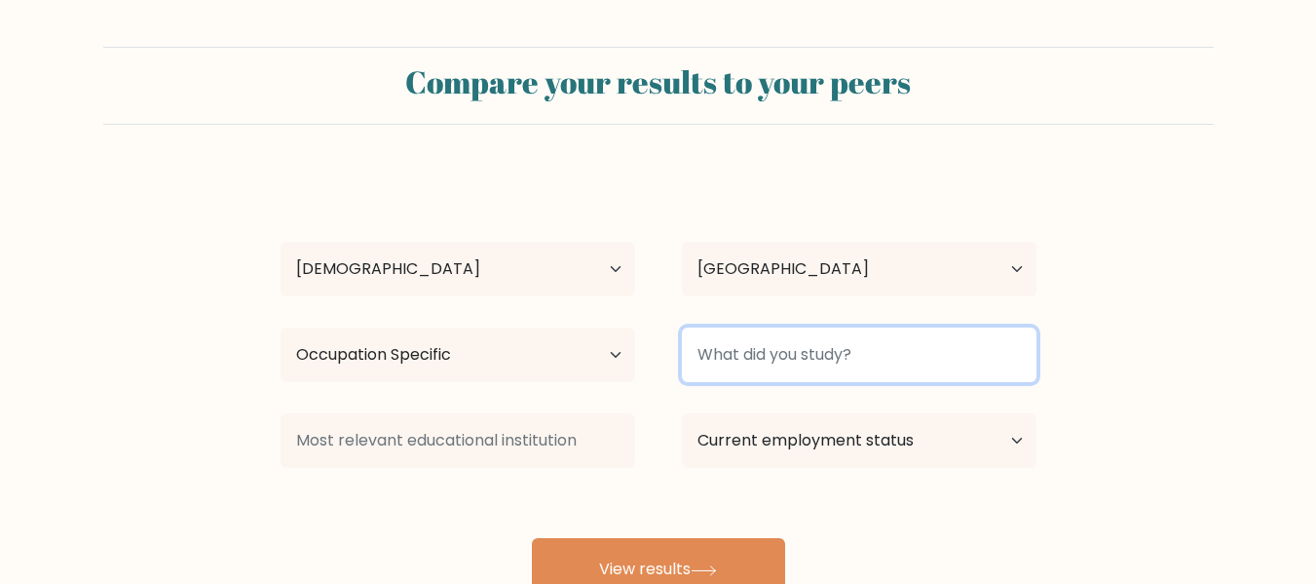
click at [784, 358] on input at bounding box center [859, 354] width 355 height 55
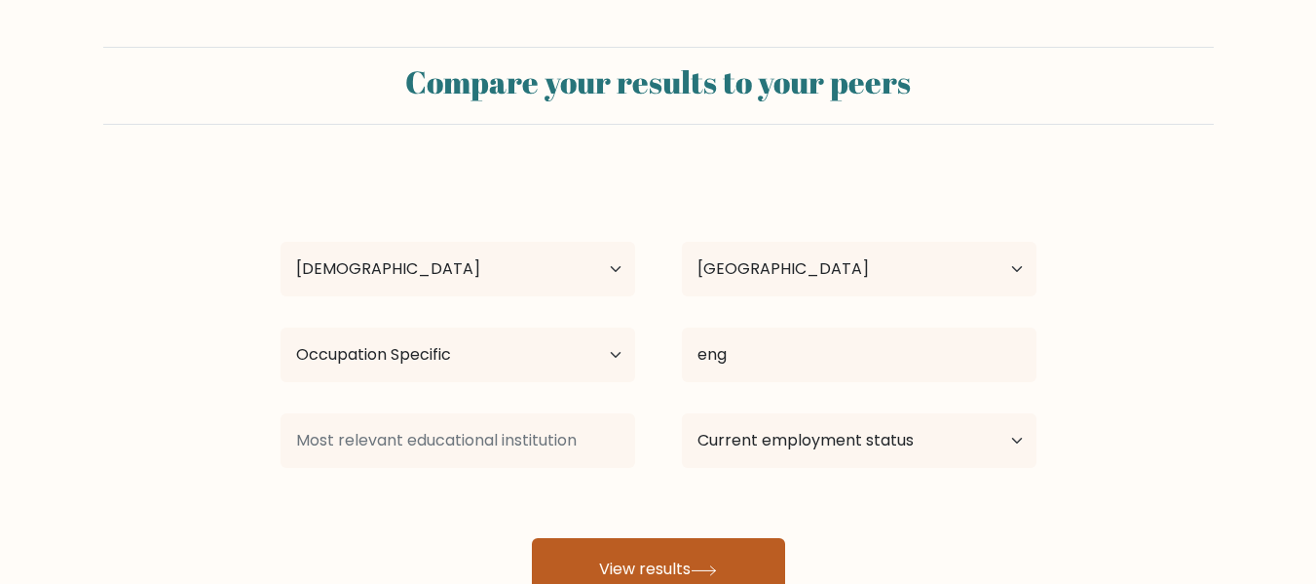
click at [690, 553] on button "View results" at bounding box center [658, 569] width 253 height 62
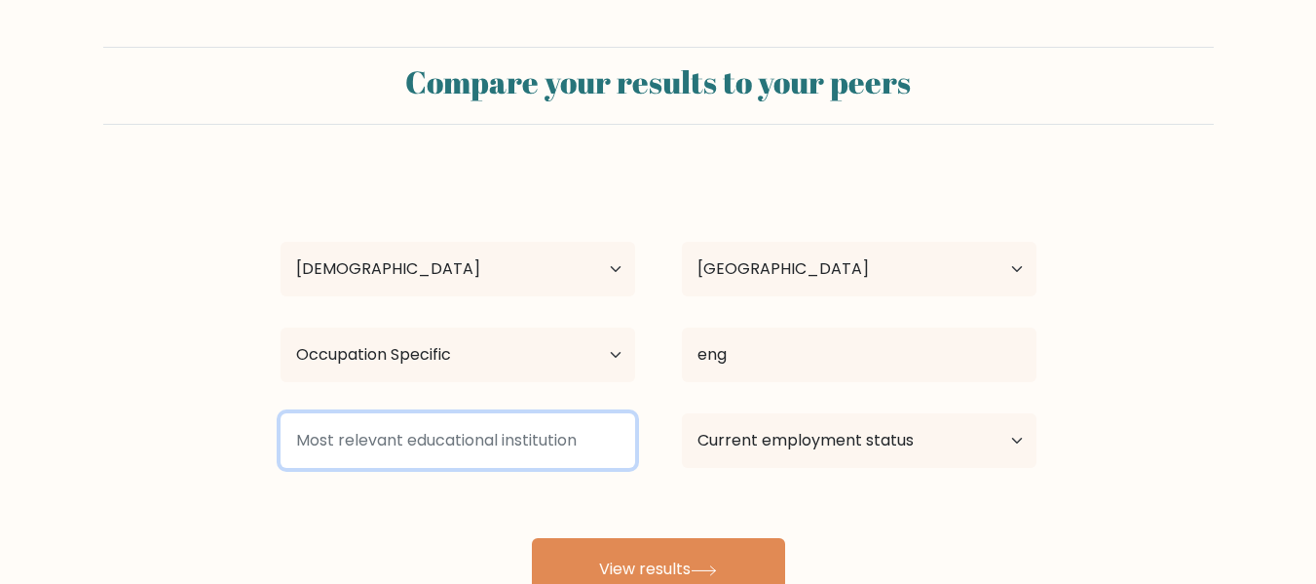
click at [471, 447] on input at bounding box center [458, 440] width 355 height 55
click at [450, 439] on input at bounding box center [458, 440] width 355 height 55
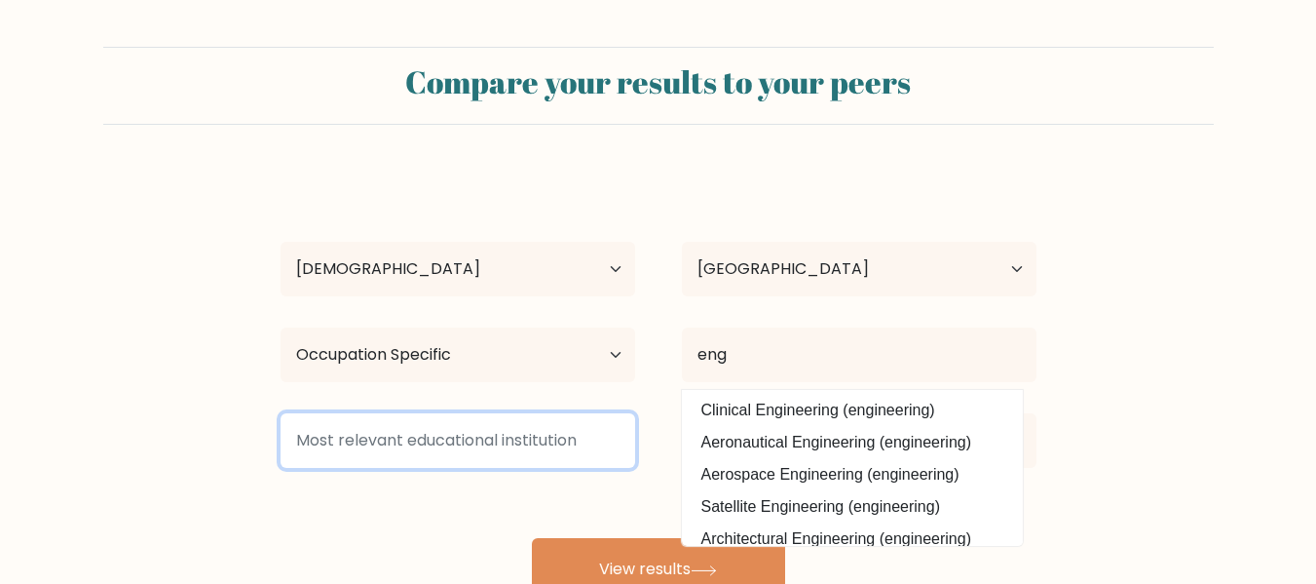
click at [503, 444] on input at bounding box center [458, 440] width 355 height 55
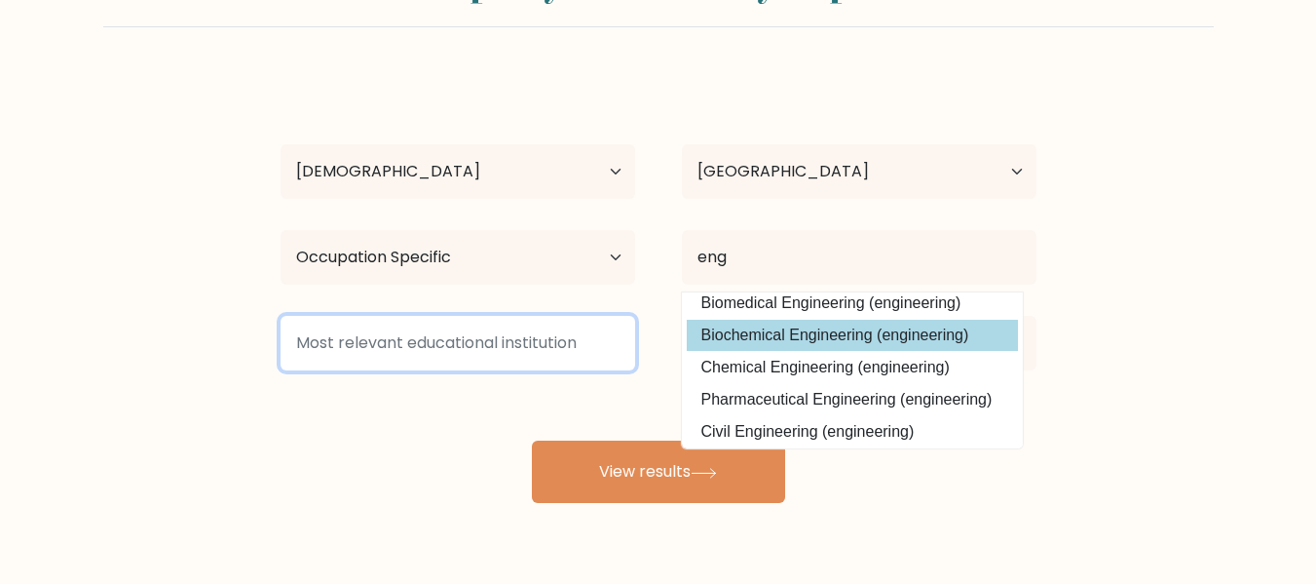
scroll to position [175, 0]
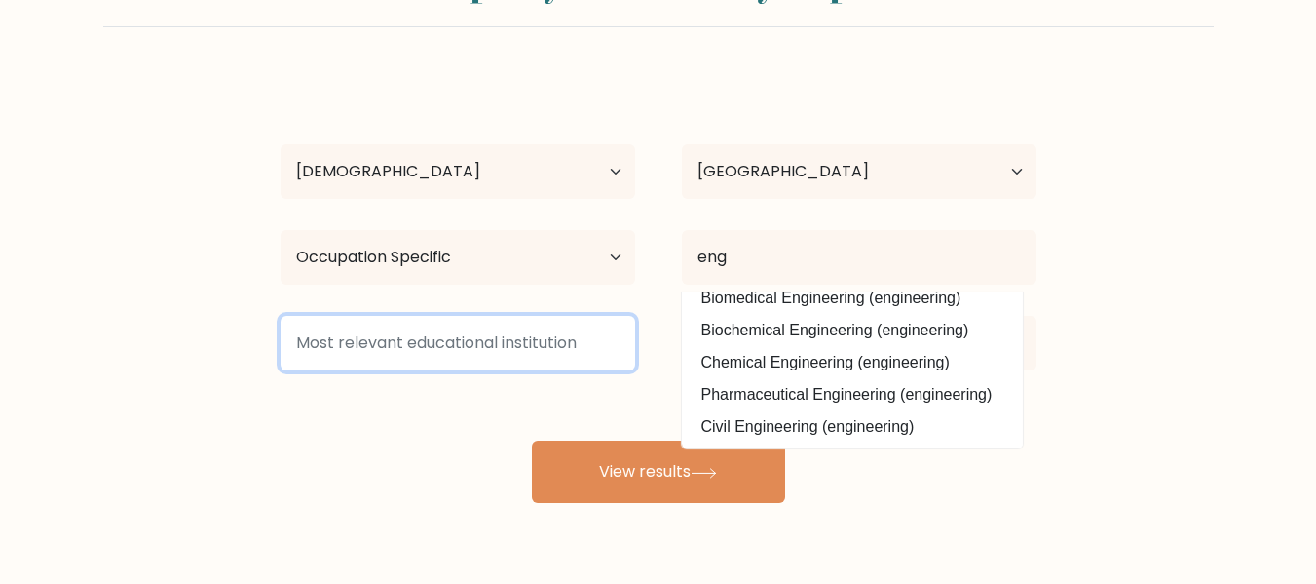
click at [477, 338] on input at bounding box center [458, 343] width 355 height 55
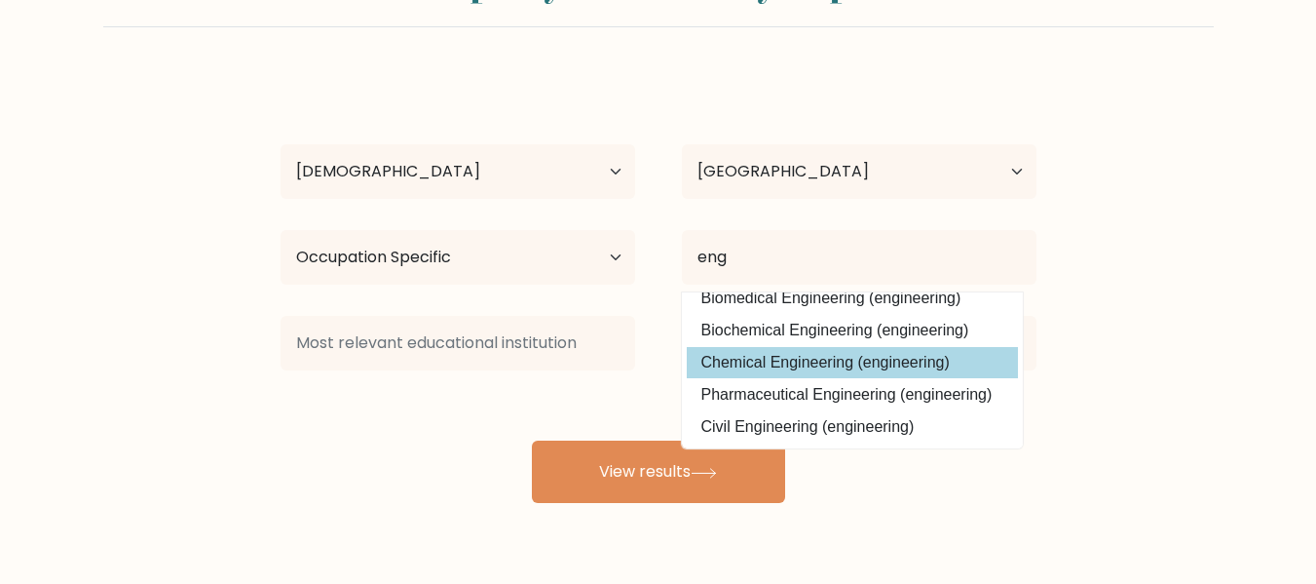
click at [815, 367] on option "Chemical Engineering (engineering)" at bounding box center [852, 362] width 331 height 31
type input "Chemical Engineering"
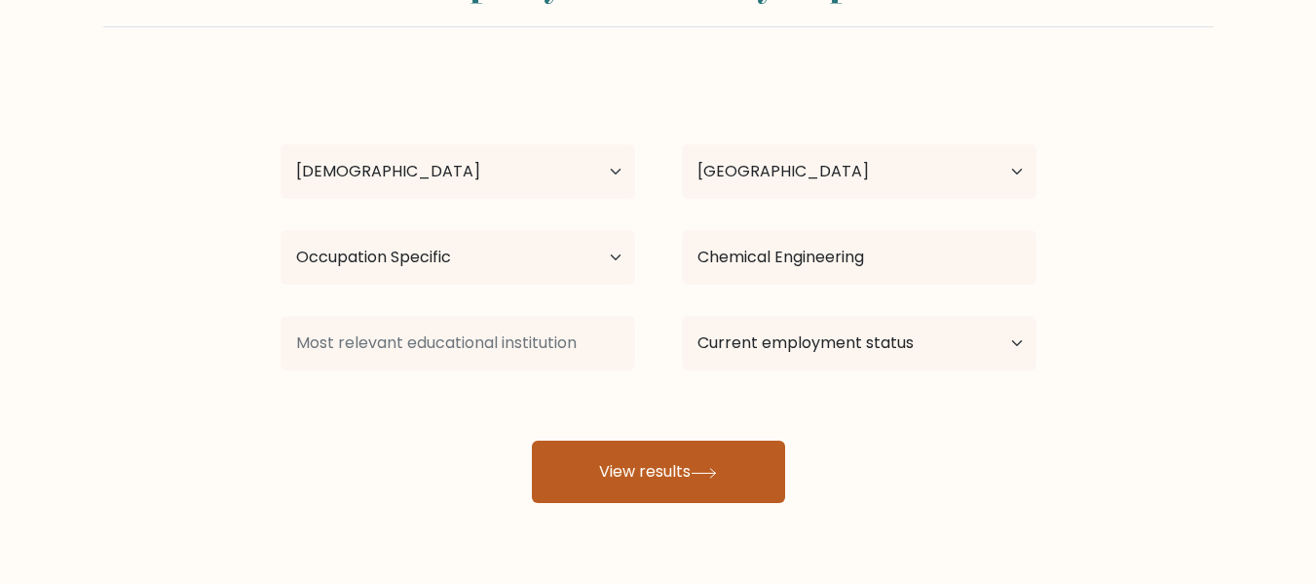
click at [624, 468] on button "View results" at bounding box center [658, 471] width 253 height 62
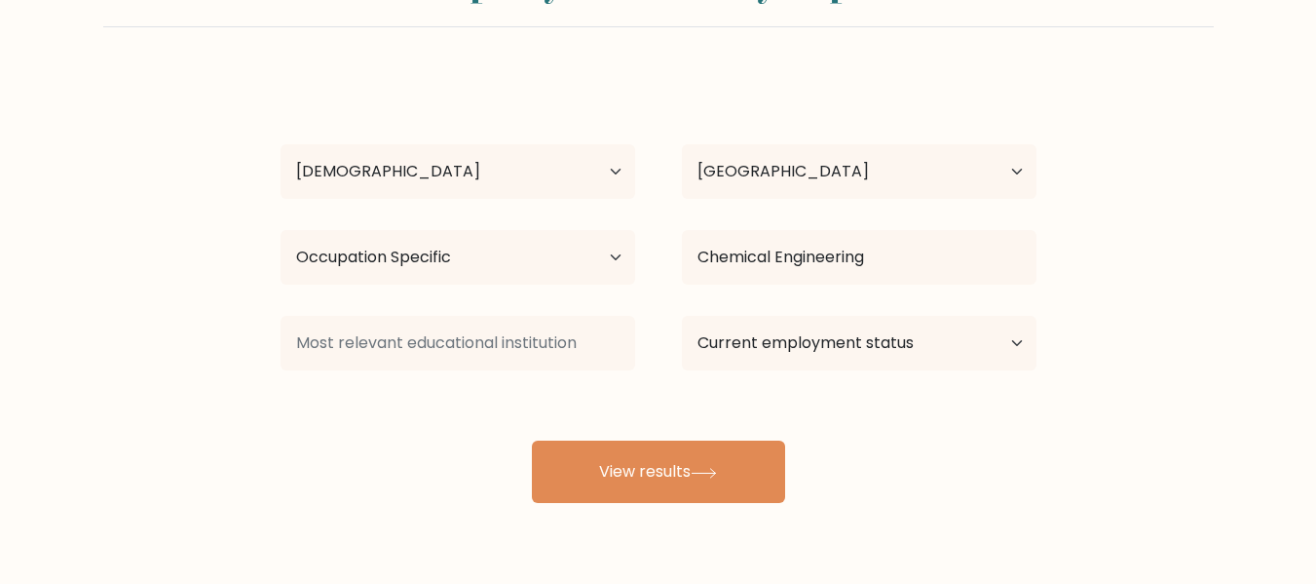
click at [481, 401] on div "e s Age Under 18 years old 18-24 years old 25-34 years old 35-44 years old 45-5…" at bounding box center [658, 288] width 779 height 429
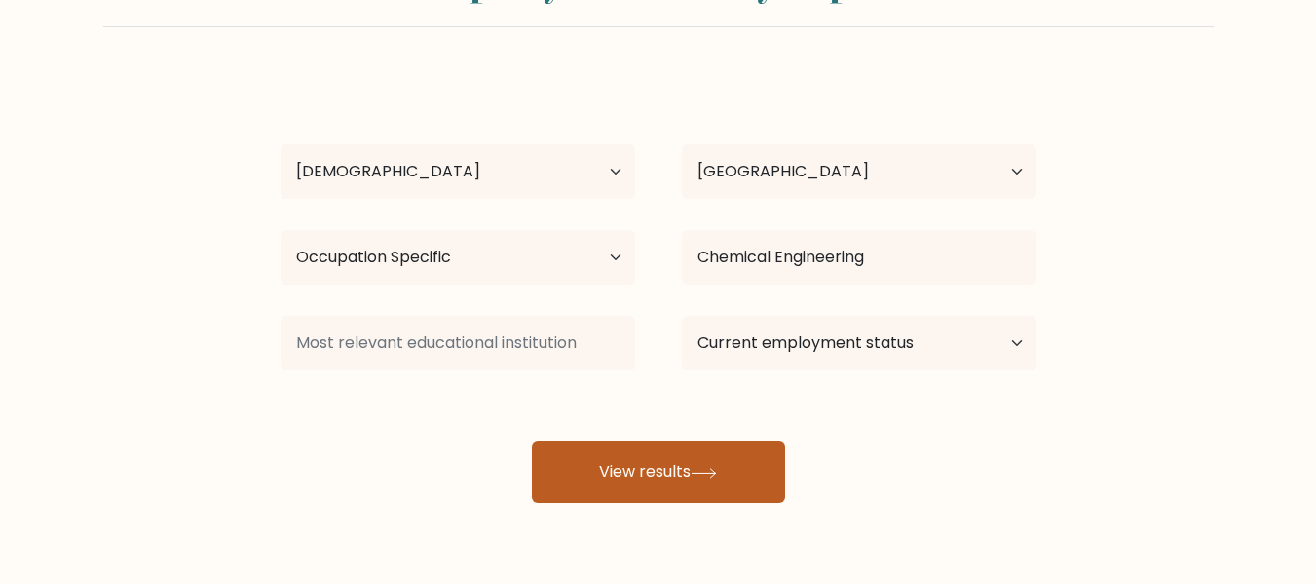
click at [661, 472] on button "View results" at bounding box center [658, 471] width 253 height 62
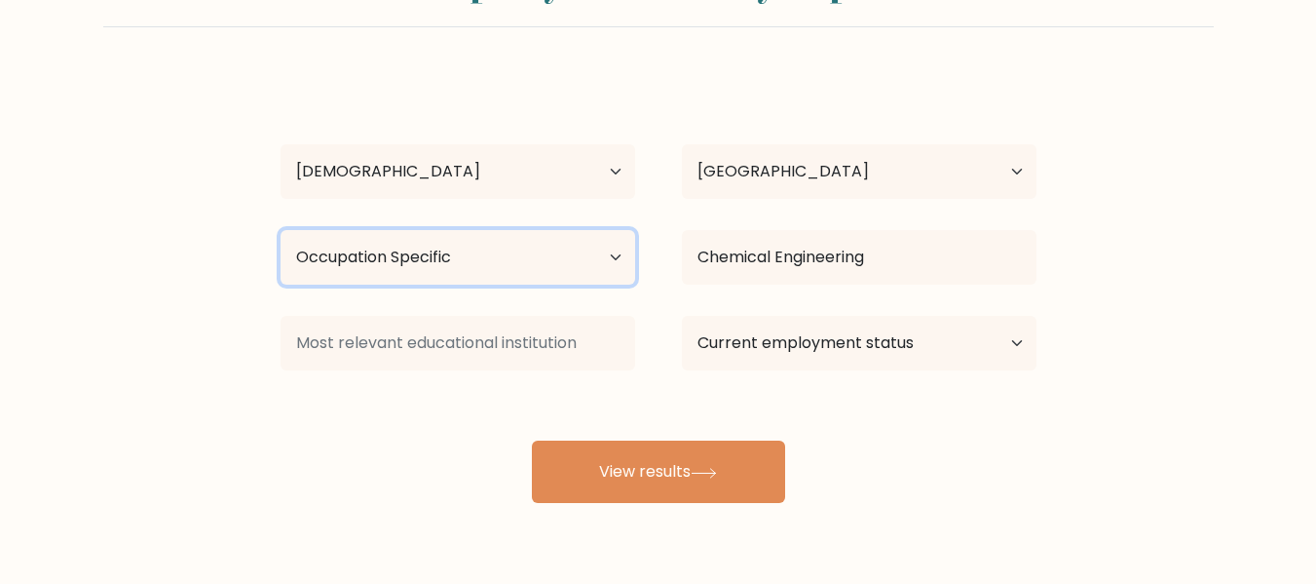
click at [479, 249] on select "Highest education level No schooling Primary Lower Secondary Upper Secondary Oc…" at bounding box center [458, 257] width 355 height 55
click at [281, 230] on select "Highest education level No schooling Primary Lower Secondary Upper Secondary Oc…" at bounding box center [458, 257] width 355 height 55
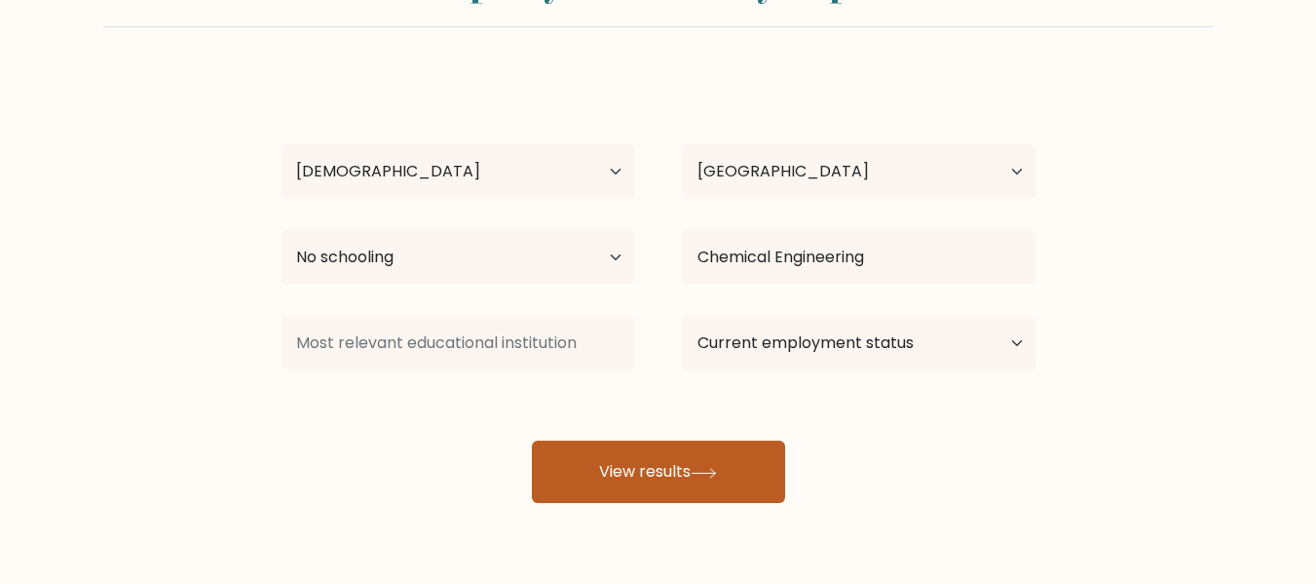
click at [634, 489] on button "View results" at bounding box center [658, 471] width 253 height 62
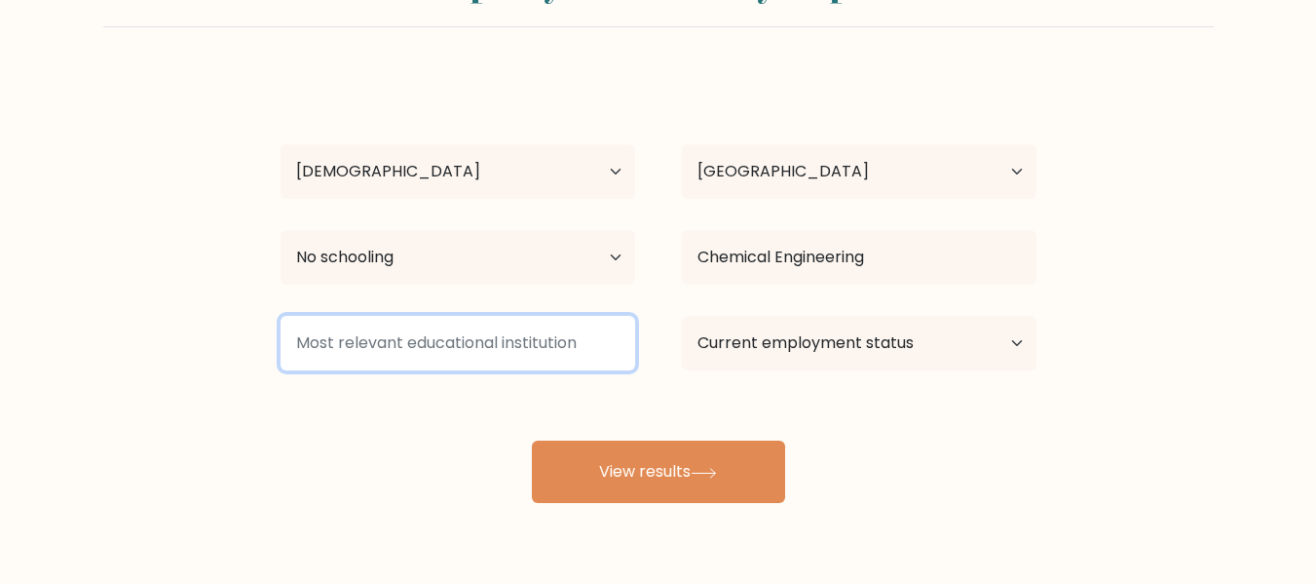
click at [470, 349] on input at bounding box center [458, 343] width 355 height 55
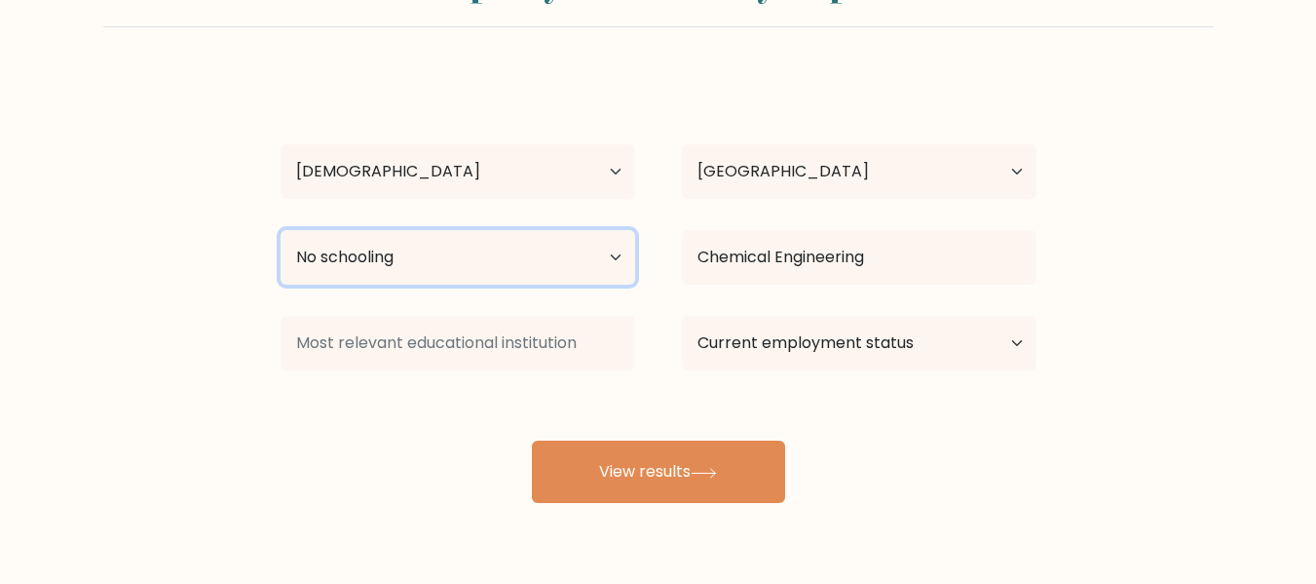
click at [419, 259] on select "Highest education level No schooling Primary Lower Secondary Upper Secondary Oc…" at bounding box center [458, 257] width 355 height 55
select select "upper_secondary"
click at [281, 230] on select "Highest education level No schooling Primary Lower Secondary Upper Secondary Oc…" at bounding box center [458, 257] width 355 height 55
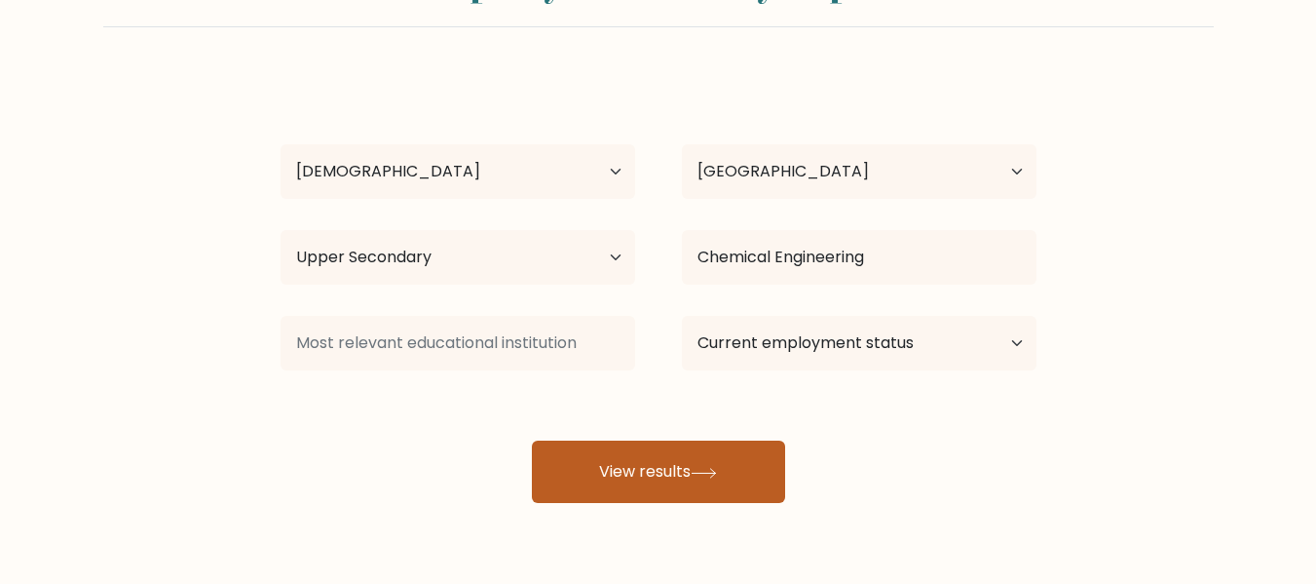
click at [625, 474] on button "View results" at bounding box center [658, 471] width 253 height 62
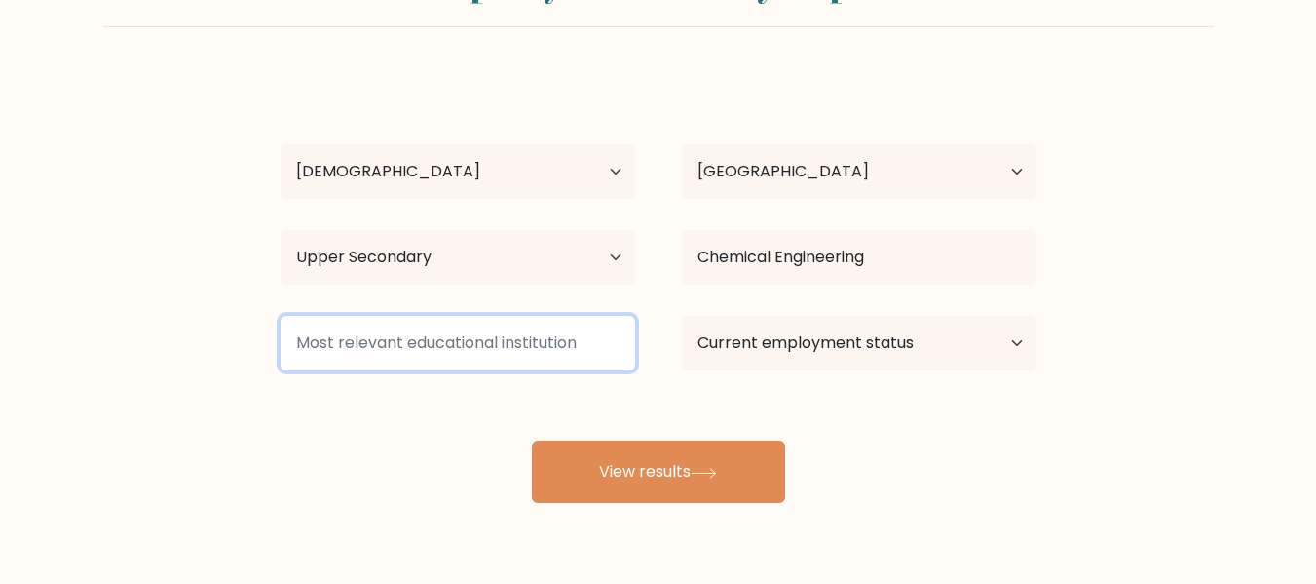
click at [461, 346] on input at bounding box center [458, 343] width 355 height 55
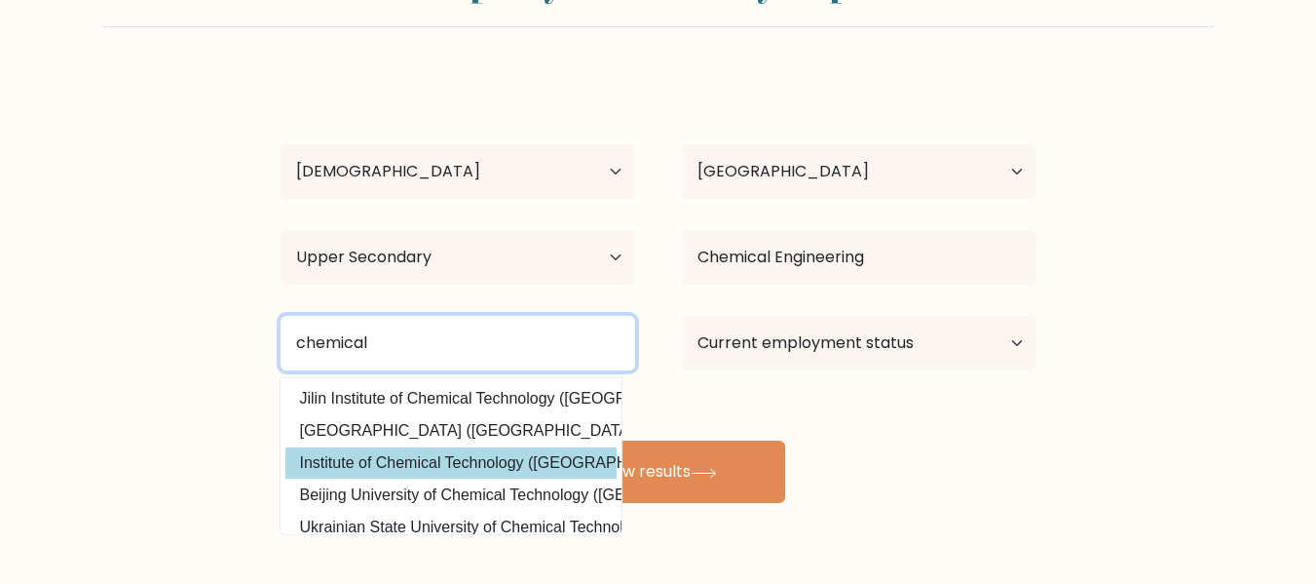
type input "chemical"
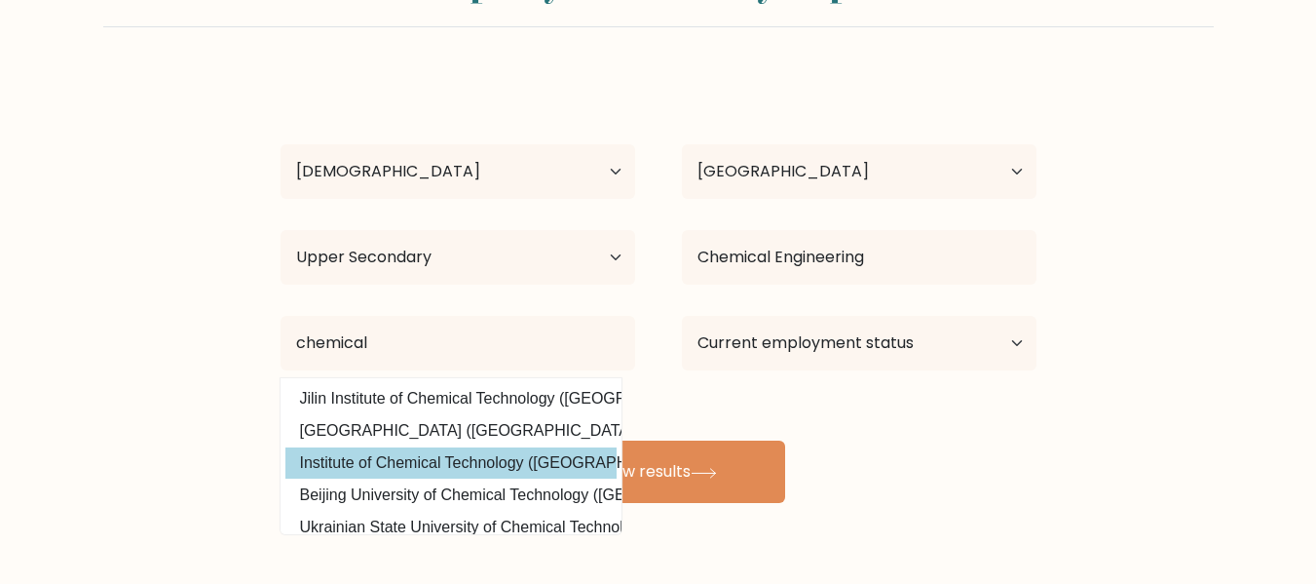
click at [453, 468] on div "e s Age Under 18 years old 18-24 years old 25-34 years old 35-44 years old 45-5…" at bounding box center [658, 288] width 779 height 429
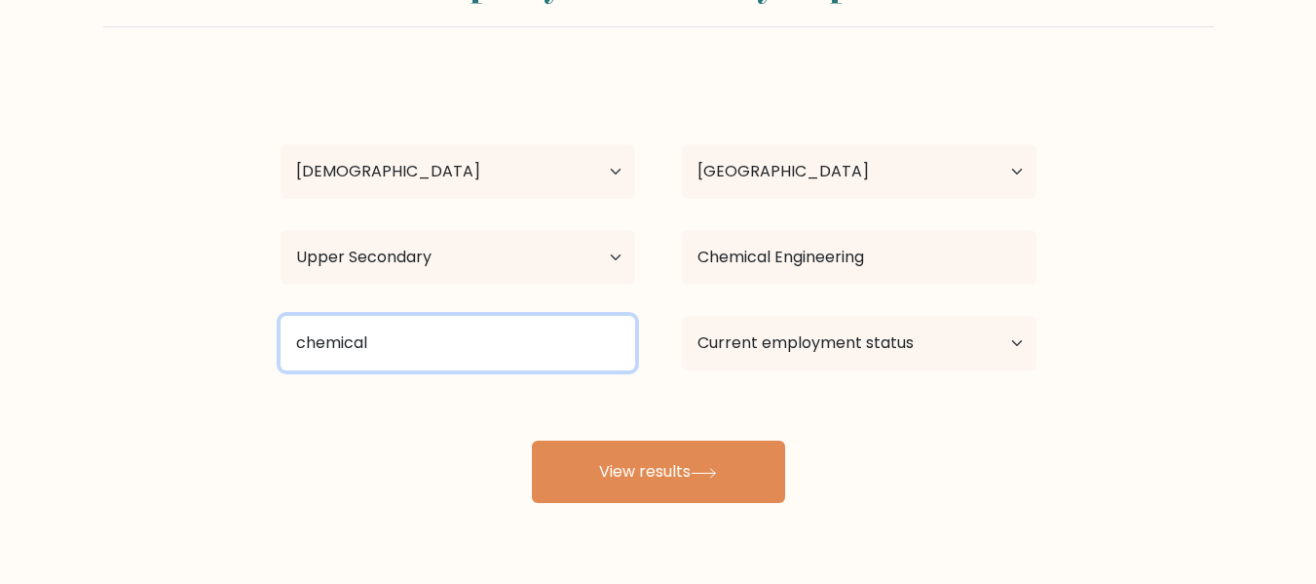
click at [447, 348] on input "chemical" at bounding box center [458, 343] width 355 height 55
click at [557, 346] on input "chemical" at bounding box center [458, 343] width 355 height 55
click at [626, 348] on input "chemical" at bounding box center [458, 343] width 355 height 55
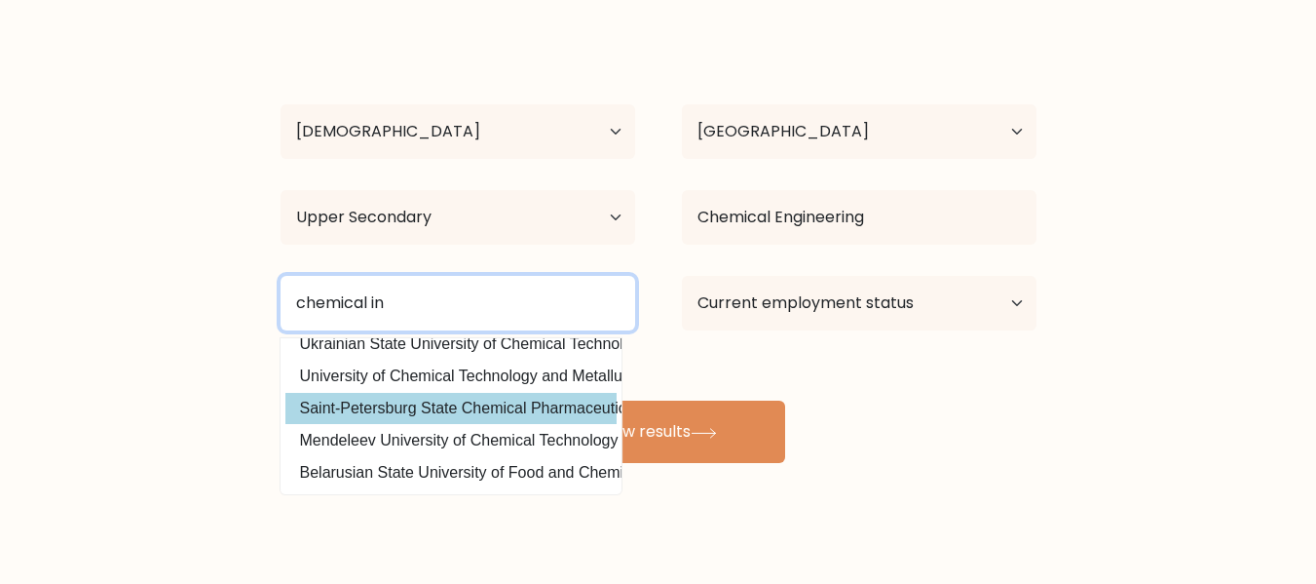
scroll to position [155, 0]
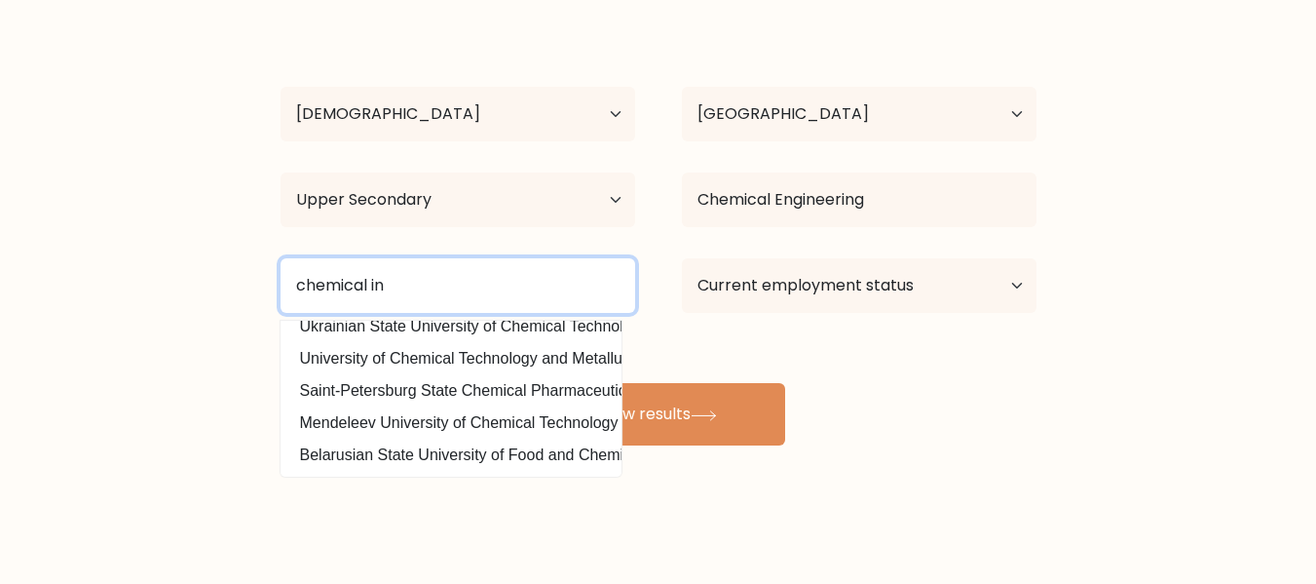
click at [400, 285] on input "chemical in" at bounding box center [458, 285] width 355 height 55
type input "c"
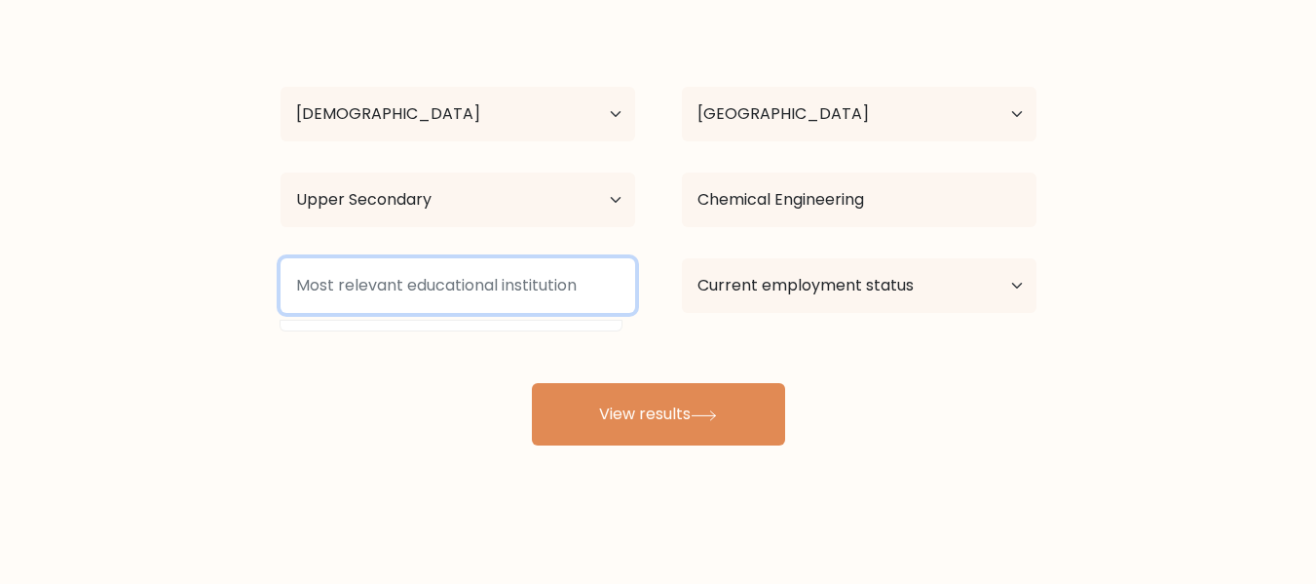
type input "m"
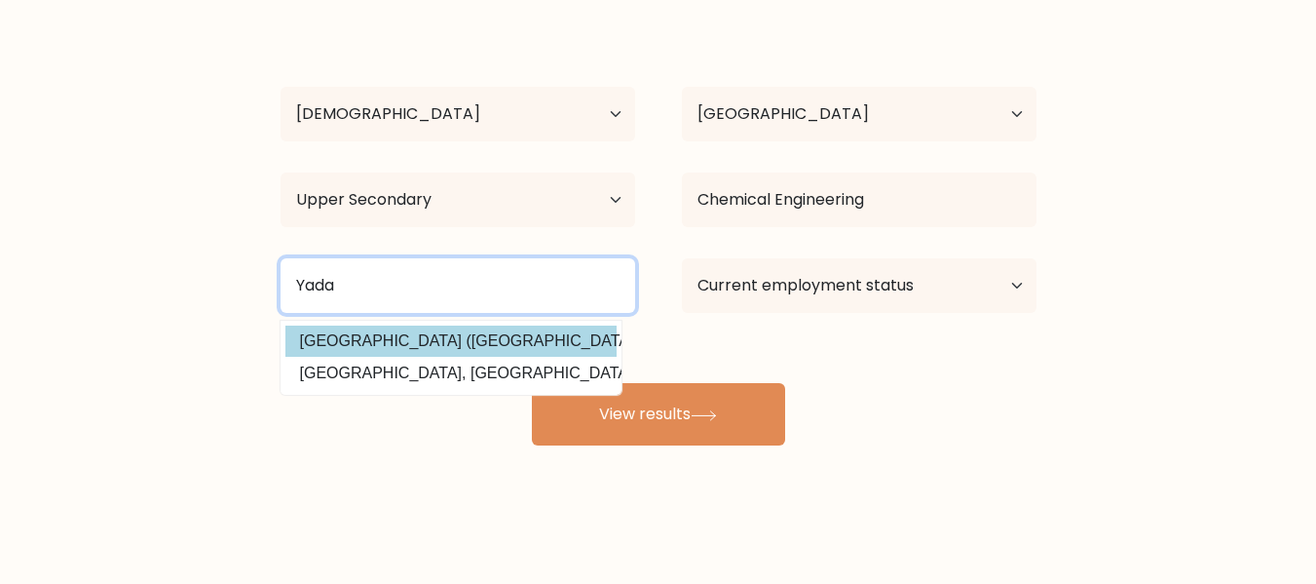
type input "Yada"
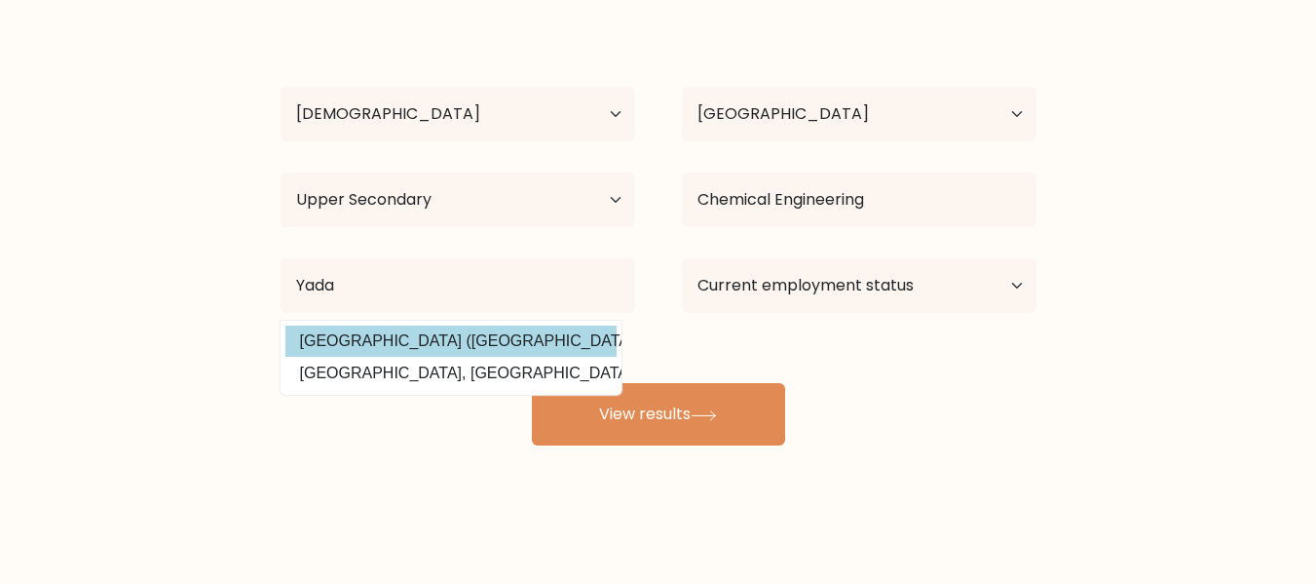
click at [409, 331] on div "e s Age Under 18 years old 18-24 years old 25-34 years old 35-44 years old 45-5…" at bounding box center [658, 231] width 779 height 429
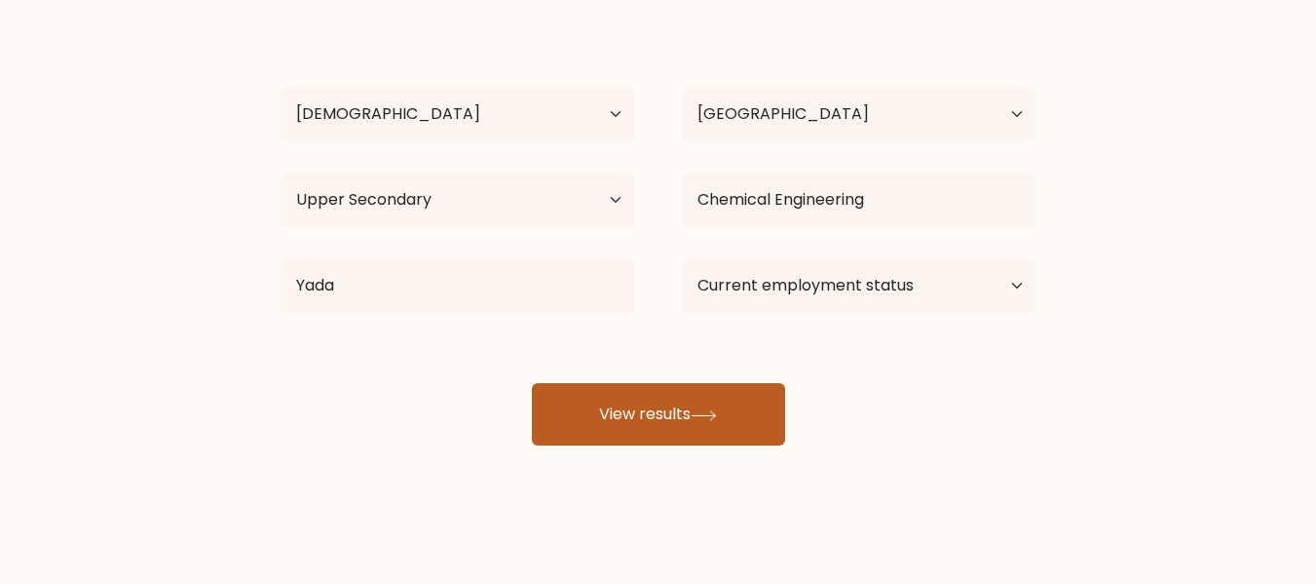
click at [580, 404] on button "View results" at bounding box center [658, 414] width 253 height 62
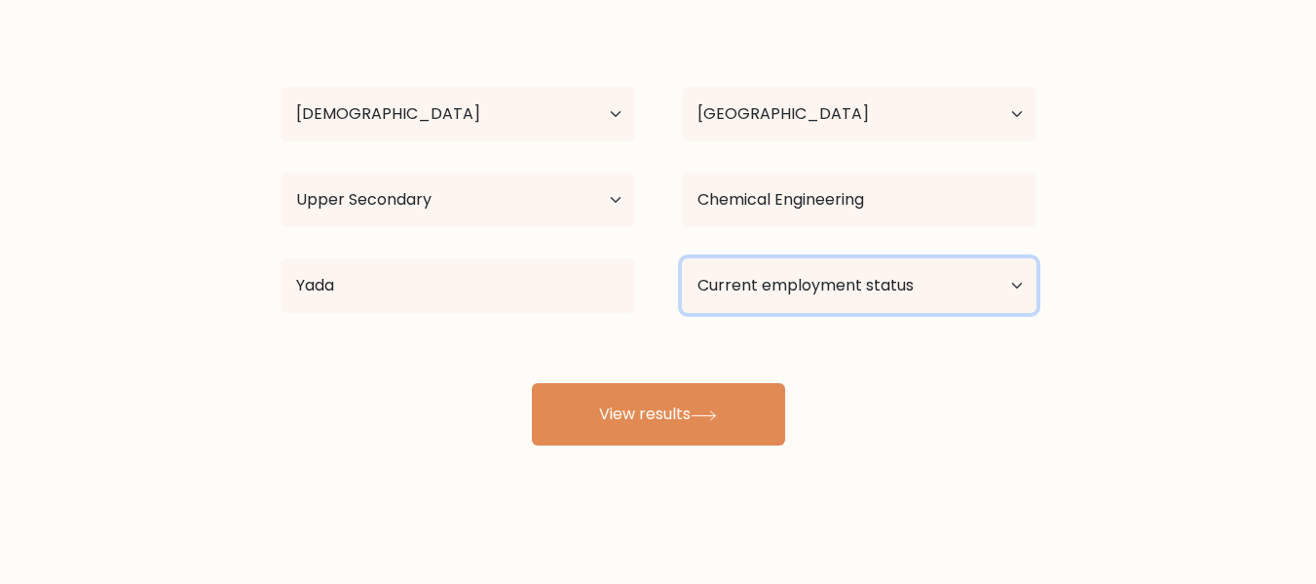
click at [826, 291] on select "Current employment status Employed Student Retired Other / prefer not to answer" at bounding box center [859, 285] width 355 height 55
select select "employed"
click at [682, 258] on select "Current employment status Employed Student Retired Other / prefer not to answer" at bounding box center [859, 285] width 355 height 55
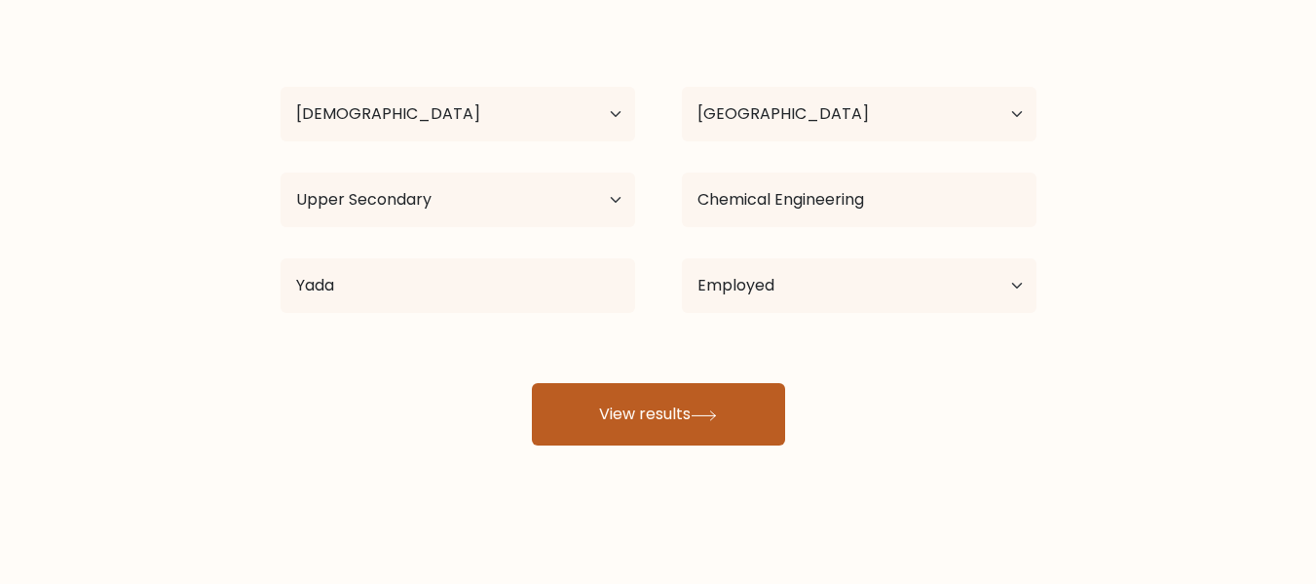
click at [715, 410] on div "e s Age Under 18 years old 18-24 years old 25-34 years old 35-44 years old 45-5…" at bounding box center [658, 231] width 779 height 429
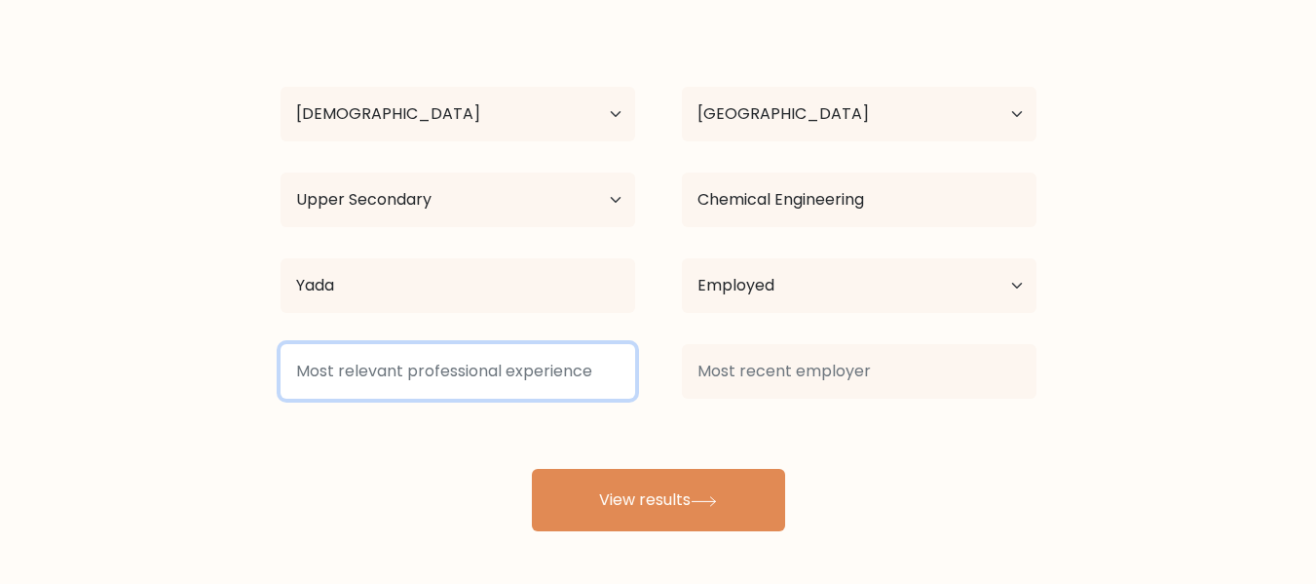
click at [514, 373] on input at bounding box center [458, 371] width 355 height 55
click at [540, 366] on input at bounding box center [458, 371] width 355 height 55
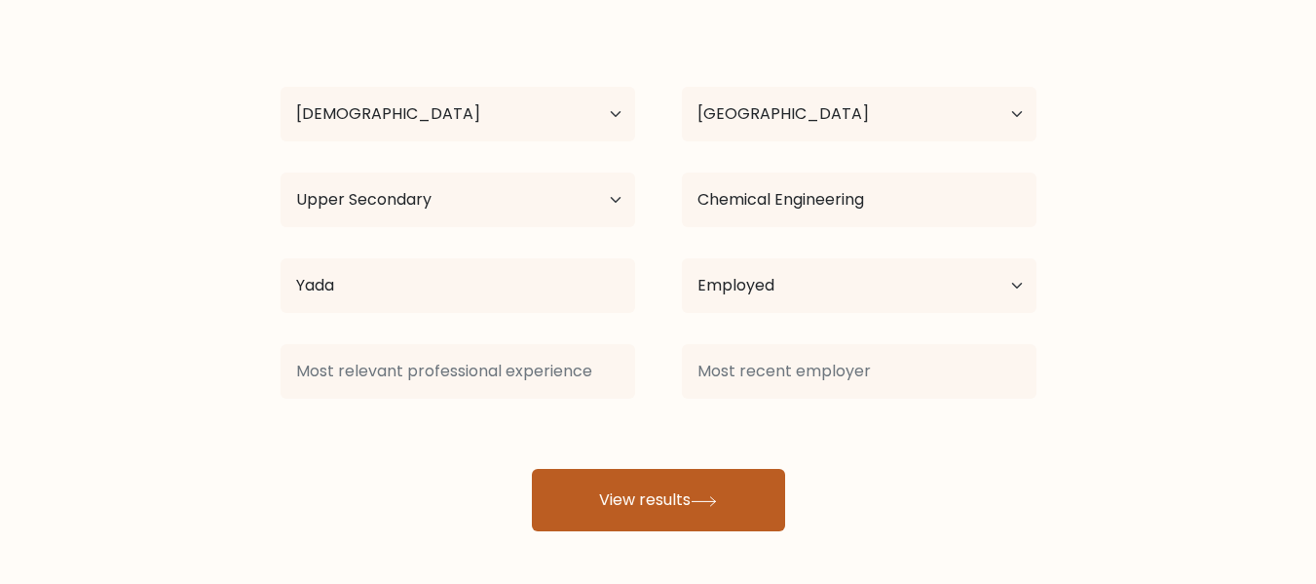
click at [626, 494] on button "View results" at bounding box center [658, 500] width 253 height 62
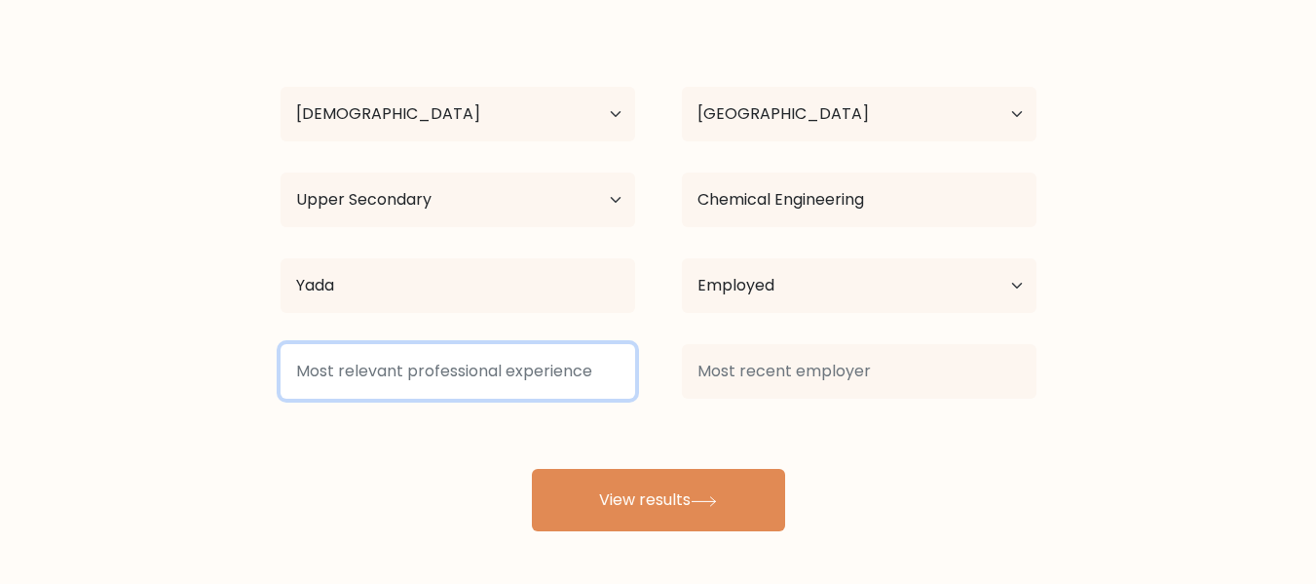
click at [415, 378] on input at bounding box center [458, 371] width 355 height 55
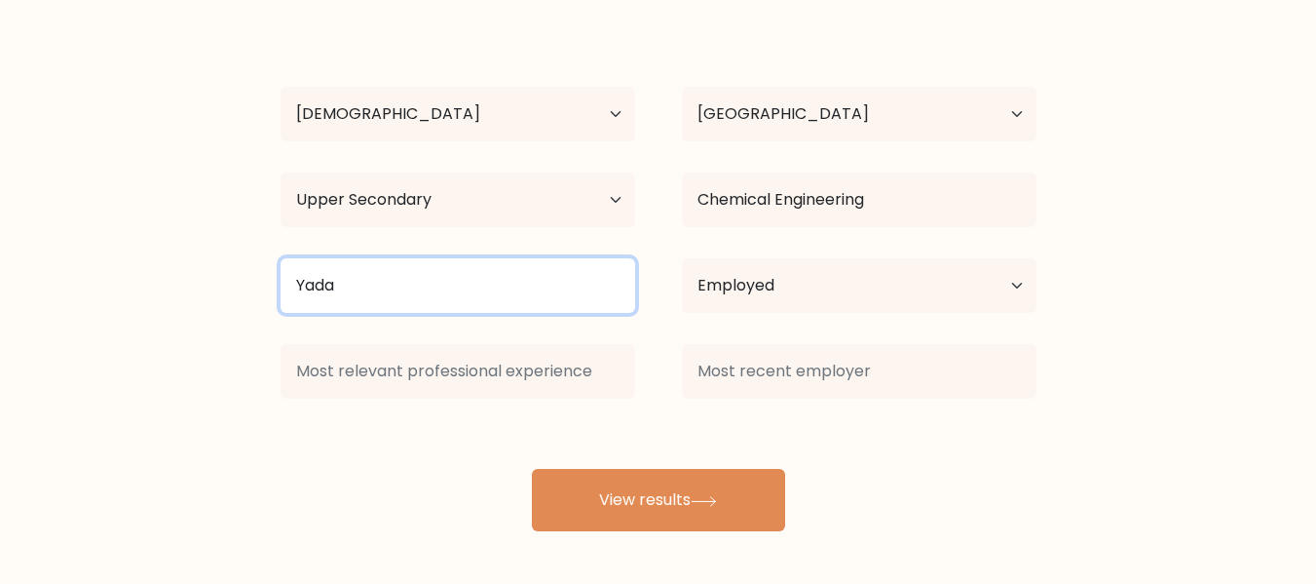
click at [336, 277] on input "Yada" at bounding box center [458, 285] width 355 height 55
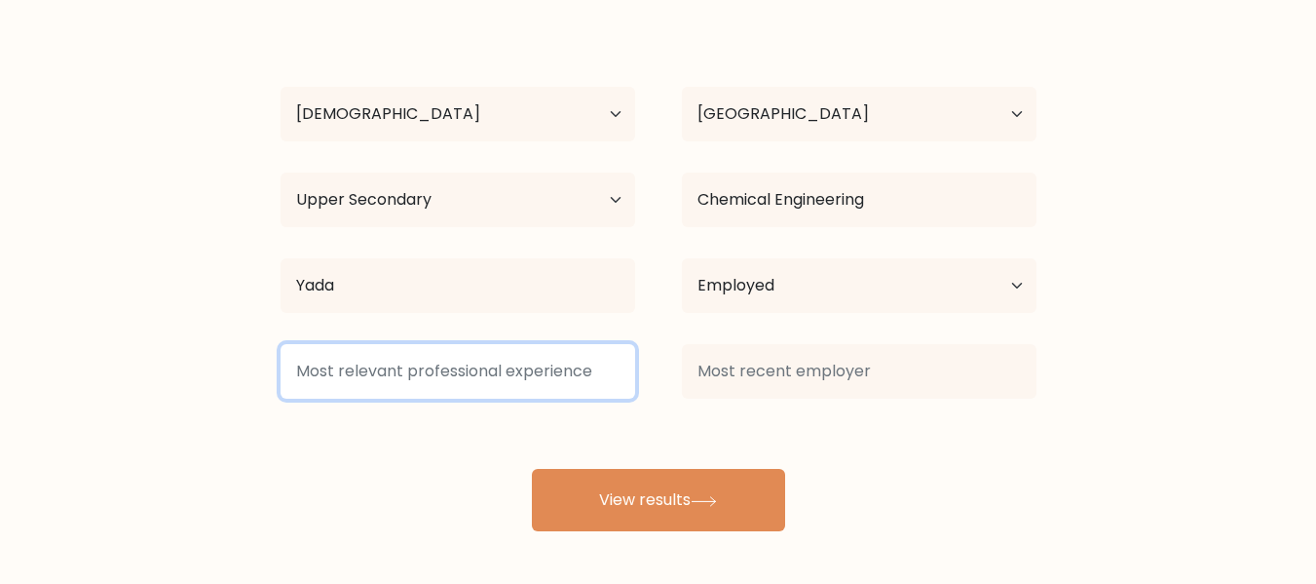
click at [336, 385] on input at bounding box center [458, 371] width 355 height 55
type input "1"
type input "e"
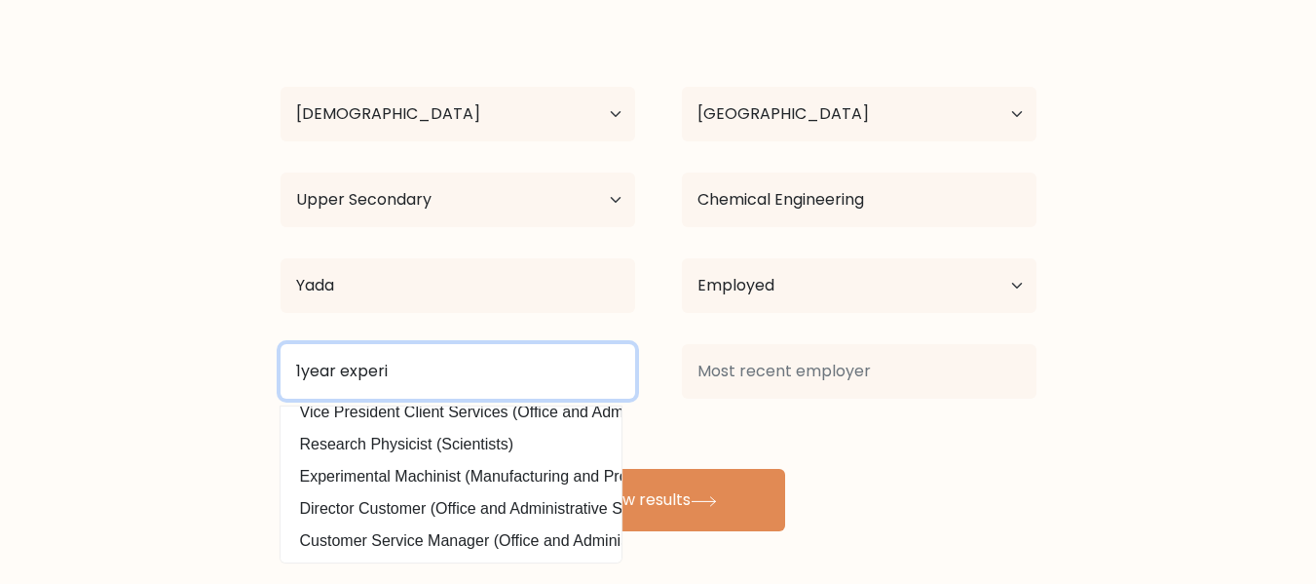
scroll to position [158, 0]
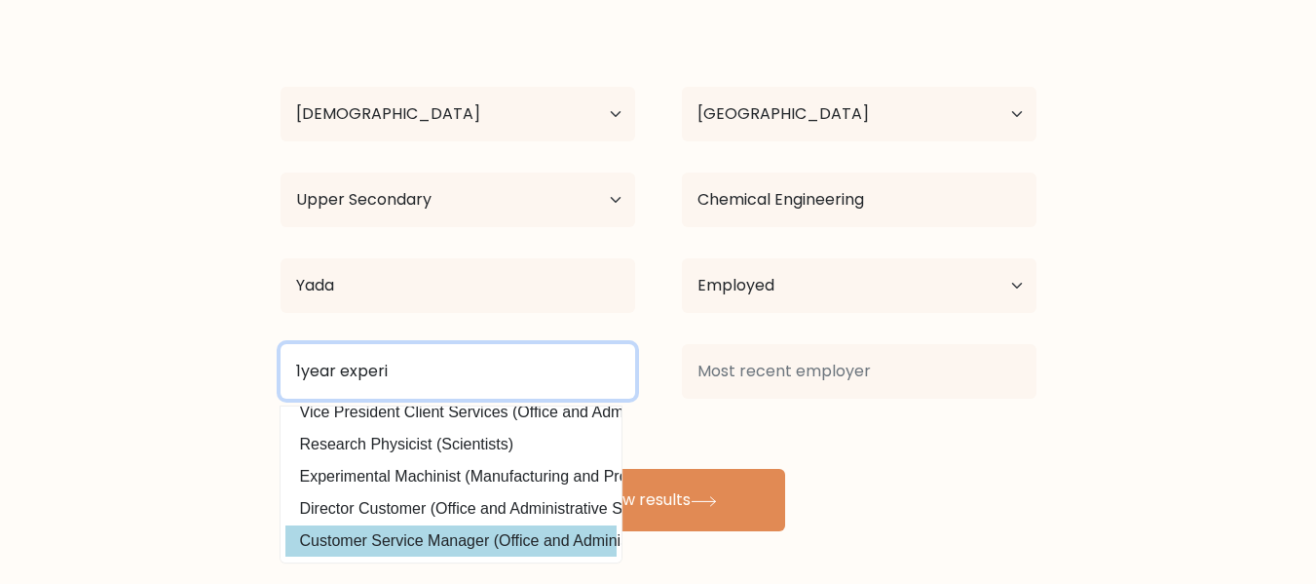
type input "1year experi"
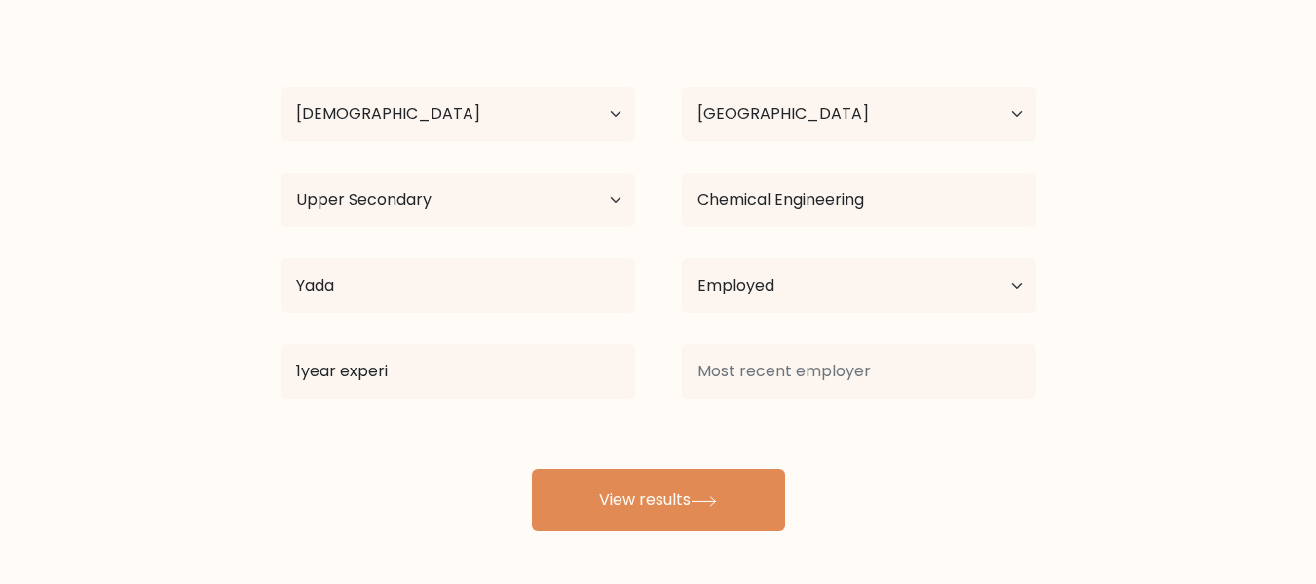
drag, startPoint x: 405, startPoint y: 522, endPoint x: 428, endPoint y: 526, distance: 22.7
click at [404, 523] on div "e s Age Under 18 years old 18-24 years old 25-34 years old 35-44 years old 45-5…" at bounding box center [658, 274] width 779 height 514
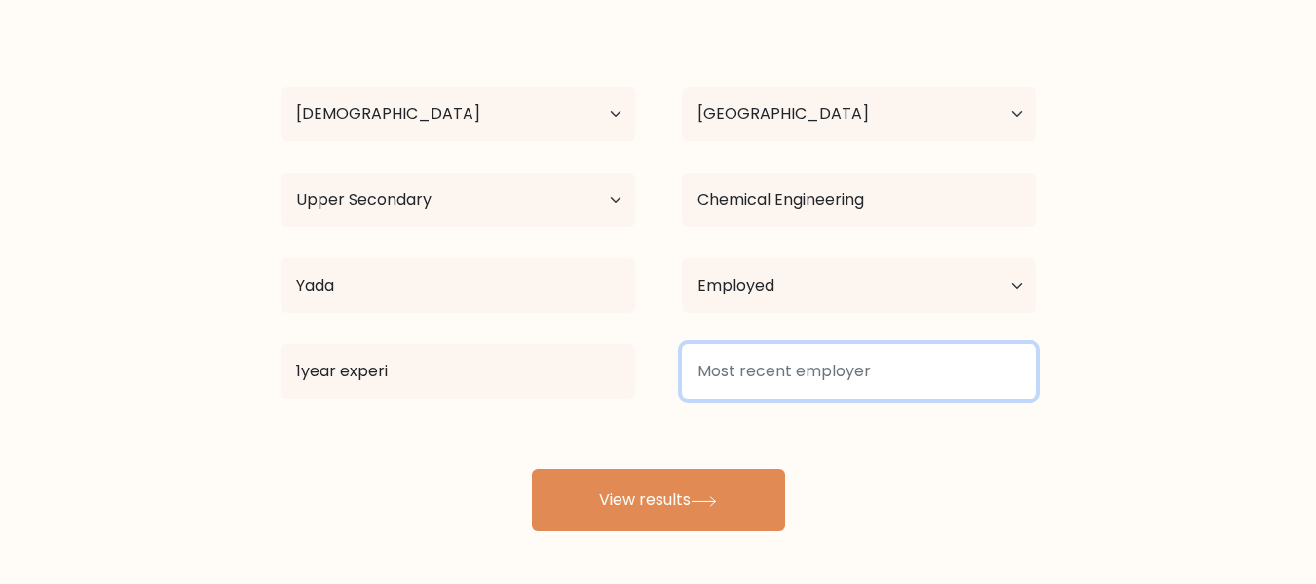
click at [788, 368] on input at bounding box center [859, 371] width 355 height 55
click at [760, 382] on input at bounding box center [859, 371] width 355 height 55
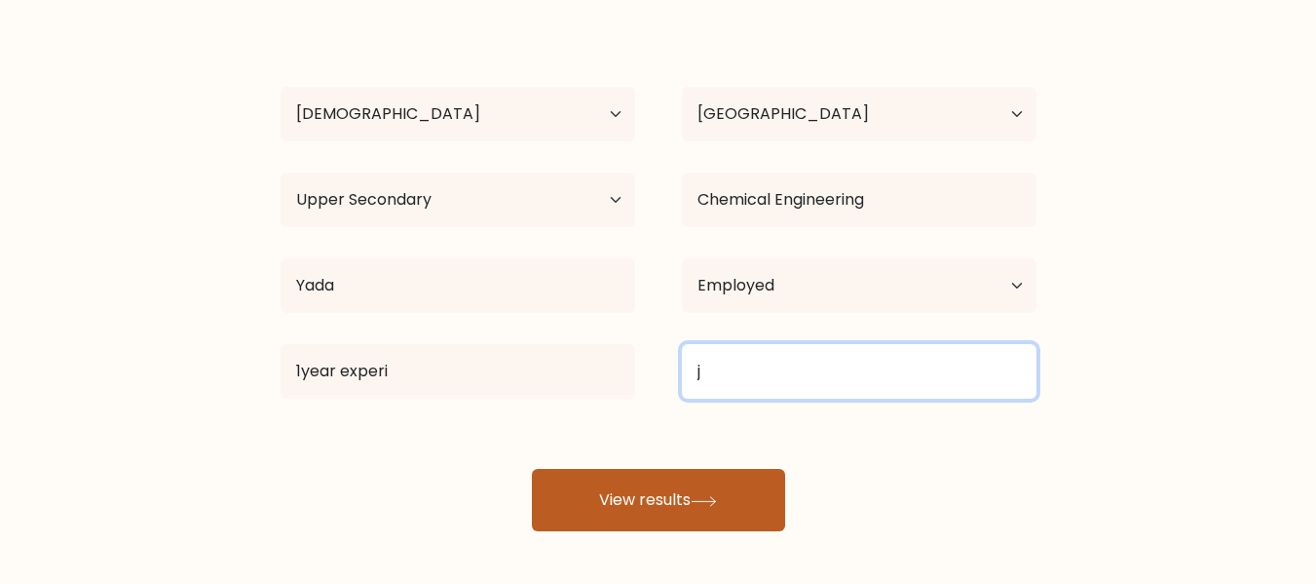
type input "j"
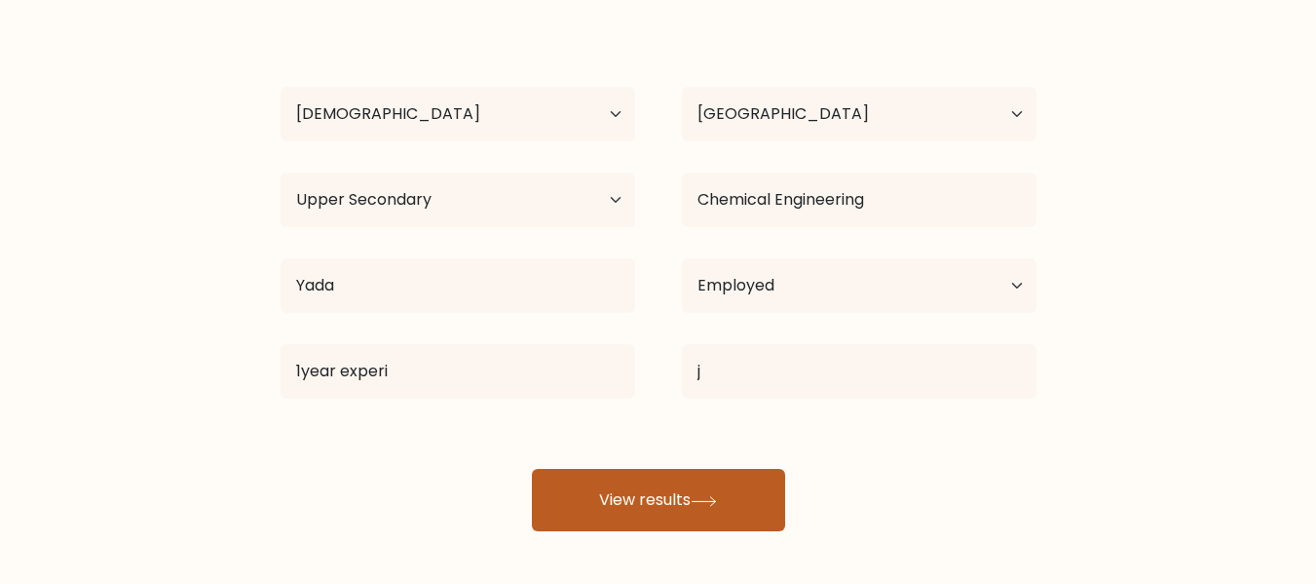
click at [661, 493] on button "View results" at bounding box center [658, 500] width 253 height 62
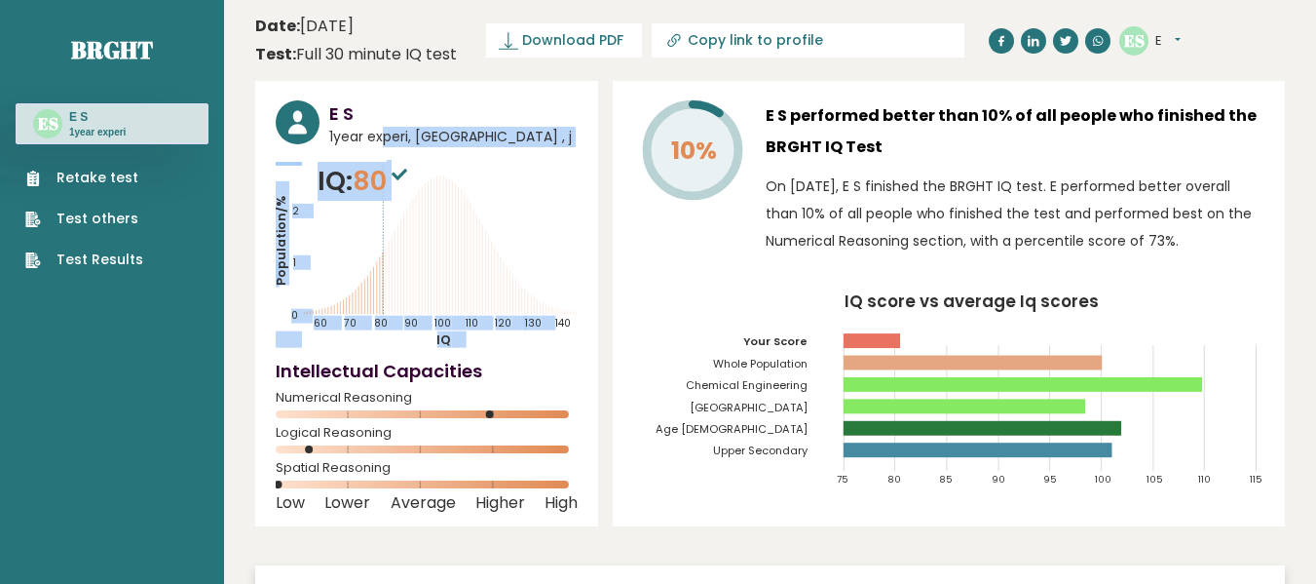
drag, startPoint x: 329, startPoint y: 132, endPoint x: 481, endPoint y: 167, distance: 155.8
click at [481, 167] on div "E S 1year experi, [GEOGRAPHIC_DATA] , j IQ: 80 Population/% IQ 0 1 2 60 70 80 9…" at bounding box center [426, 303] width 343 height 445
click at [463, 173] on icon "Population/% IQ 0 1 2 60 70 80 90 100 110 120 130 140" at bounding box center [427, 255] width 302 height 186
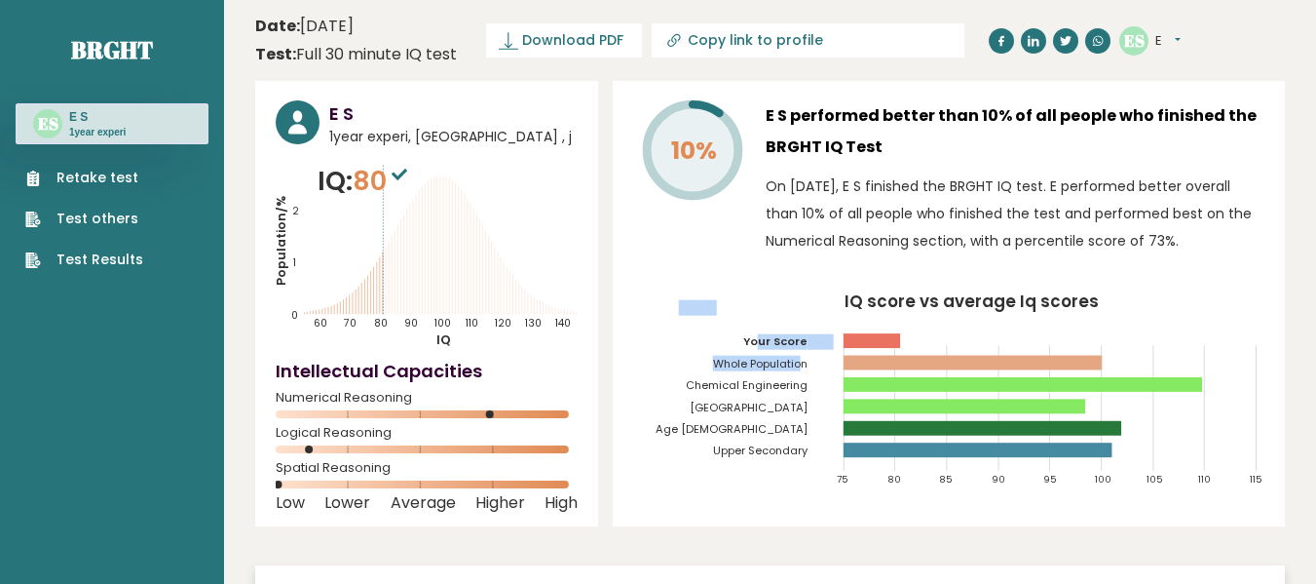
drag, startPoint x: 766, startPoint y: 345, endPoint x: 805, endPoint y: 357, distance: 40.7
click at [805, 357] on g "75 80 85 90 95 100 105 110 115 Your Score Whole Population Chemical Engineering…" at bounding box center [959, 393] width 606 height 186
click at [765, 373] on icon "IQ score vs average Iq scores 75 80 85 90 95 100 105 110 115 Your Score Whole P…" at bounding box center [948, 397] width 631 height 208
drag, startPoint x: 710, startPoint y: 366, endPoint x: 778, endPoint y: 363, distance: 68.3
click at [778, 363] on icon "IQ score vs average Iq scores 75 80 85 90 95 100 105 110 115 Your Score Whole P…" at bounding box center [948, 397] width 631 height 208
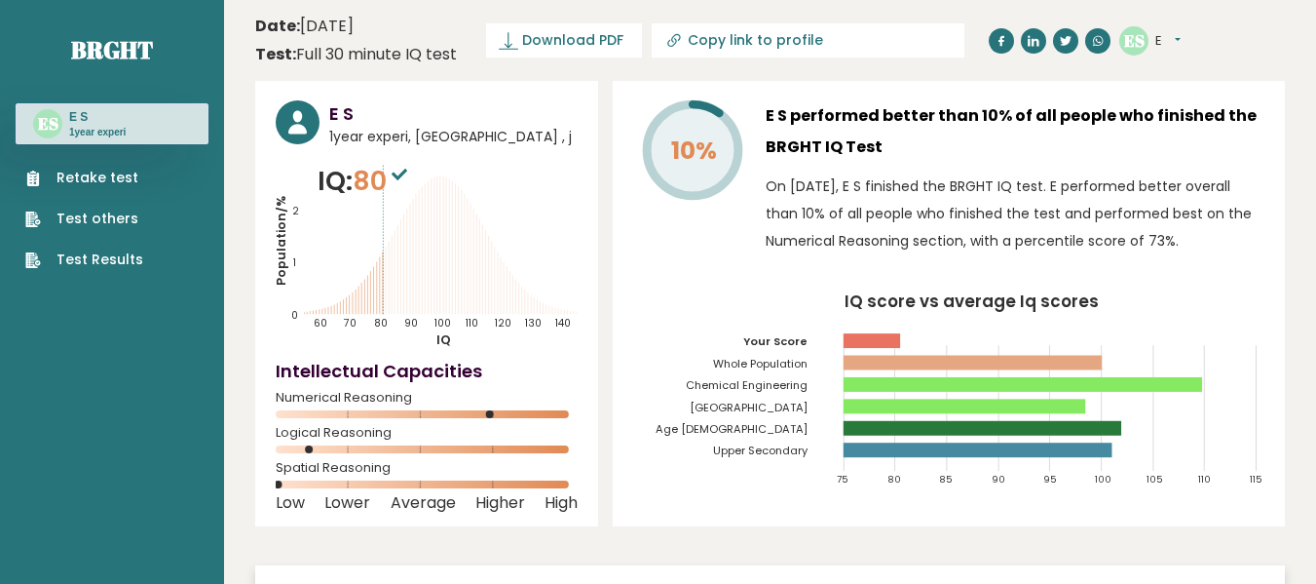
click at [711, 151] on tspan "10%" at bounding box center [694, 150] width 46 height 34
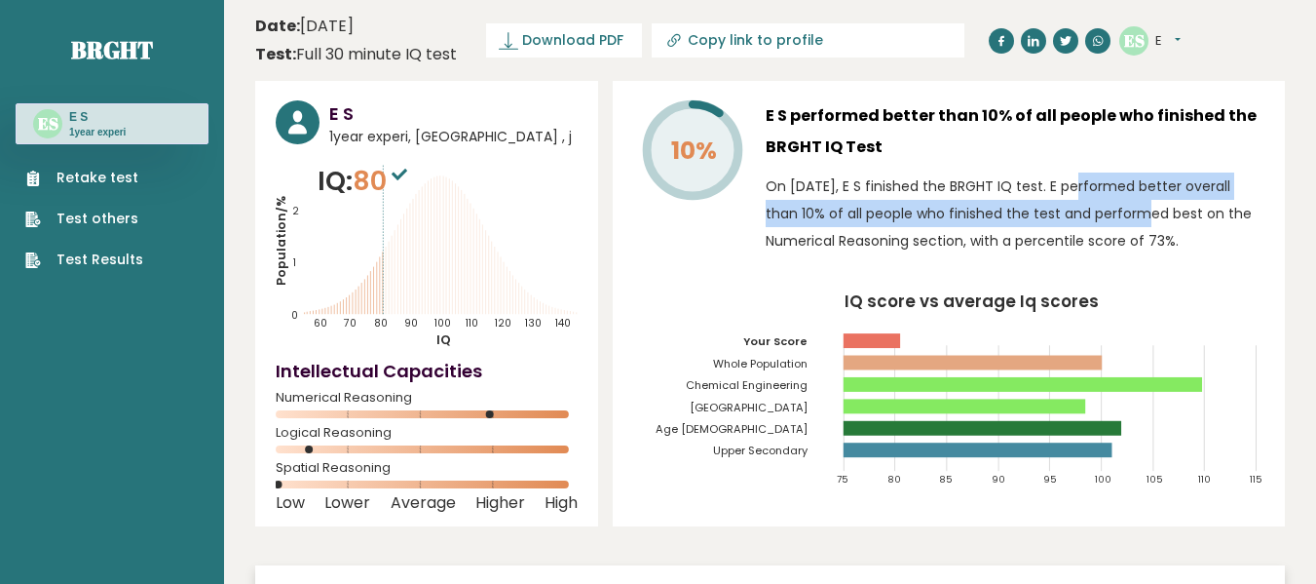
drag, startPoint x: 1019, startPoint y: 192, endPoint x: 1109, endPoint y: 206, distance: 90.7
click at [1109, 206] on p "On [DATE], E S finished the BRGHT IQ test. E performed better overall than 10% …" at bounding box center [1015, 213] width 499 height 82
click at [926, 223] on p "On [DATE], E S finished the BRGHT IQ test. E performed better overall than 10% …" at bounding box center [1015, 213] width 499 height 82
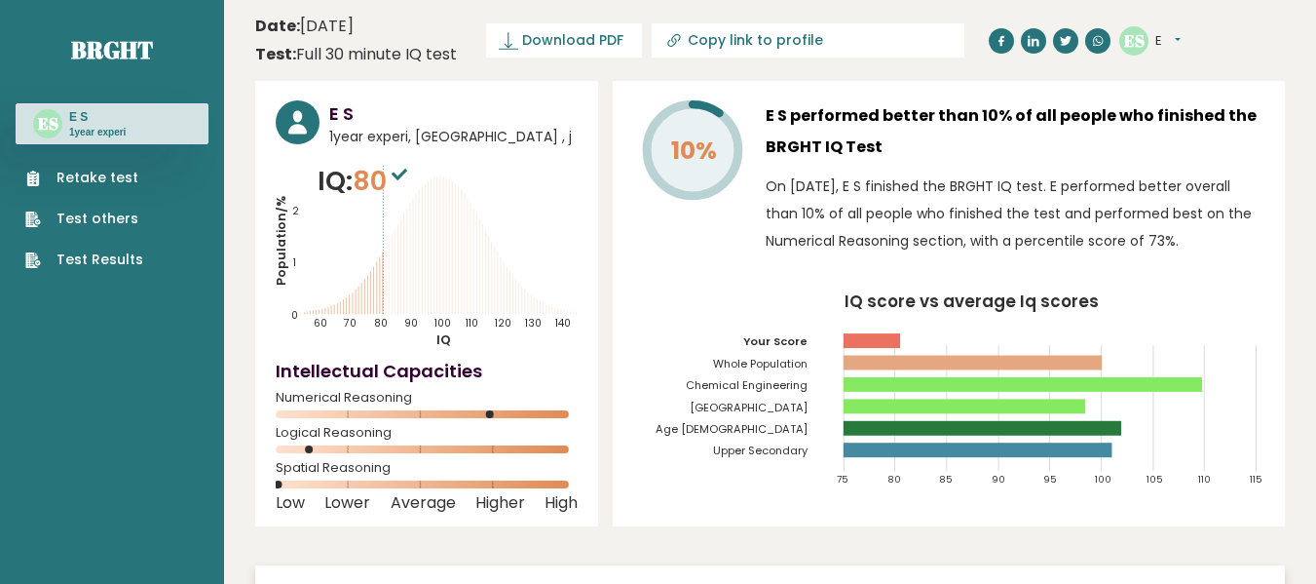
click at [1131, 220] on p "On [DATE], E S finished the BRGHT IQ test. E performed better overall than 10% …" at bounding box center [1015, 213] width 499 height 82
drag, startPoint x: 1194, startPoint y: 246, endPoint x: 1224, endPoint y: 251, distance: 29.8
click at [1224, 251] on p "On [DATE], E S finished the BRGHT IQ test. E performed better overall than 10% …" at bounding box center [1015, 213] width 499 height 82
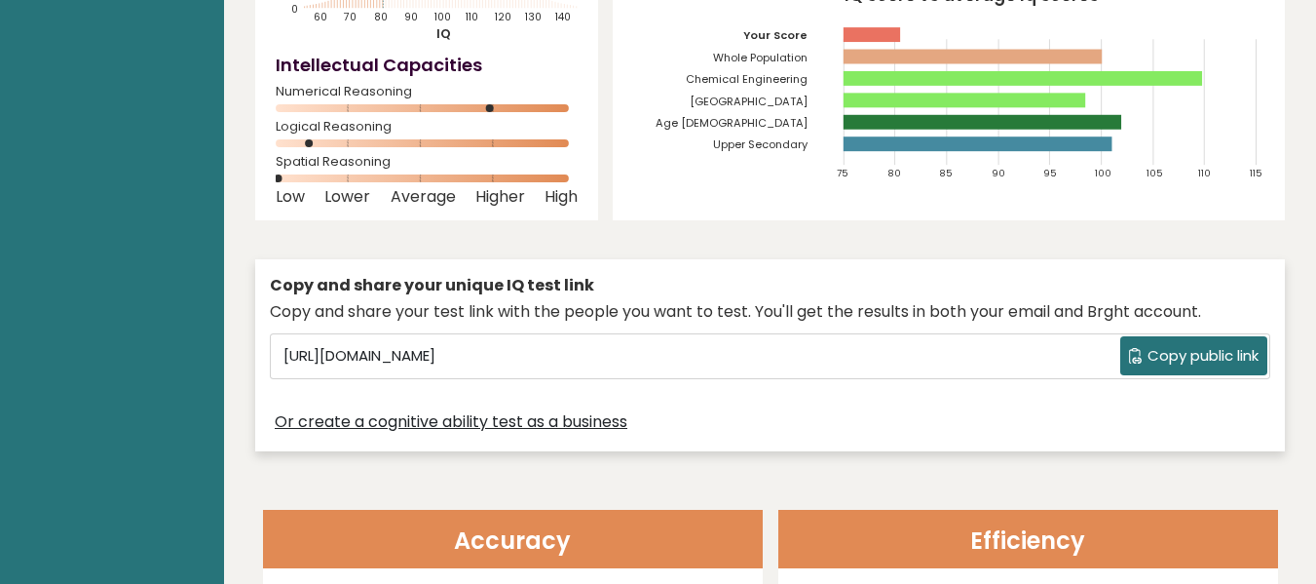
scroll to position [195, 0]
